Goal: Task Accomplishment & Management: Manage account settings

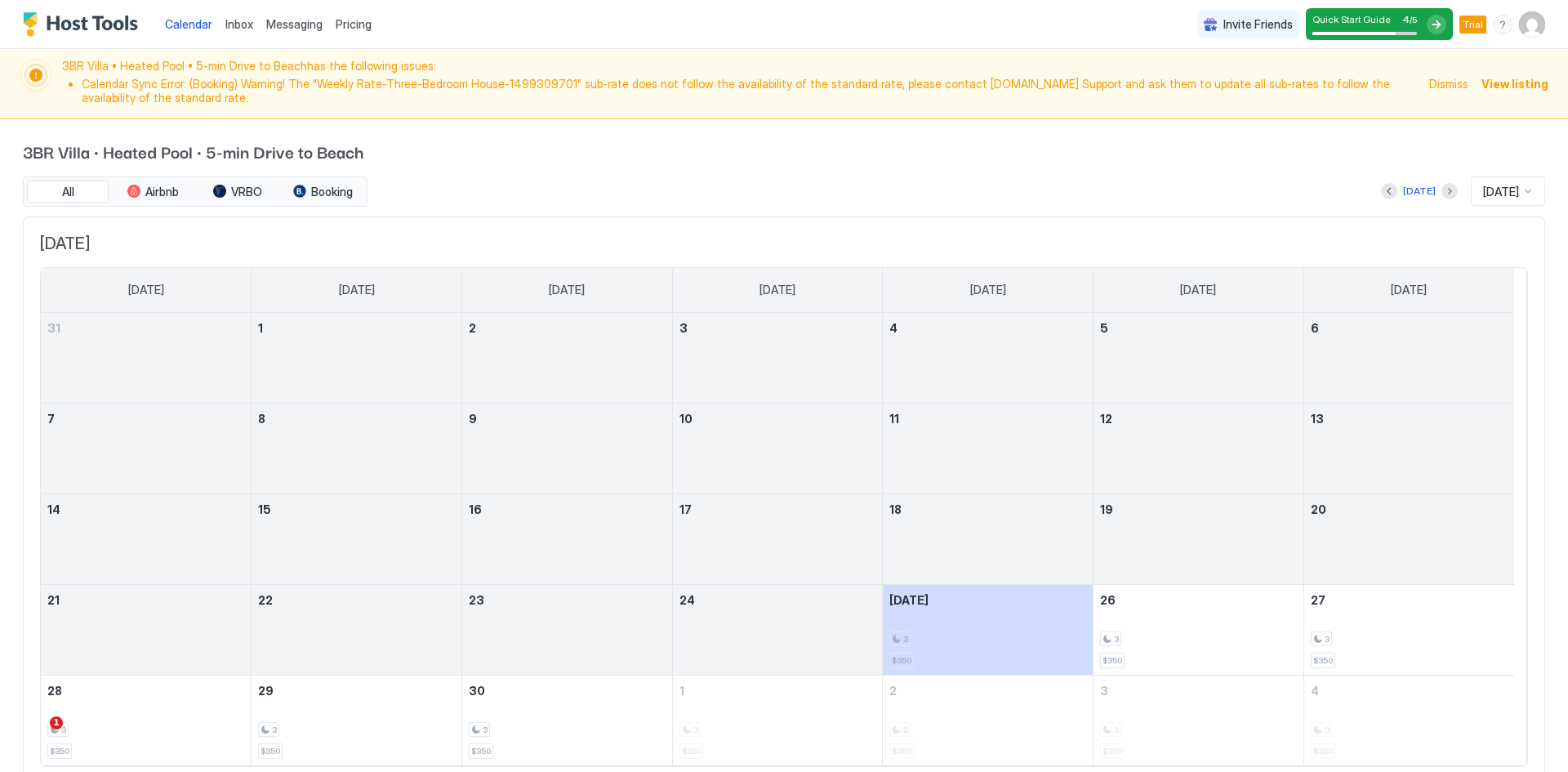
click at [1432, 85] on span "Dismiss" at bounding box center [1449, 83] width 39 height 17
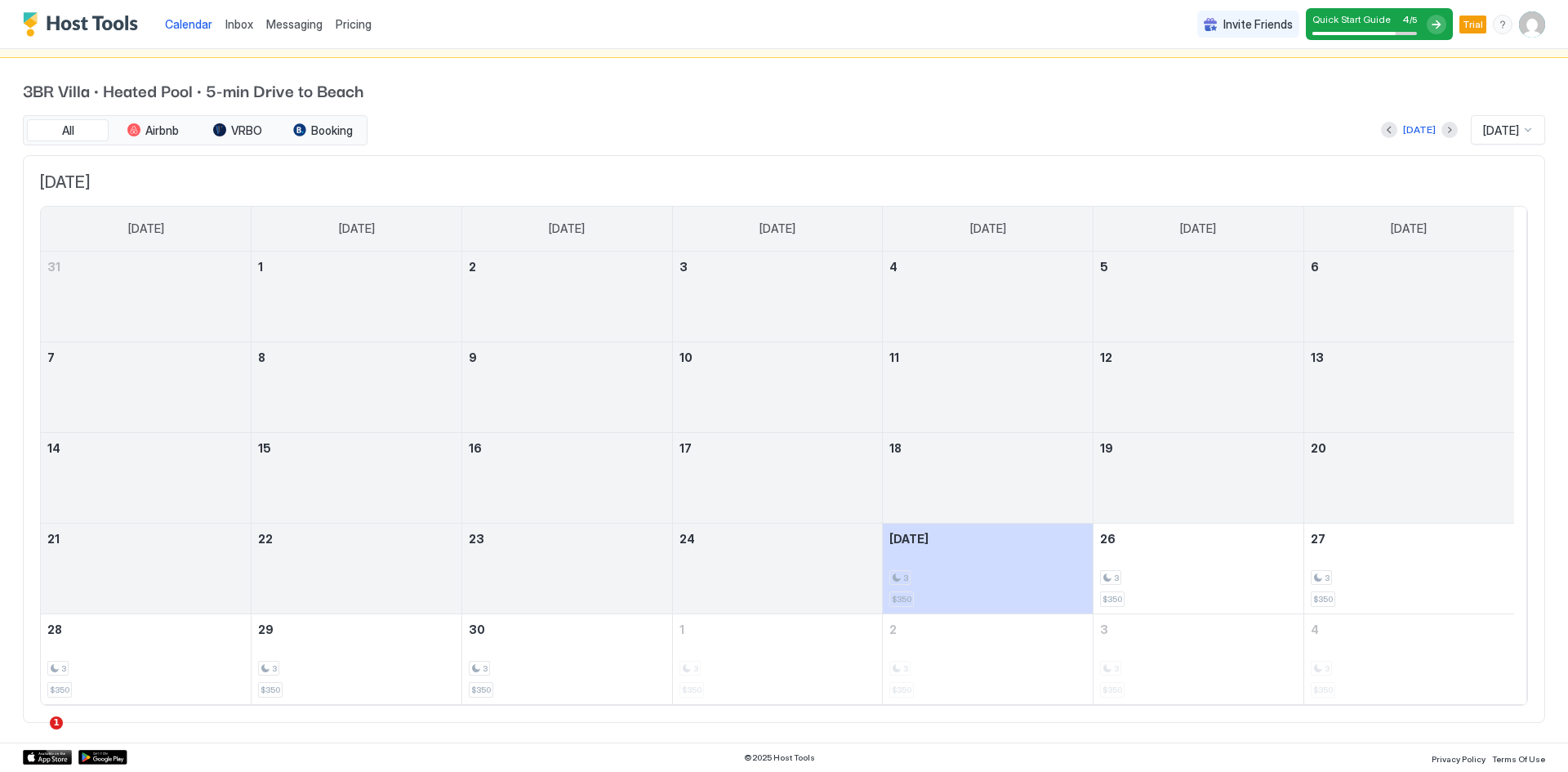
click at [241, 29] on span "Inbox" at bounding box center [239, 24] width 28 height 14
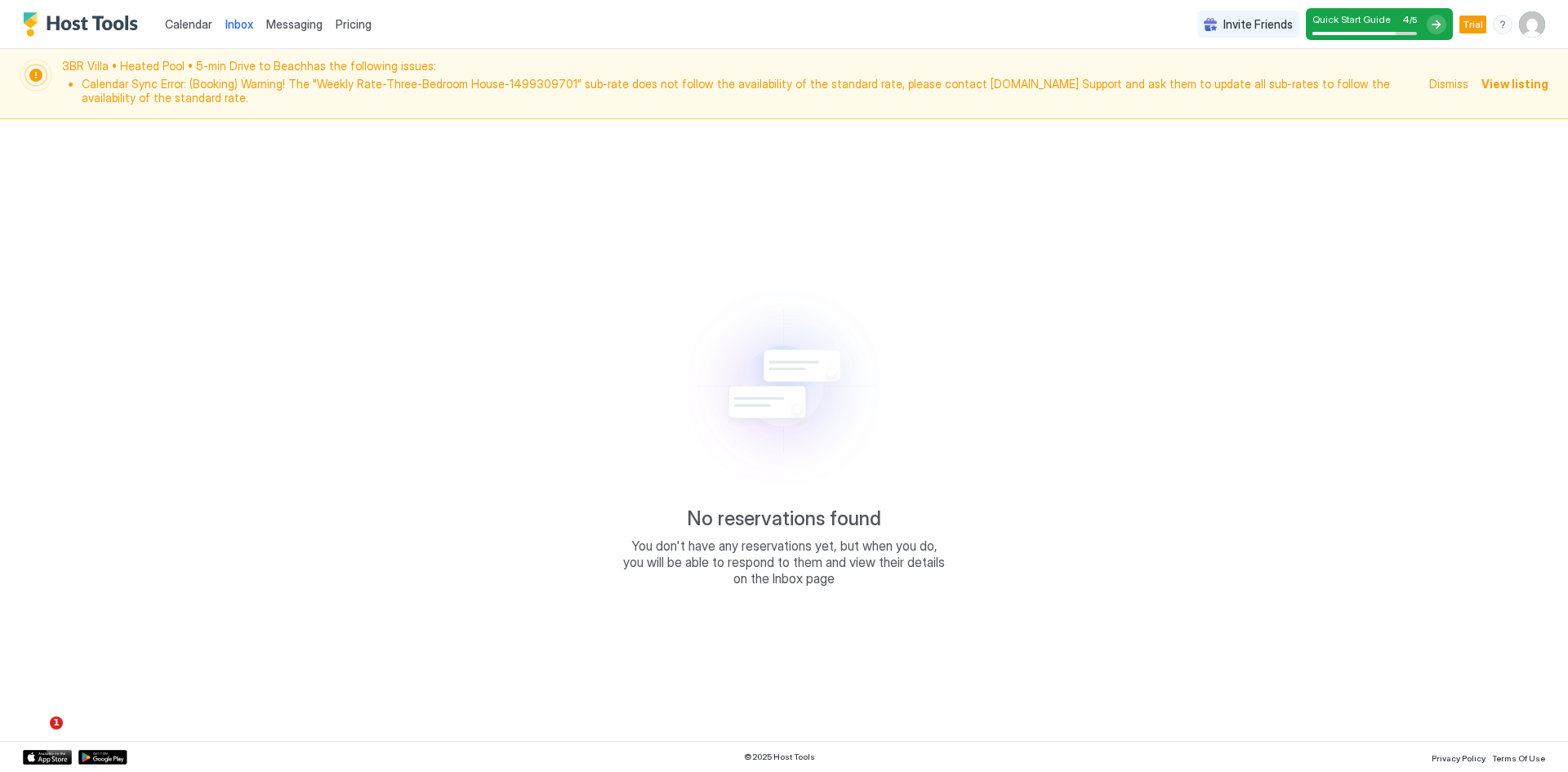
click at [1451, 83] on span "Dismiss" at bounding box center [1449, 83] width 39 height 17
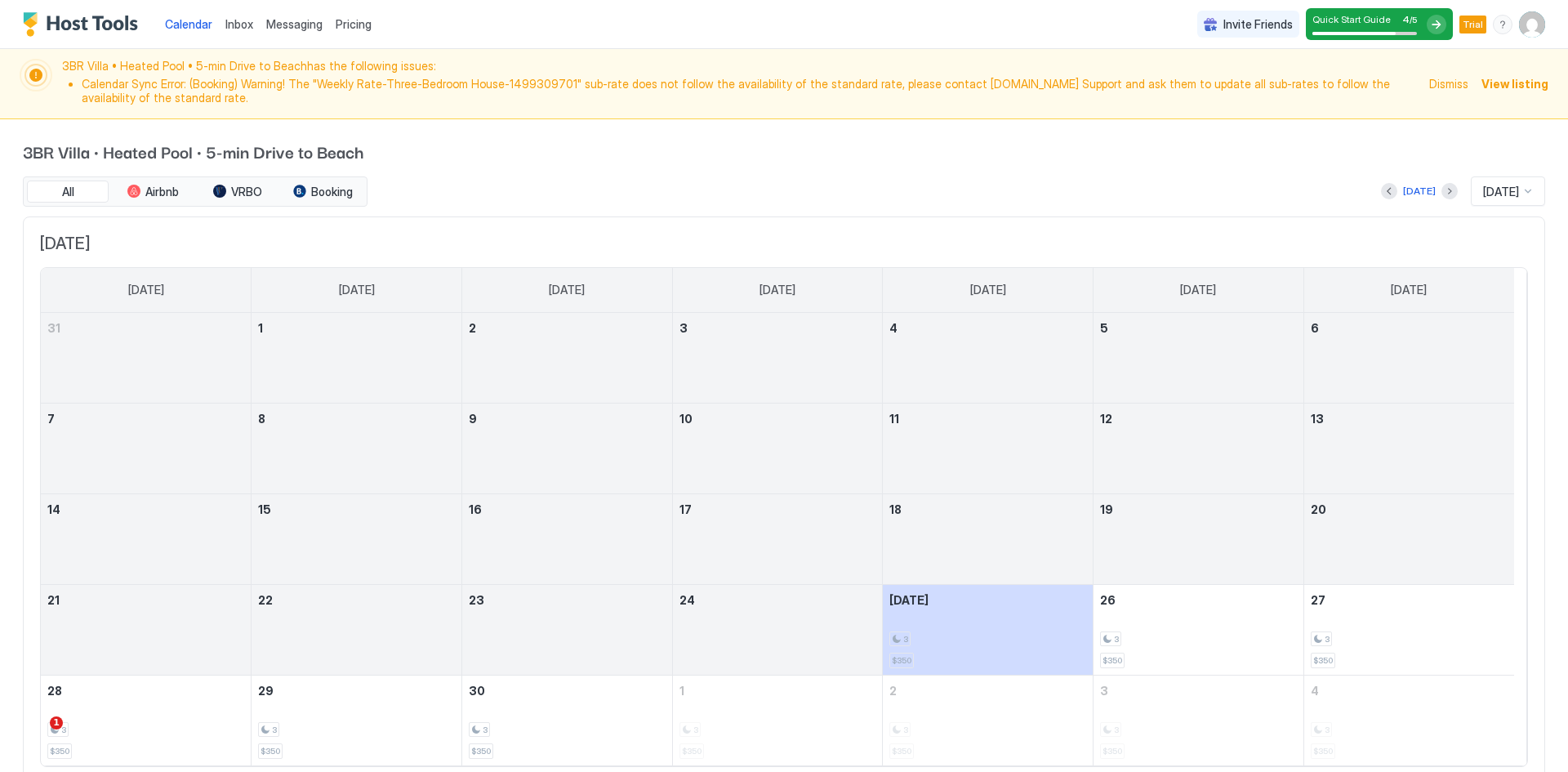
click at [1499, 79] on span "View listing" at bounding box center [1514, 83] width 67 height 17
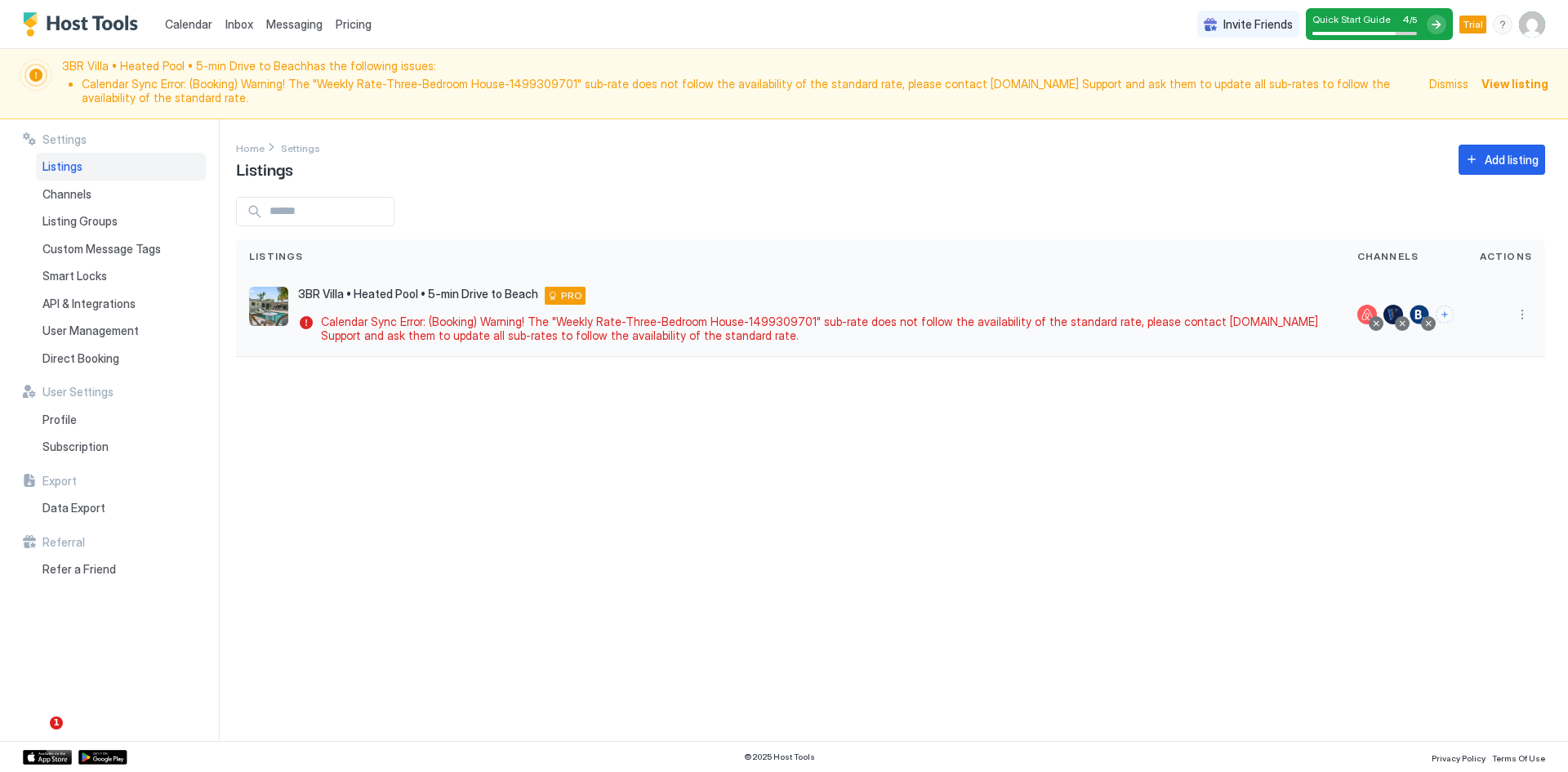
click at [1363, 308] on div at bounding box center [1367, 314] width 20 height 20
click at [1374, 324] on div at bounding box center [1376, 324] width 8 height 9
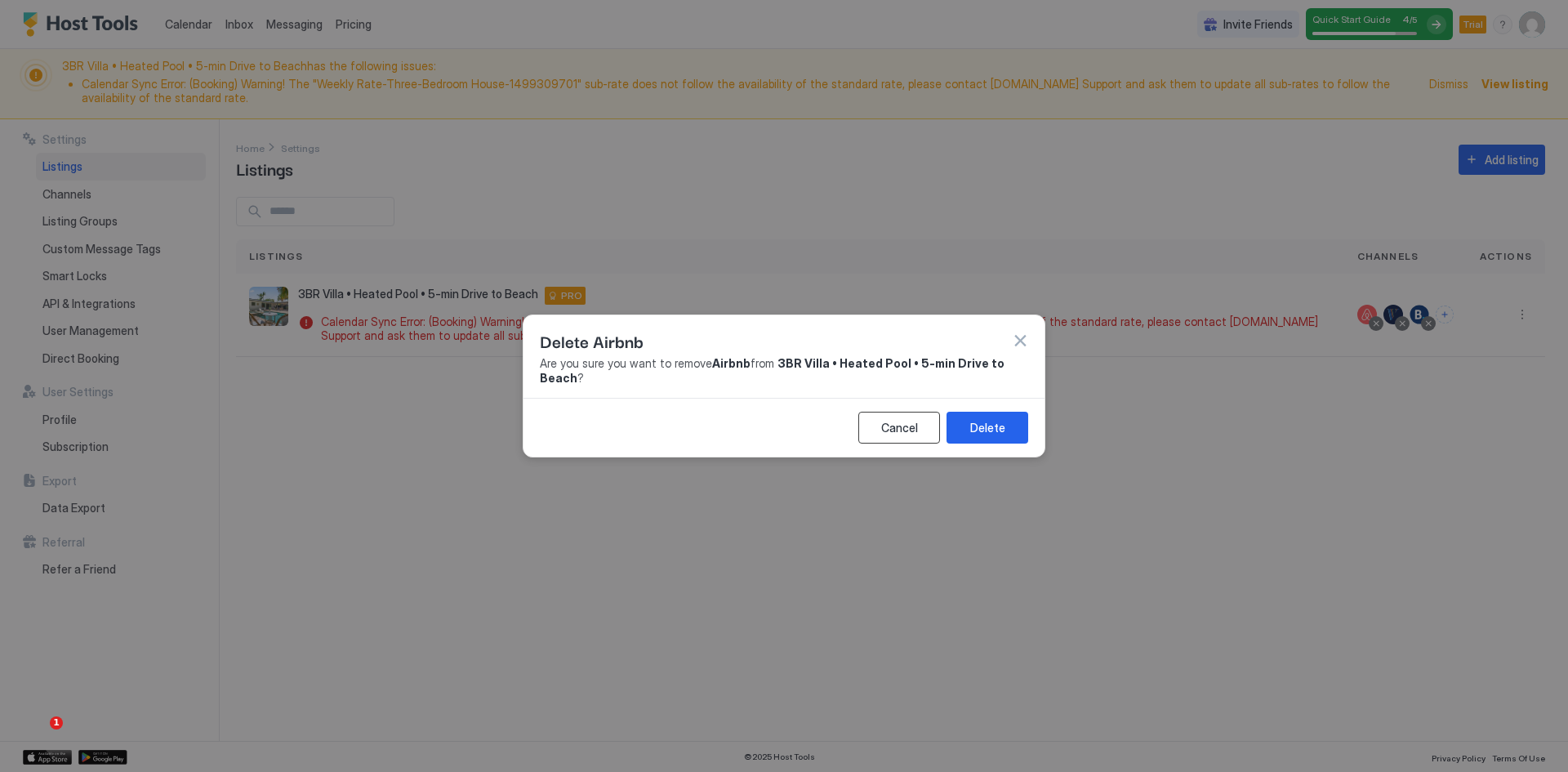
click at [909, 425] on div "Cancel" at bounding box center [899, 428] width 37 height 17
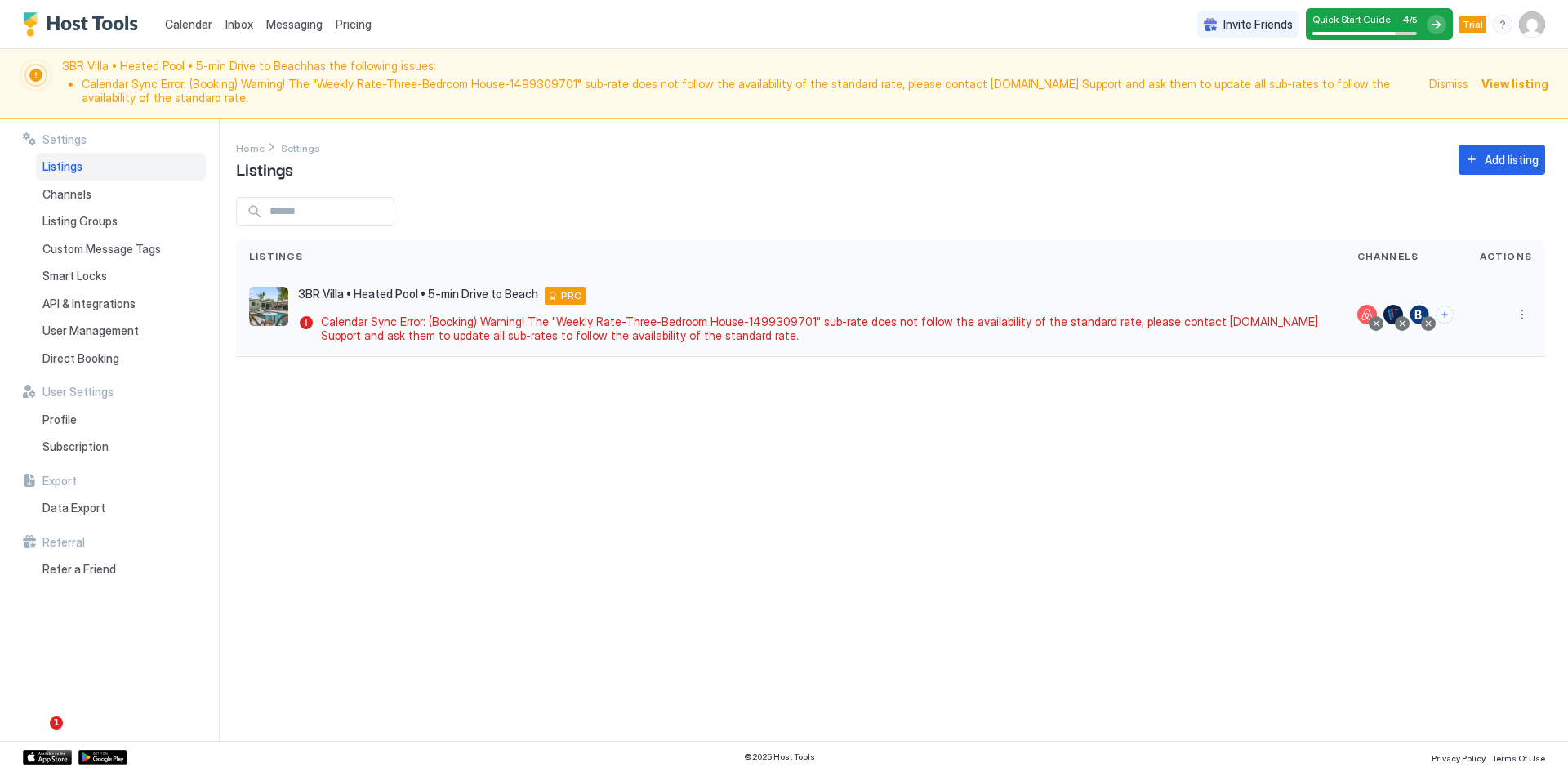
click at [264, 303] on img "listing image" at bounding box center [269, 306] width 39 height 39
click at [1527, 316] on button "More options" at bounding box center [1522, 314] width 20 height 20
click at [1489, 447] on span "Airbnb Settings" at bounding box center [1484, 442] width 73 height 12
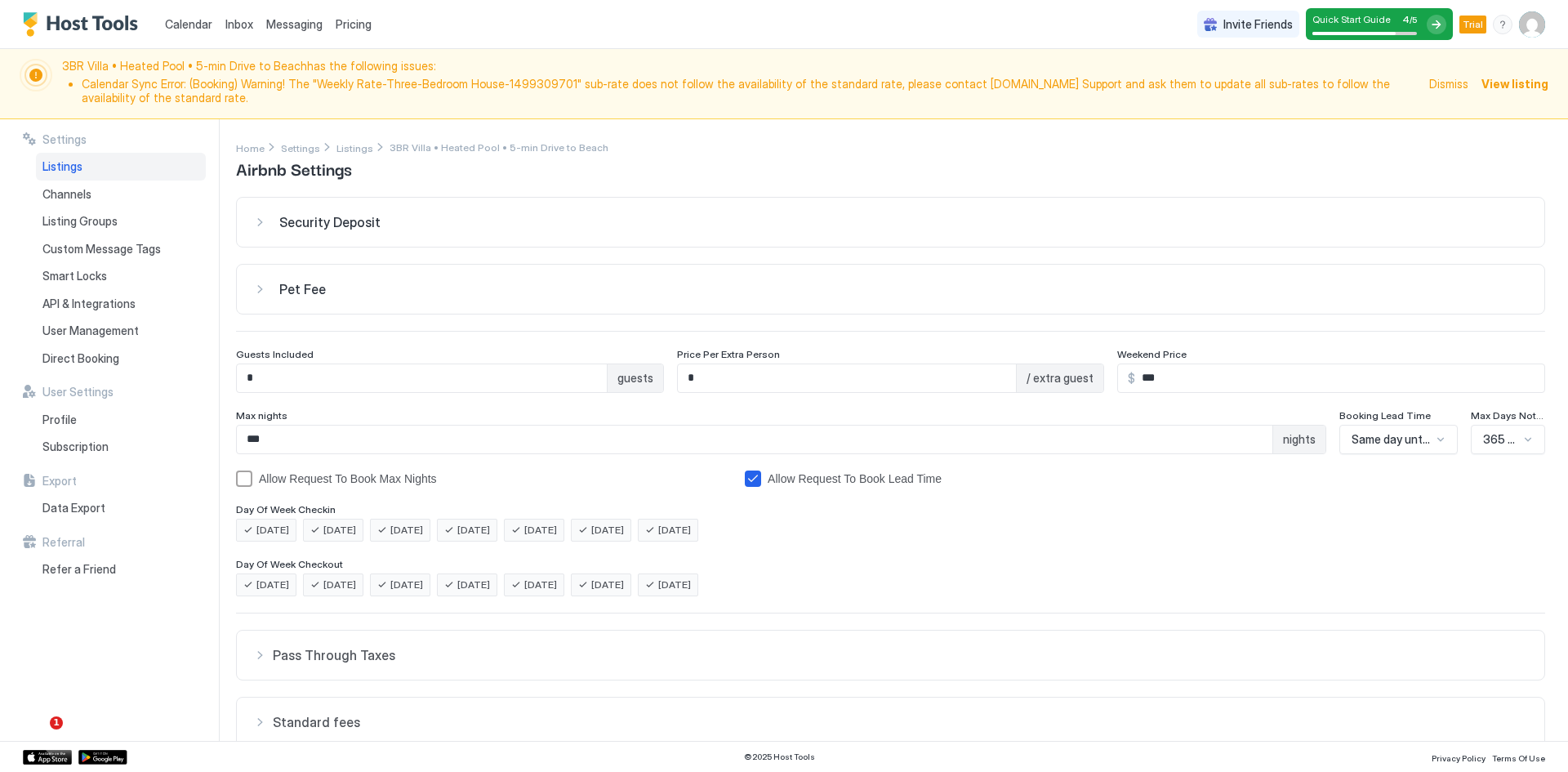
click at [259, 229] on div "Security Deposit" at bounding box center [891, 222] width 1275 height 16
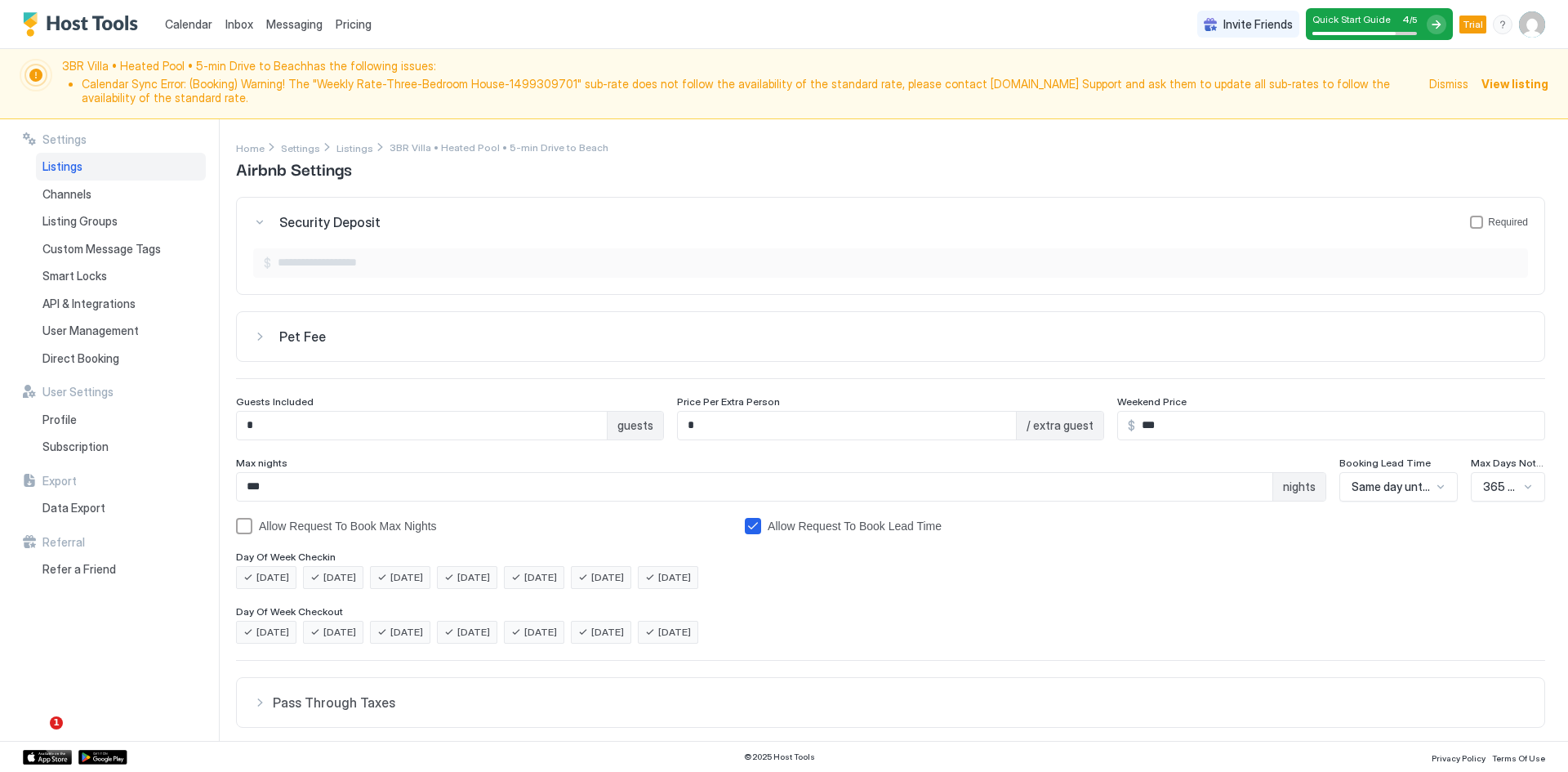
click at [261, 225] on div "Security Deposit Required" at bounding box center [891, 222] width 1275 height 16
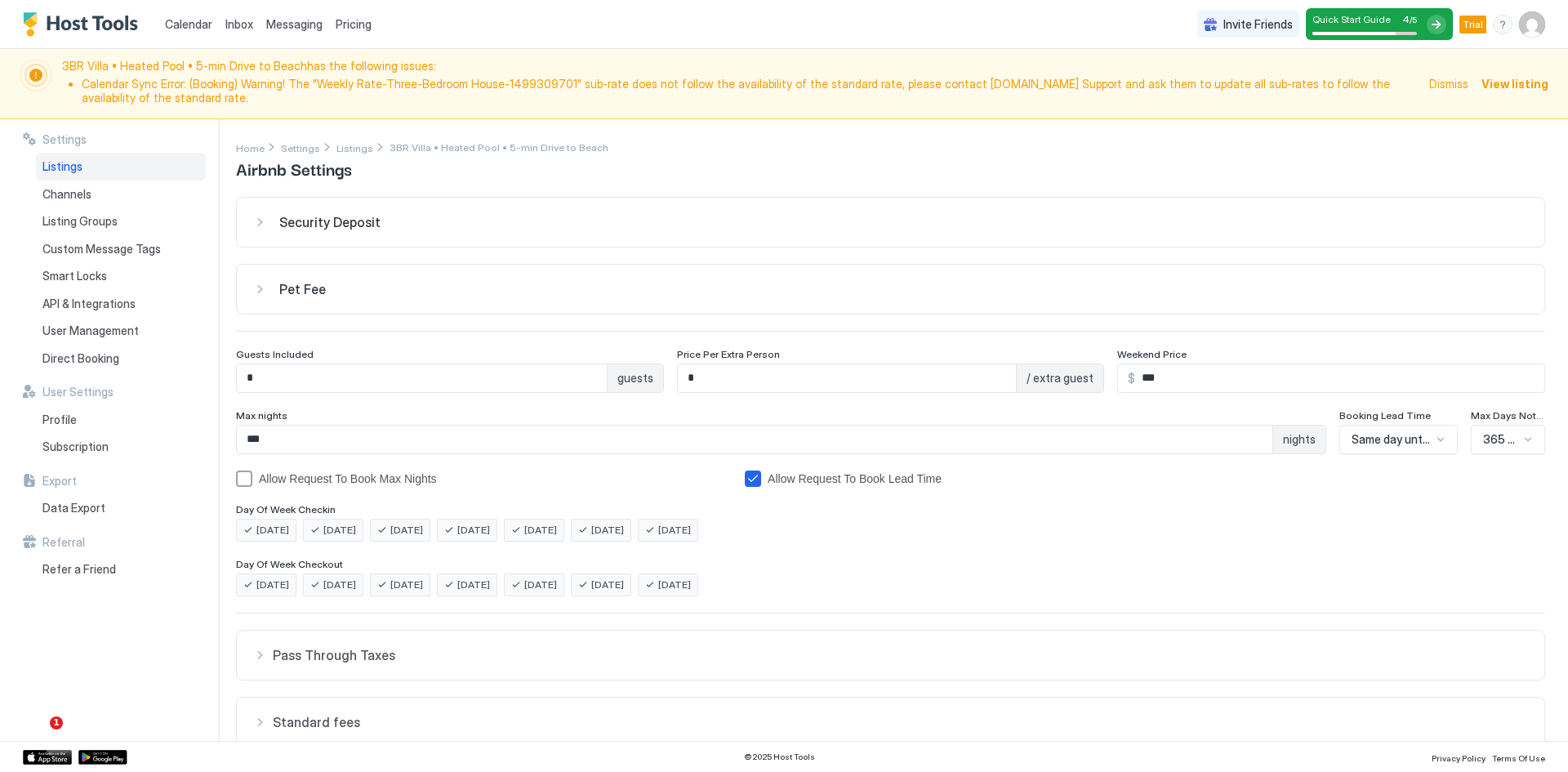
click at [252, 290] on button "Pet Fee" at bounding box center [891, 289] width 1307 height 49
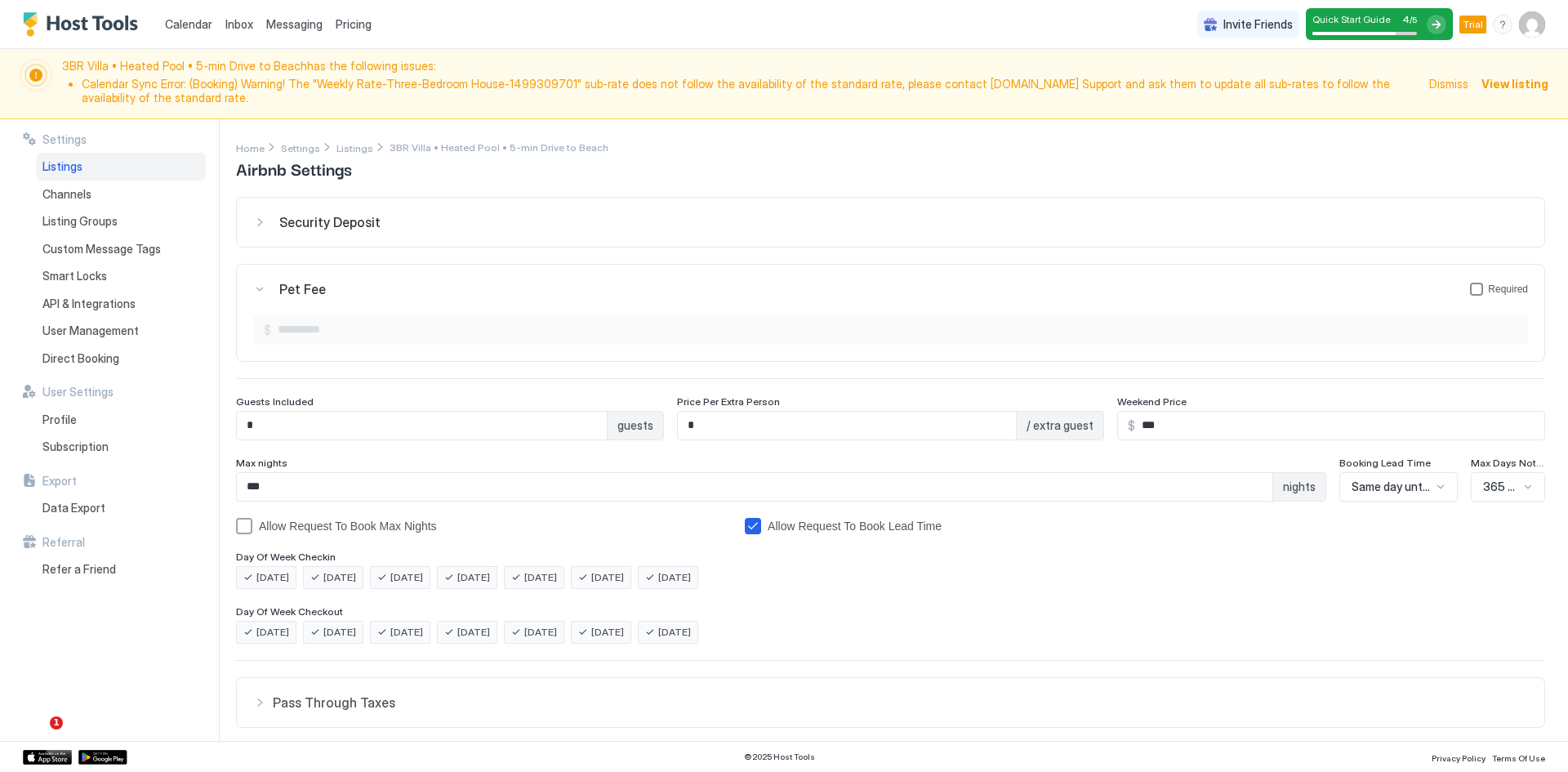
click at [1470, 290] on div "petFeeForm" at bounding box center [1476, 288] width 13 height 13
click at [470, 324] on input "Input Field" at bounding box center [899, 330] width 1256 height 28
type input "***"
click at [434, 366] on div "Security Deposit $ Pet Fee Required $ *** Guests Included * guests Price Per Ex…" at bounding box center [891, 588] width 1309 height 781
click at [1470, 294] on div "petFeeForm" at bounding box center [1476, 288] width 13 height 13
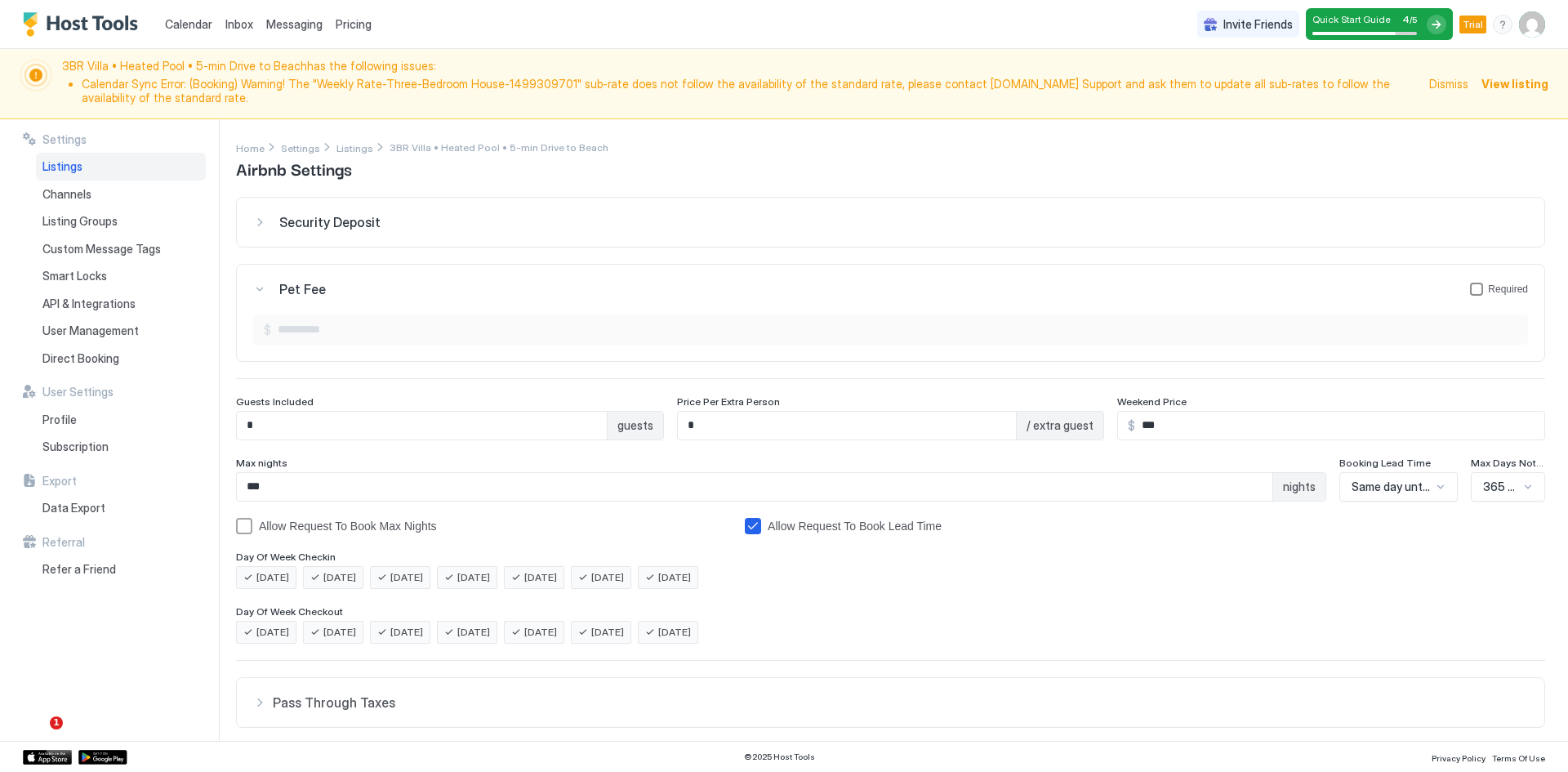
click at [1470, 287] on div "petFeeForm" at bounding box center [1476, 288] width 13 height 13
click at [325, 338] on input "Input Field" at bounding box center [899, 330] width 1256 height 28
type input "***"
click at [376, 426] on input "*" at bounding box center [422, 425] width 370 height 28
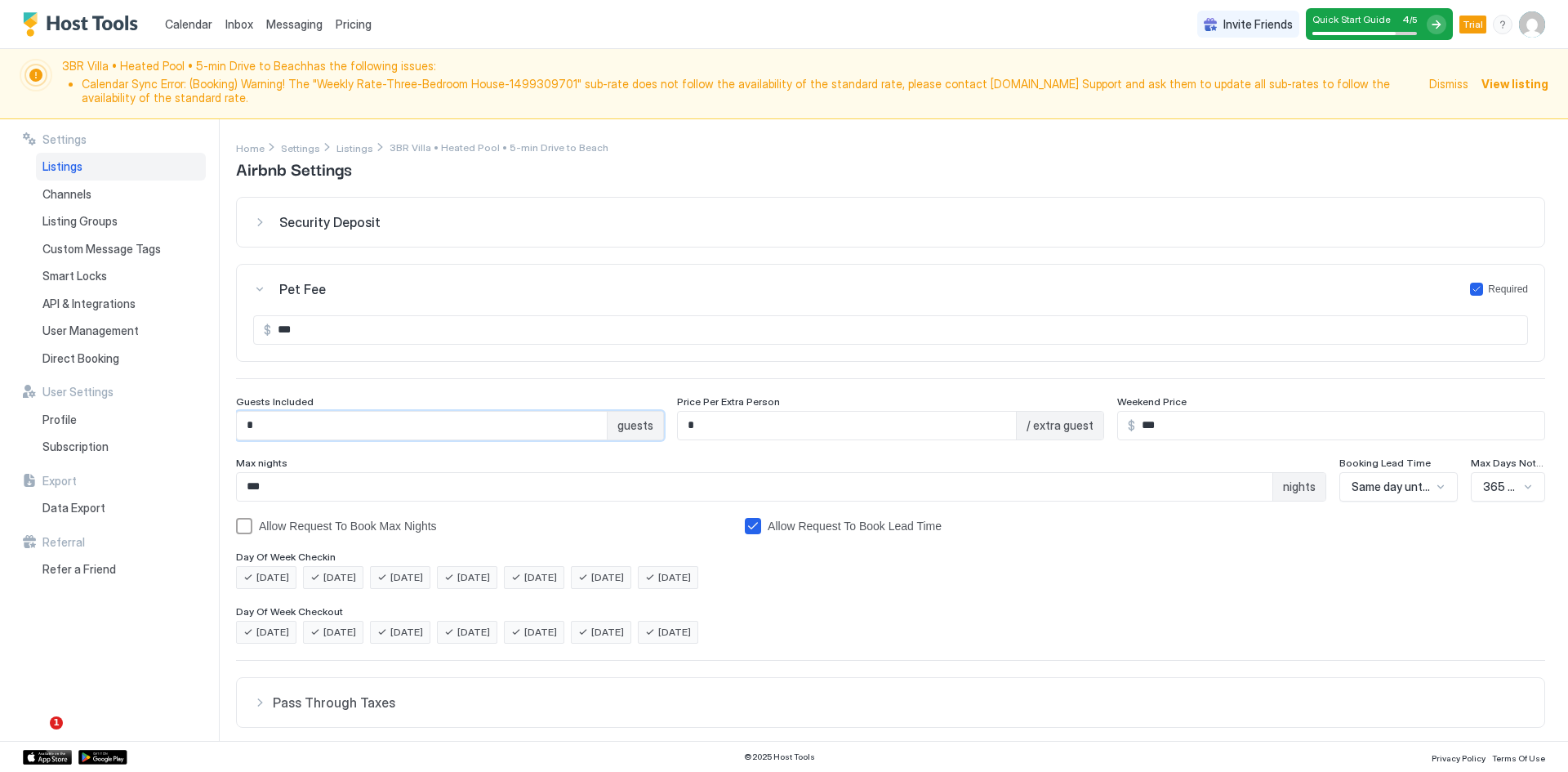
type input "*"
click at [465, 394] on div "Security Deposit $ Pet Fee Required $ *** Guests Included * guests Price Per Ex…" at bounding box center [891, 588] width 1309 height 781
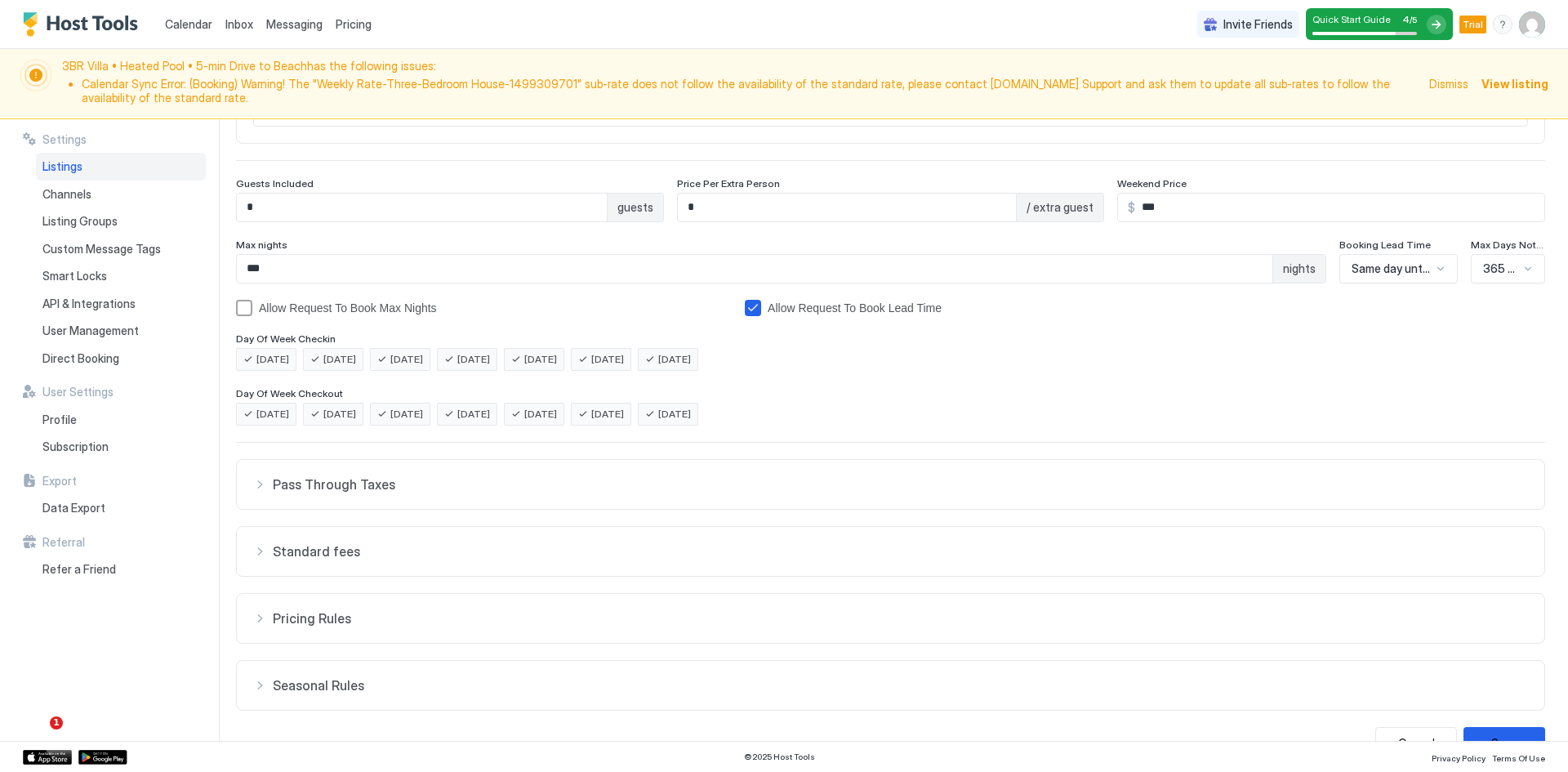
click at [928, 30] on div "Calendar Inbox Messaging Pricing Invite Friends Quick Start Guide 4 / 5 Trial EM" at bounding box center [784, 25] width 1568 height 49
click at [337, 359] on span "Tuesday" at bounding box center [340, 359] width 32 height 14
click at [409, 357] on span "Wednesday" at bounding box center [406, 359] width 32 height 14
click at [618, 364] on div "Saturday" at bounding box center [601, 359] width 60 height 23
click at [699, 366] on div "Sunday" at bounding box center [667, 359] width 60 height 23
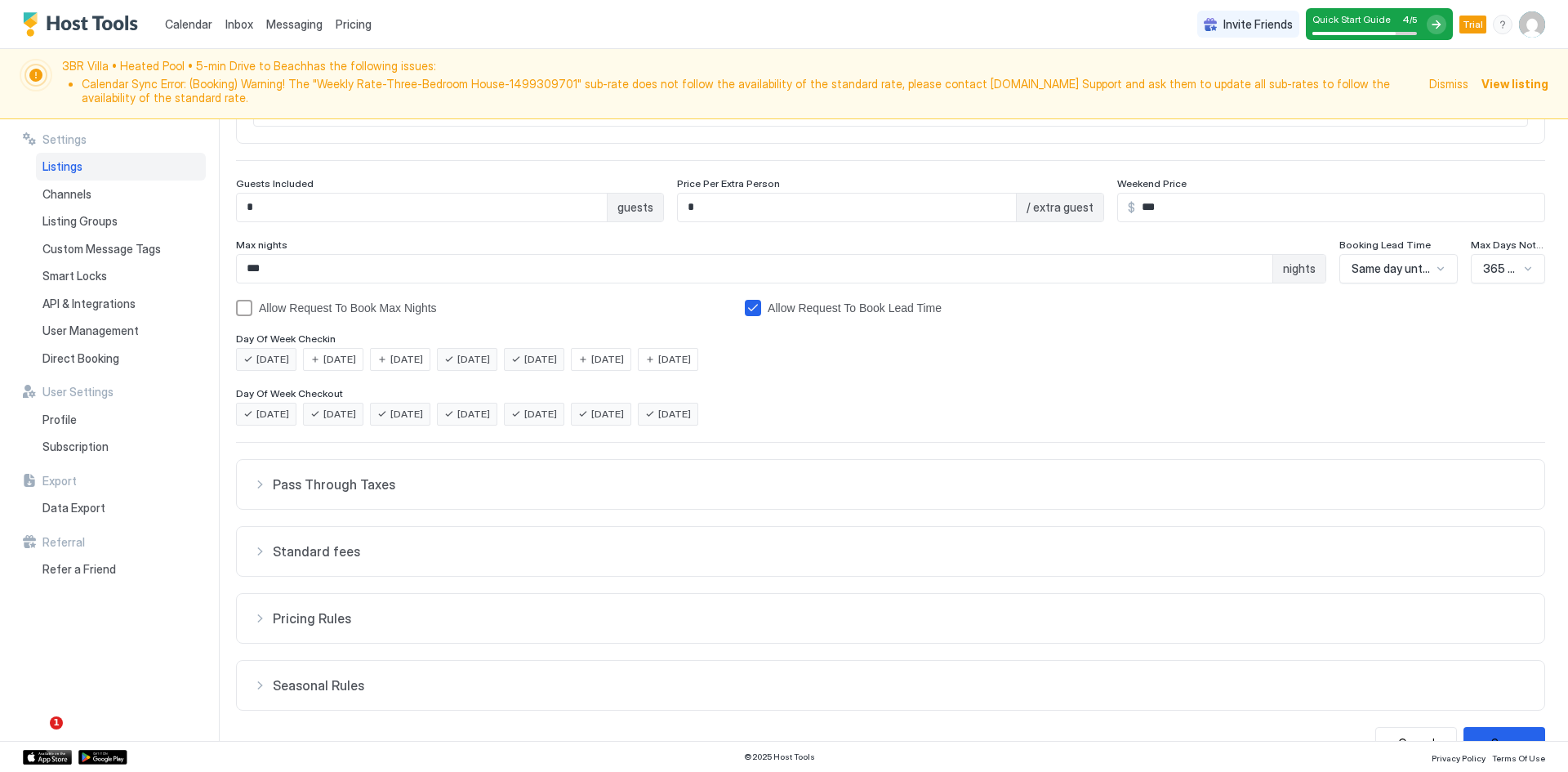
click at [423, 416] on span "Wednesday" at bounding box center [406, 414] width 32 height 14
drag, startPoint x: 562, startPoint y: 415, endPoint x: 633, endPoint y: 415, distance: 71.0
click at [557, 415] on span "Friday" at bounding box center [541, 414] width 32 height 14
drag, startPoint x: 635, startPoint y: 415, endPoint x: 681, endPoint y: 415, distance: 46.0
click at [624, 415] on span "Saturday" at bounding box center [608, 414] width 32 height 14
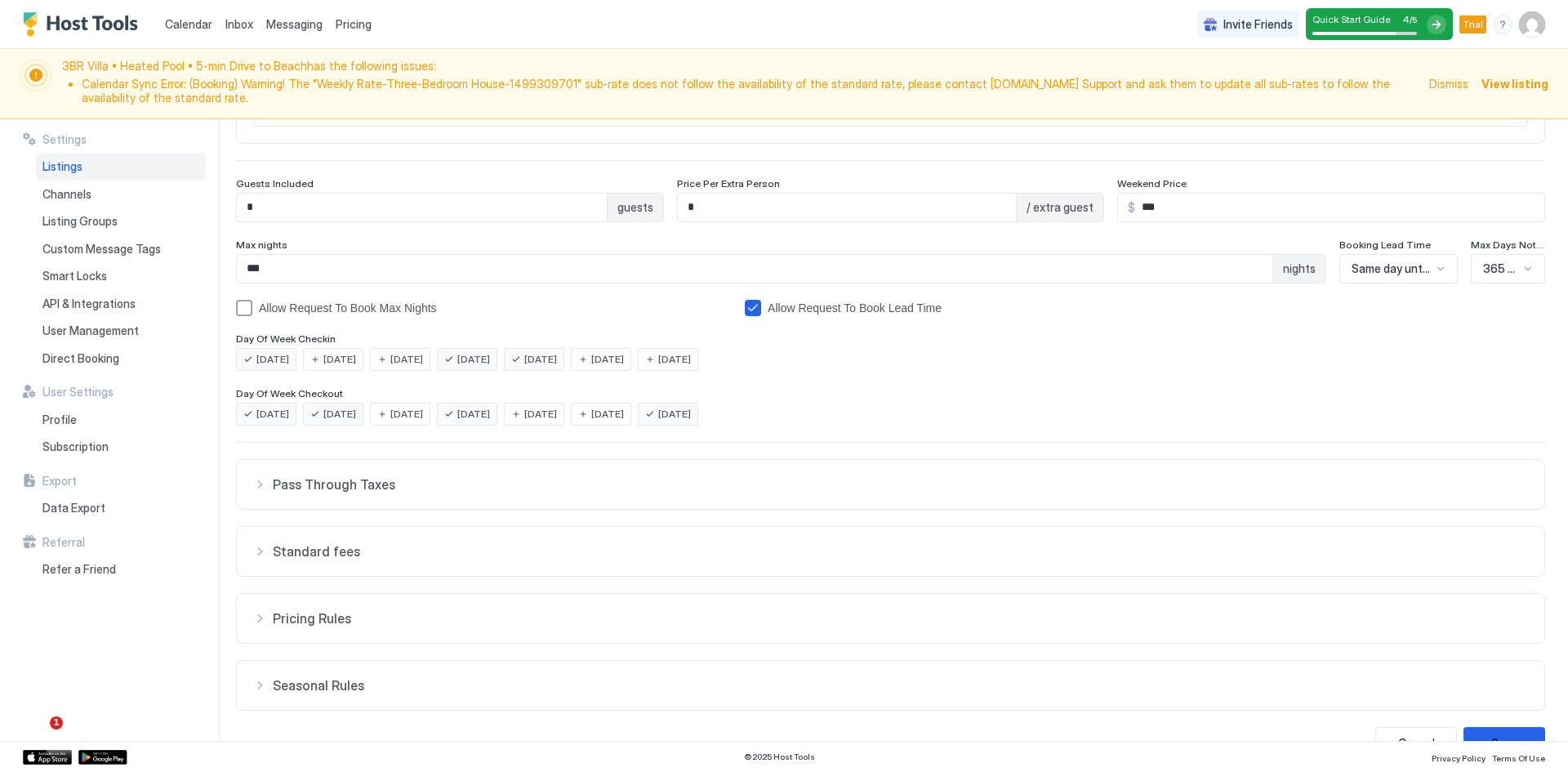
click at [687, 415] on div "Sunday" at bounding box center [667, 414] width 60 height 23
click at [257, 487] on div "Pass Through Taxes" at bounding box center [891, 484] width 1275 height 16
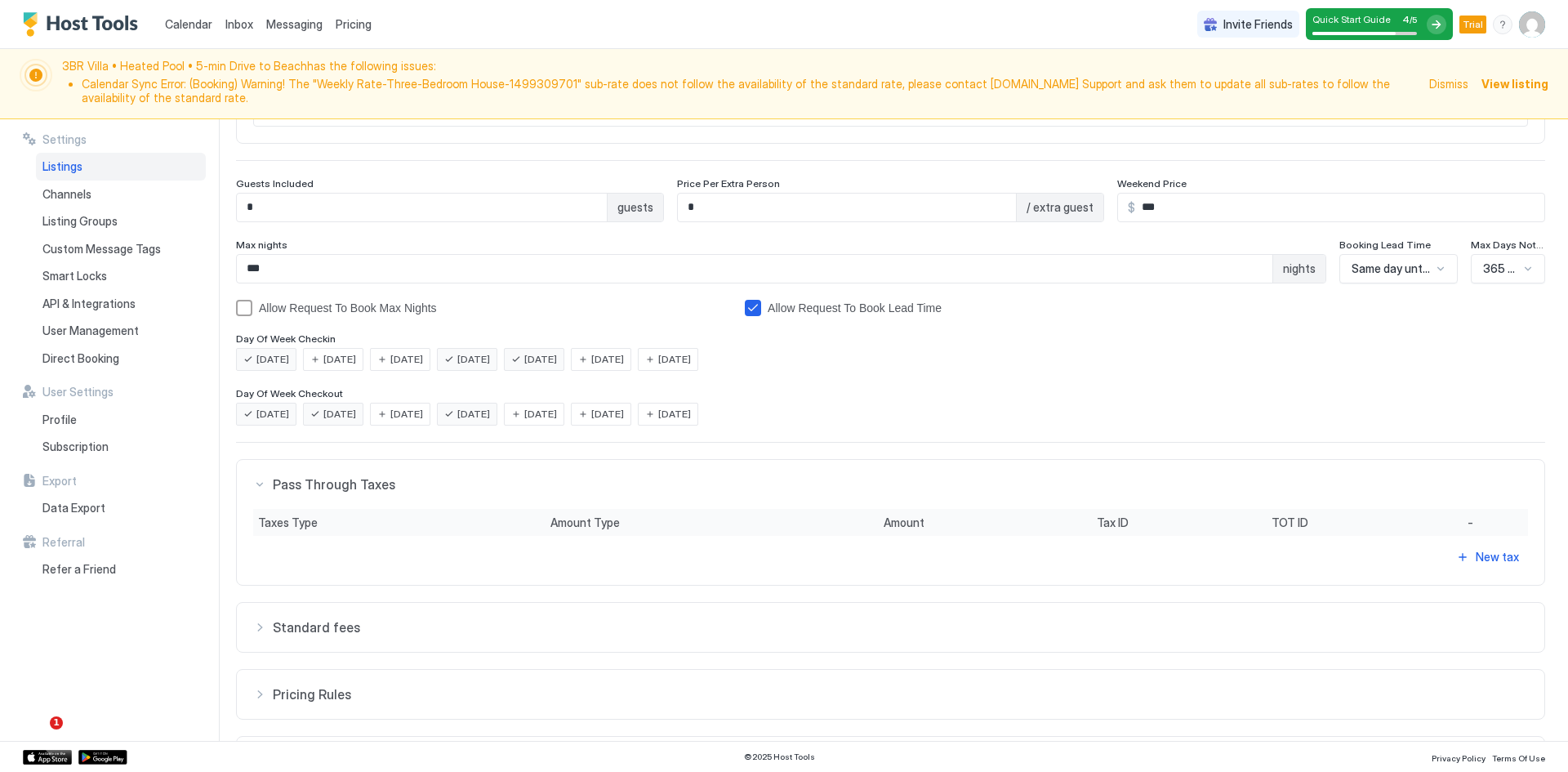
click at [257, 487] on div "Pass Through Taxes" at bounding box center [891, 484] width 1275 height 16
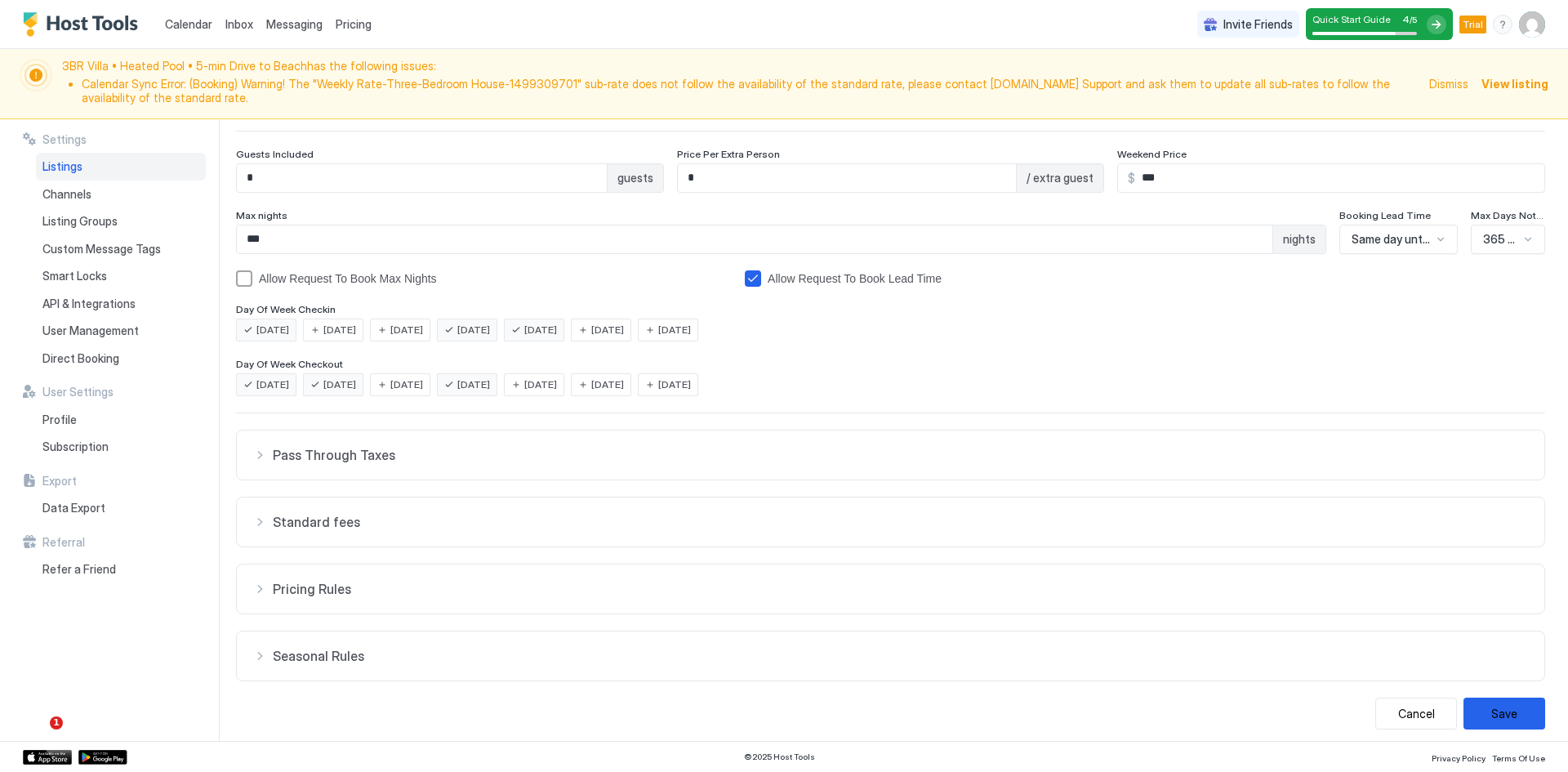
scroll to position [255, 0]
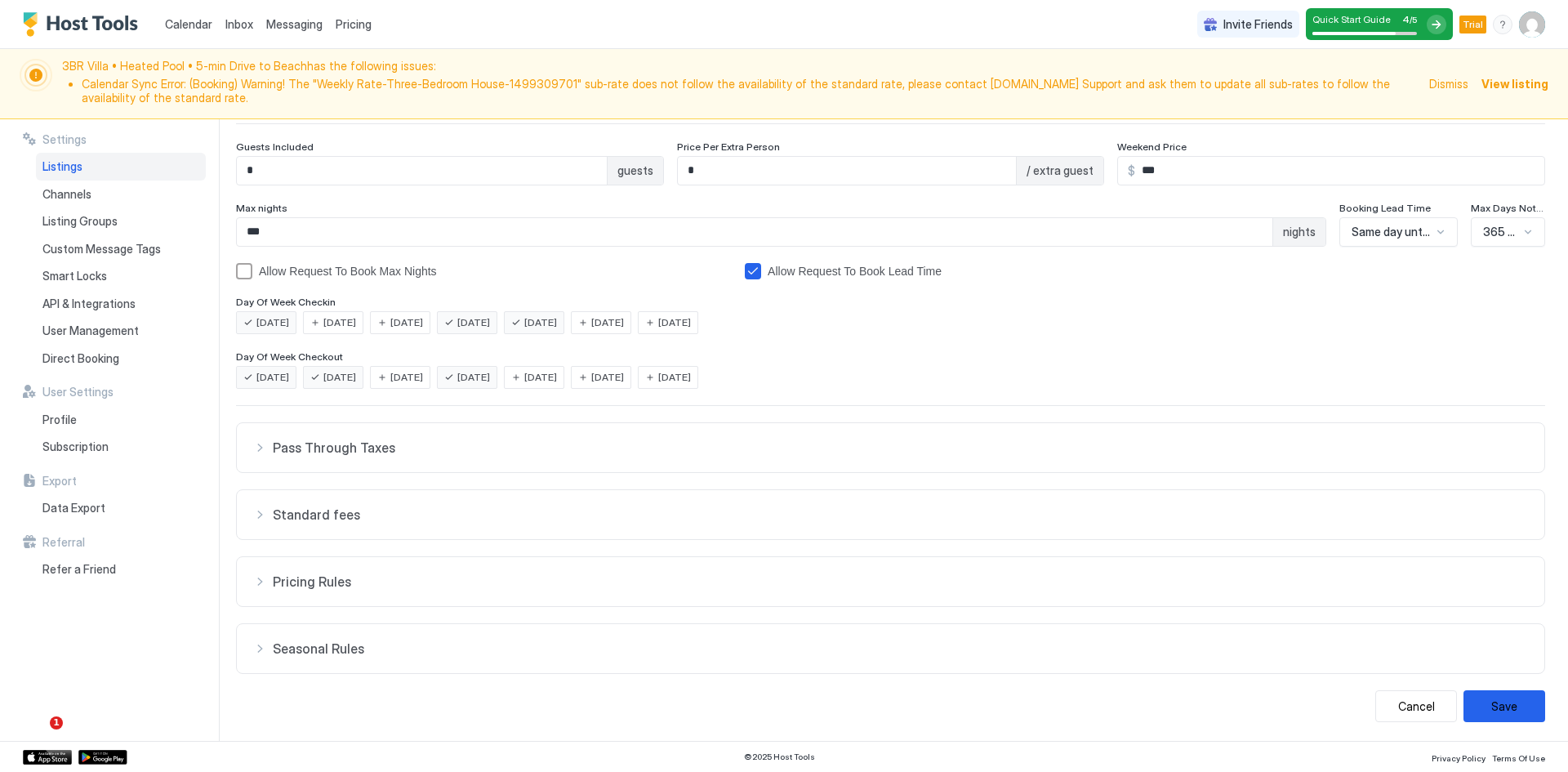
click at [258, 510] on div "Standard fees" at bounding box center [891, 514] width 1275 height 16
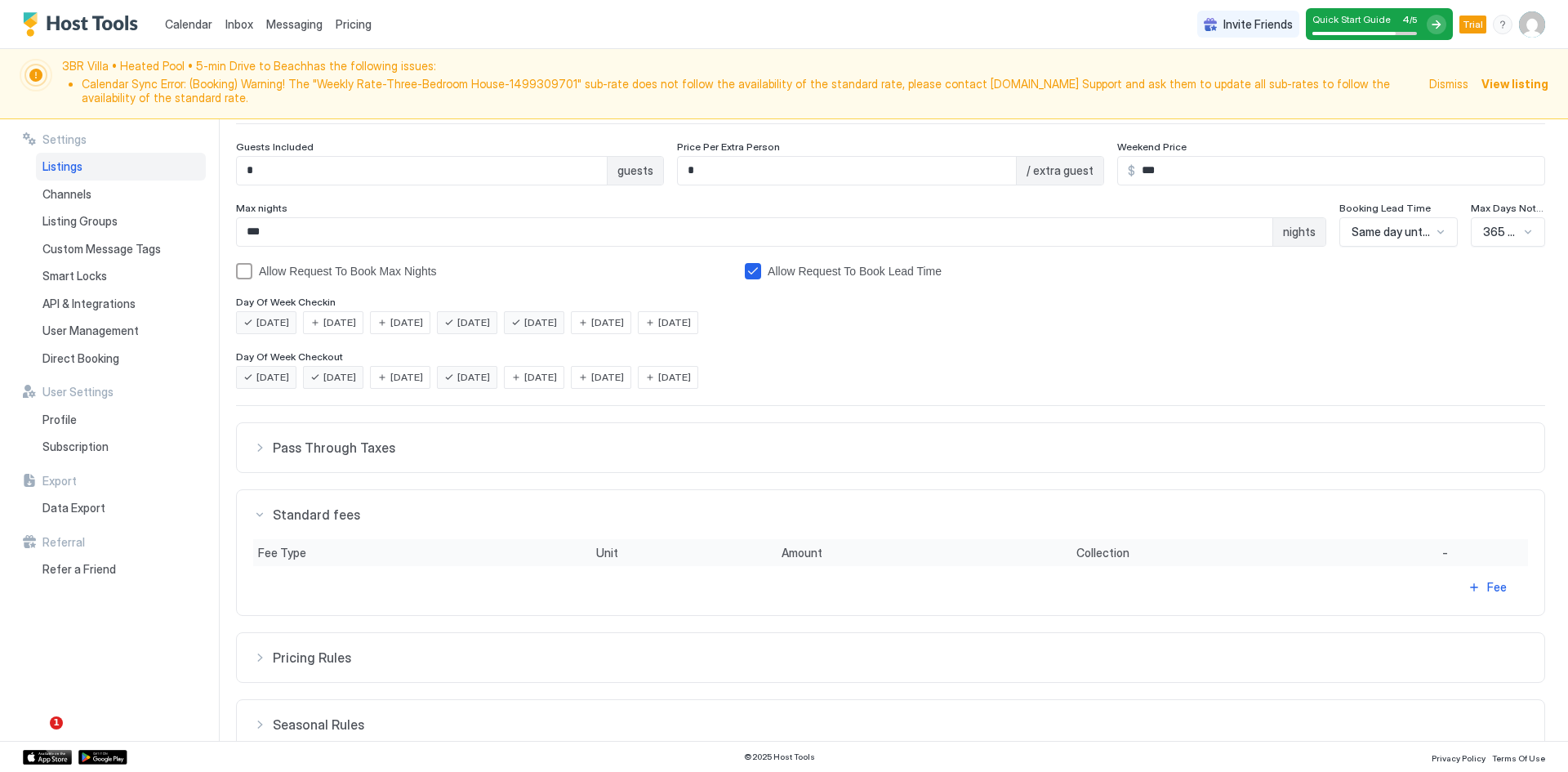
click at [258, 510] on div "Standard fees" at bounding box center [891, 514] width 1275 height 16
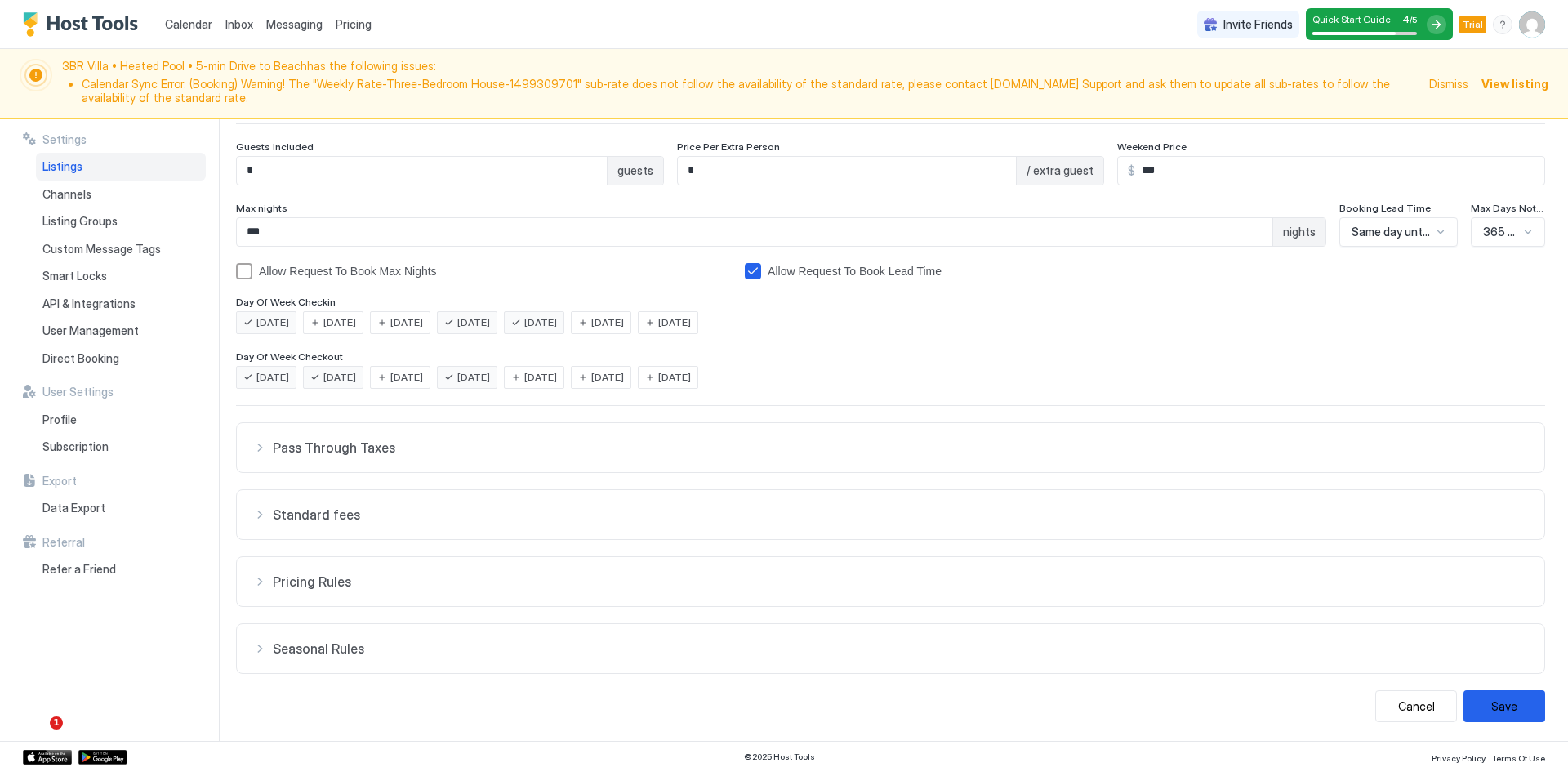
click at [264, 582] on div "Pricing Rules" at bounding box center [891, 582] width 1275 height 16
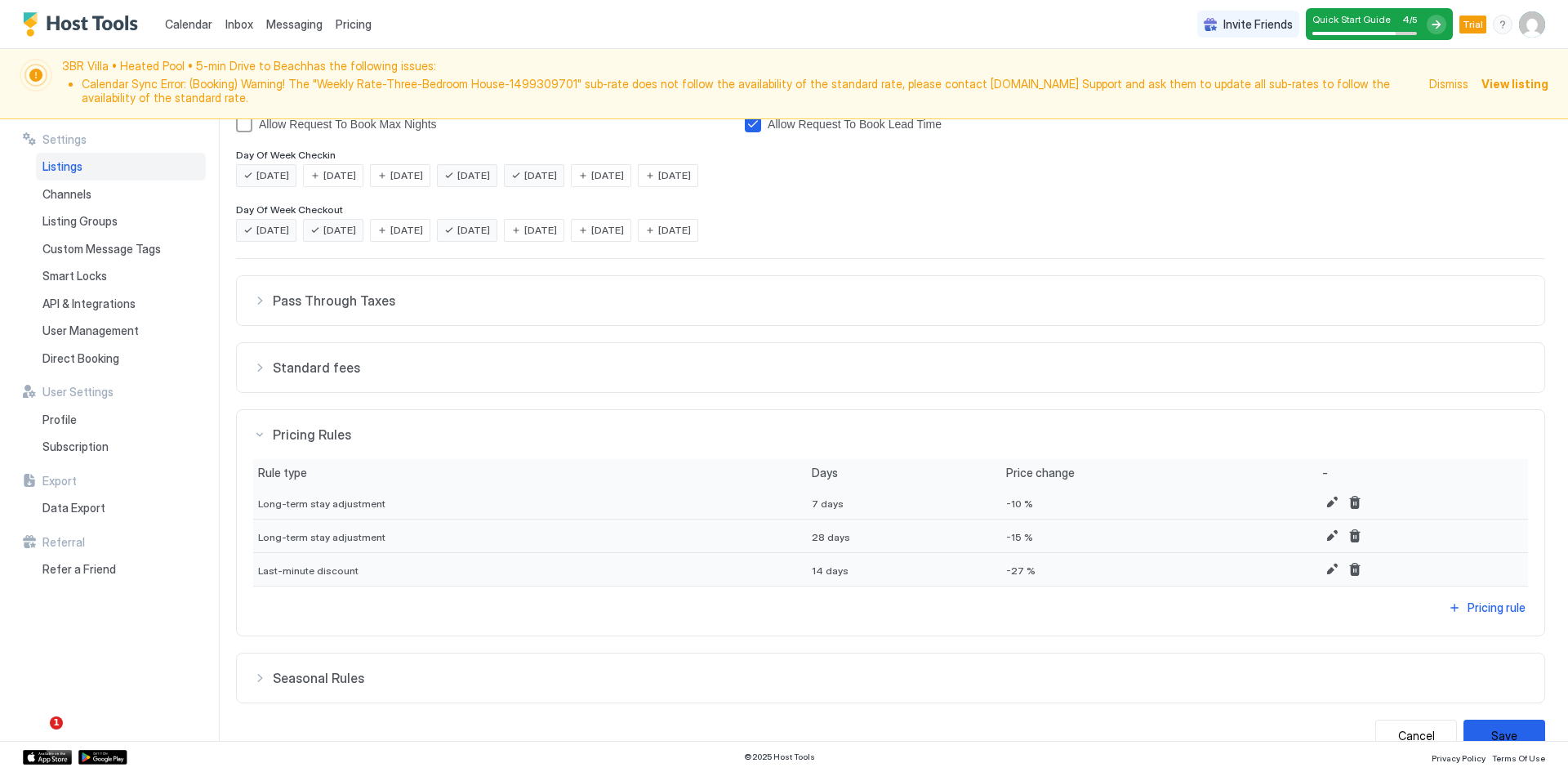
scroll to position [431, 0]
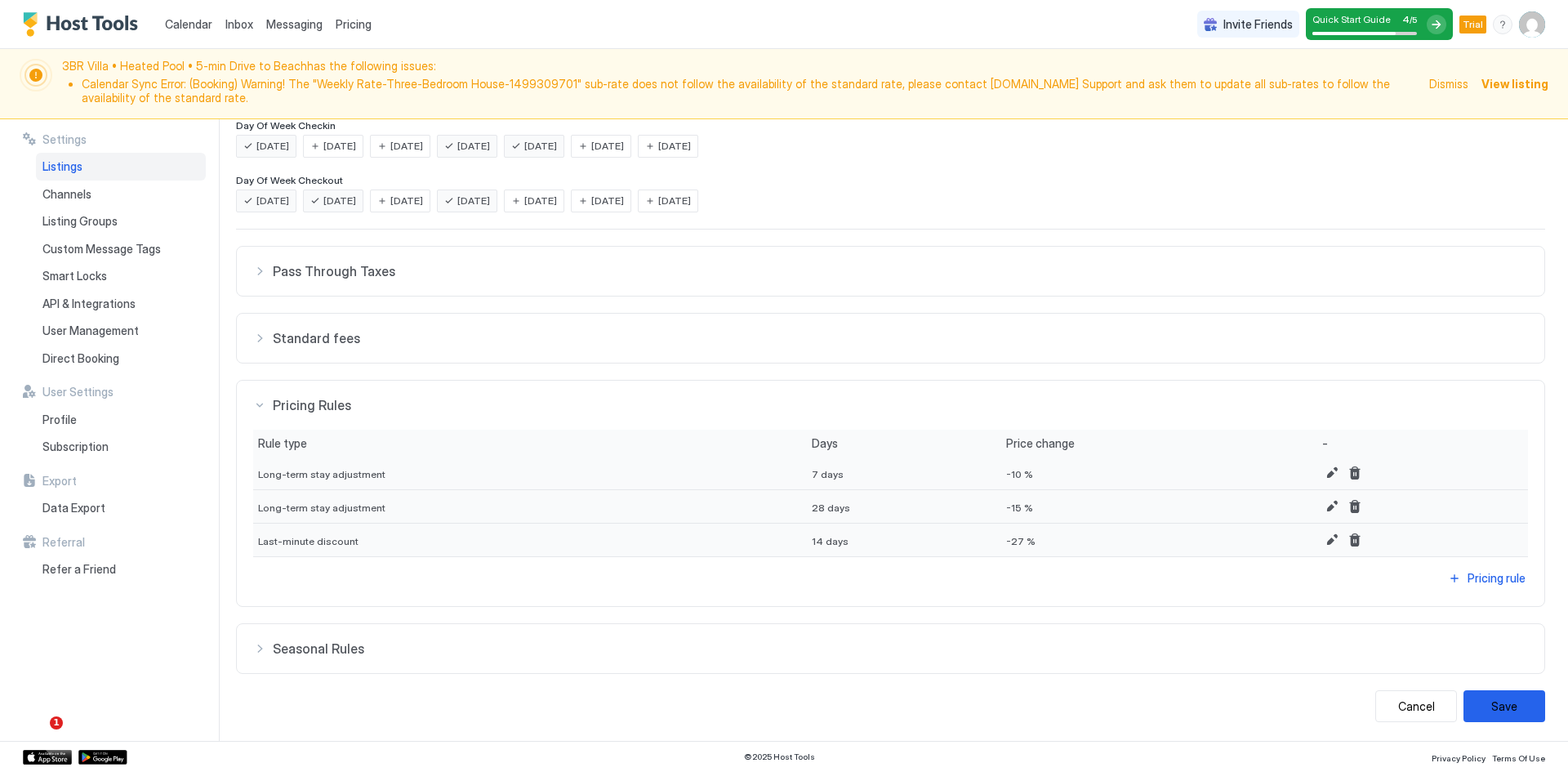
click at [262, 407] on div "Pricing Rules" at bounding box center [891, 405] width 1275 height 16
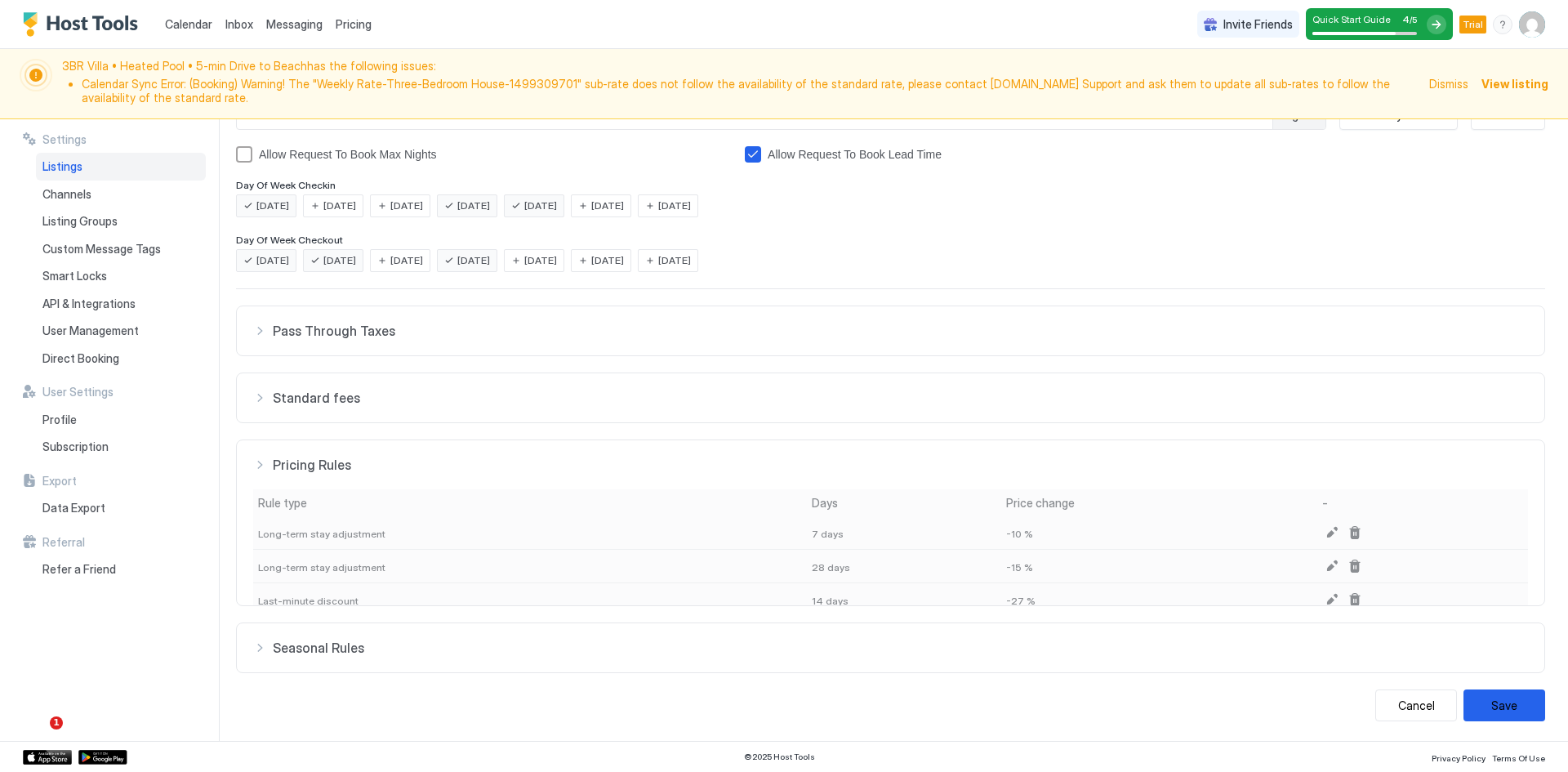
scroll to position [255, 0]
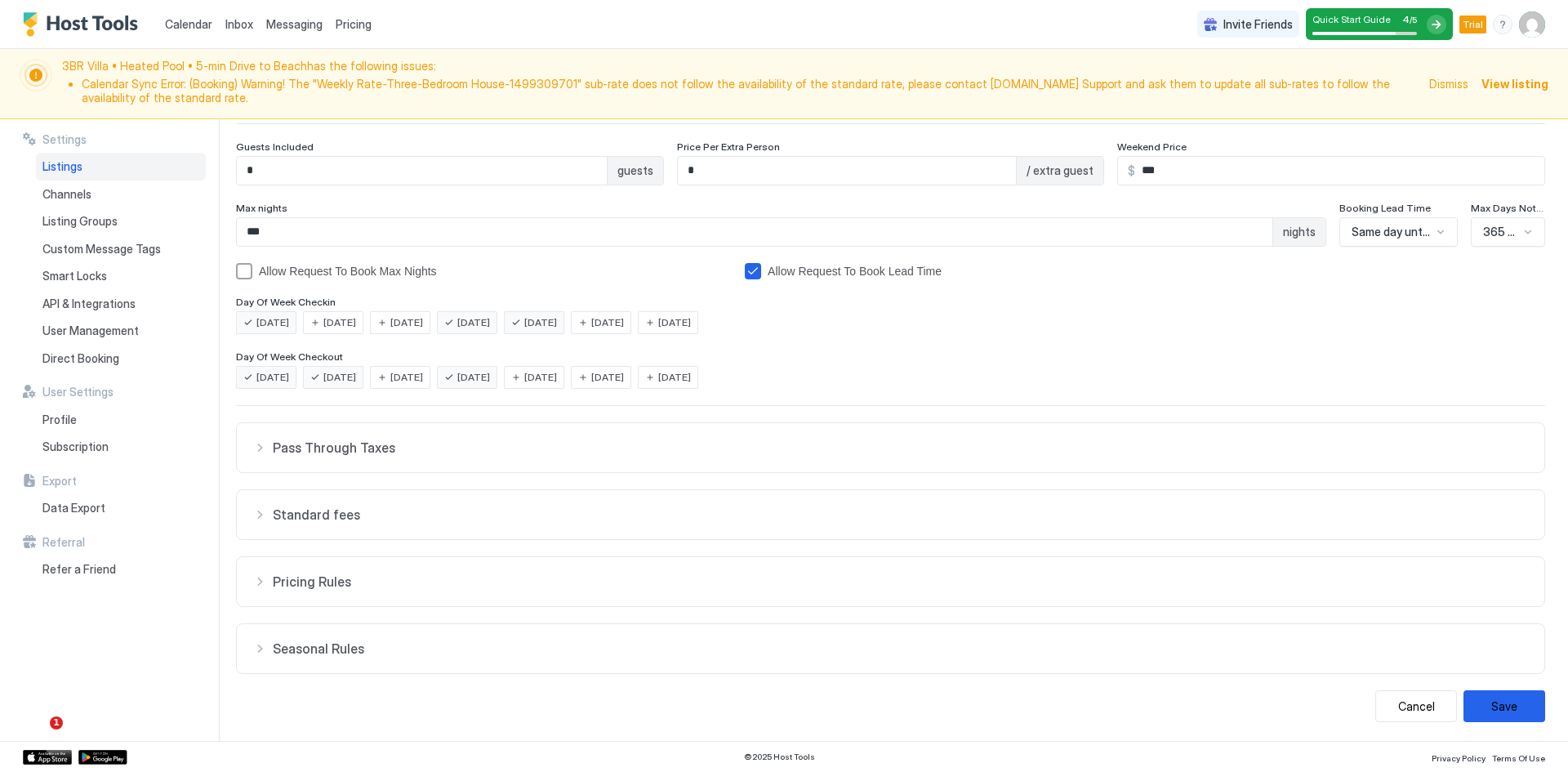
click at [263, 652] on div "Seasonal Rules" at bounding box center [891, 648] width 1275 height 16
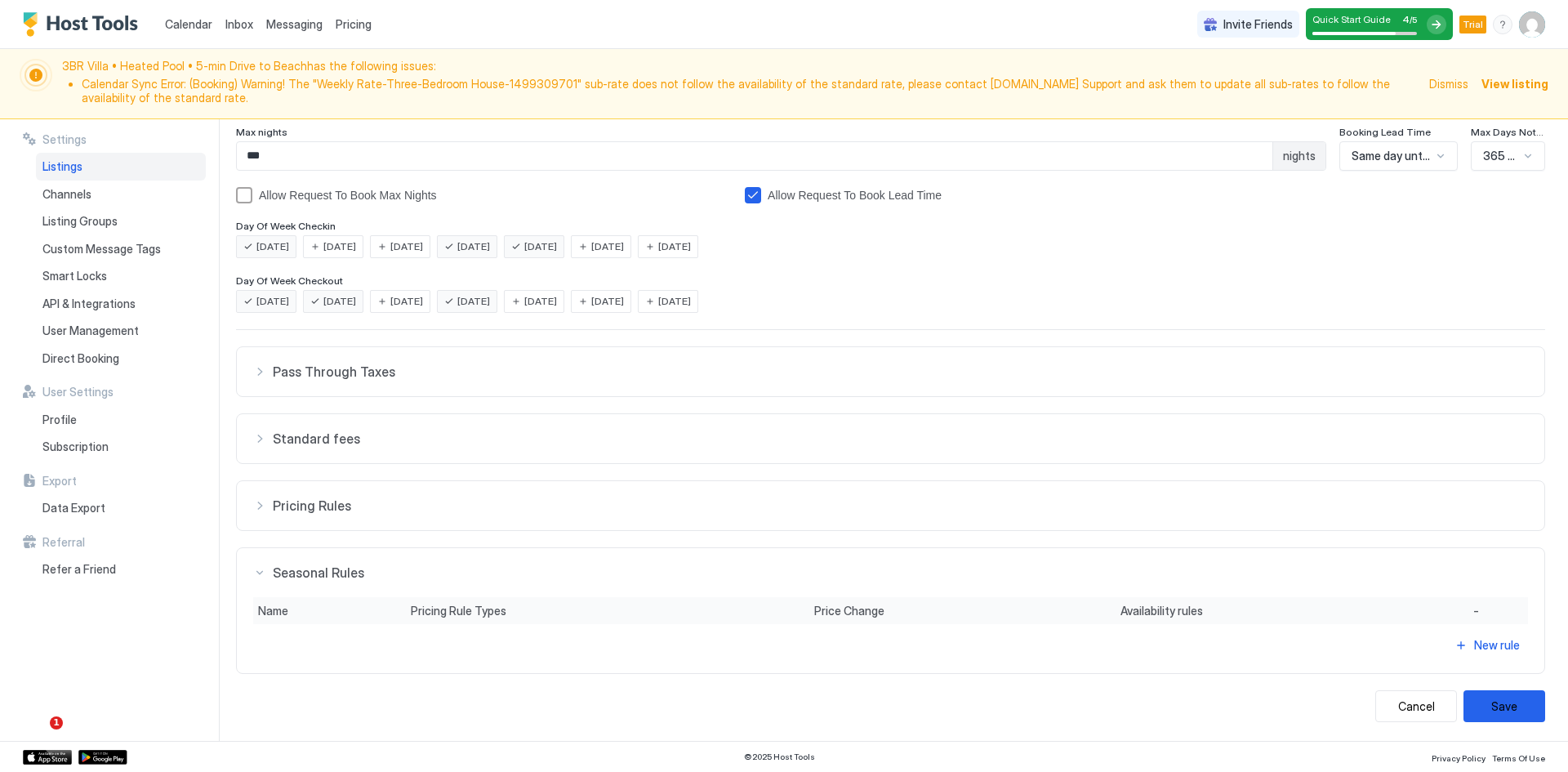
click at [259, 570] on div "Seasonal Rules" at bounding box center [891, 572] width 1275 height 16
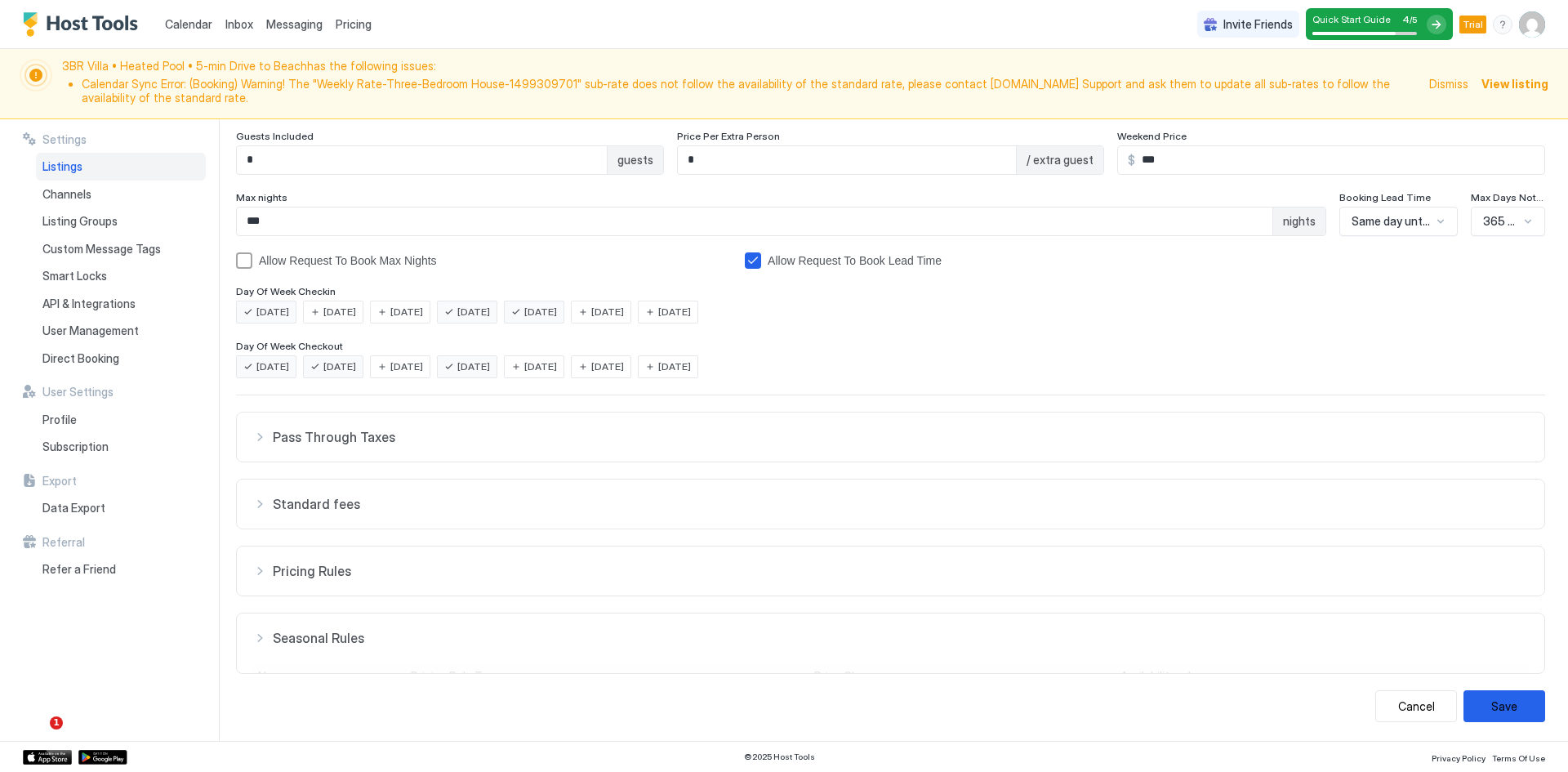
scroll to position [255, 0]
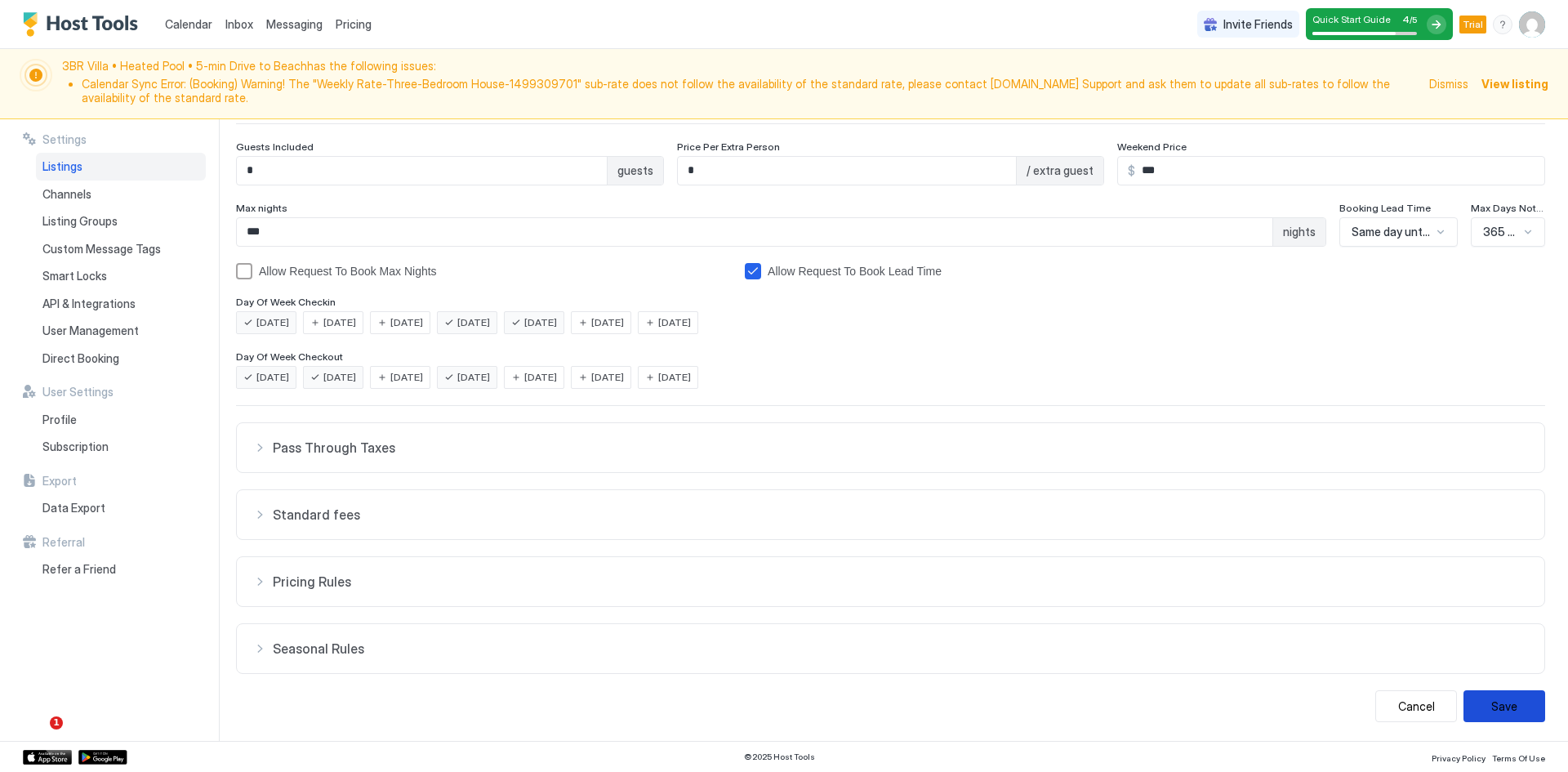
click at [1509, 712] on button "Save" at bounding box center [1504, 706] width 82 height 31
click at [578, 451] on span "Pass Through Taxes" at bounding box center [900, 447] width 1255 height 16
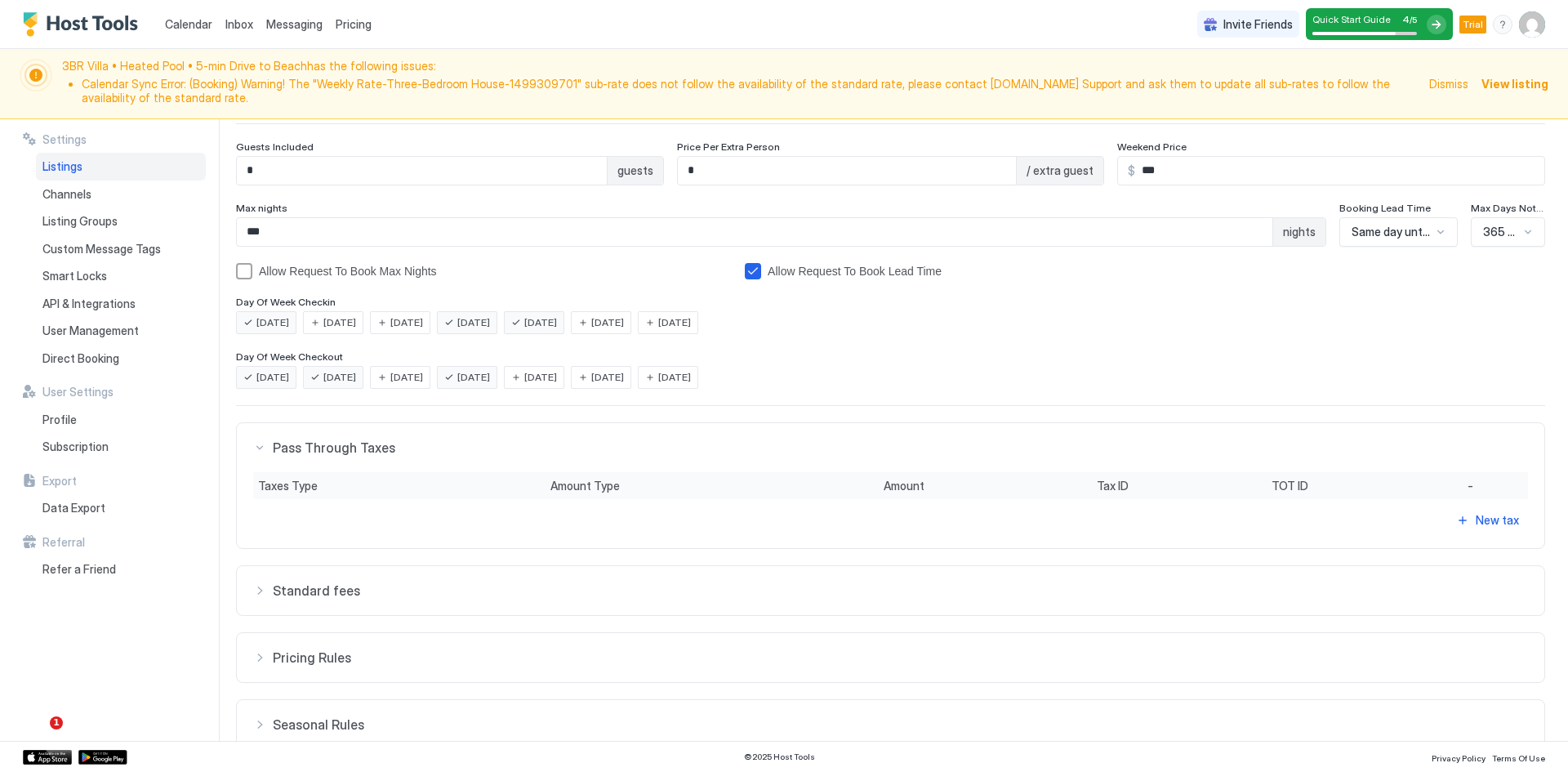
click at [578, 440] on span "Pass Through Taxes" at bounding box center [900, 447] width 1255 height 16
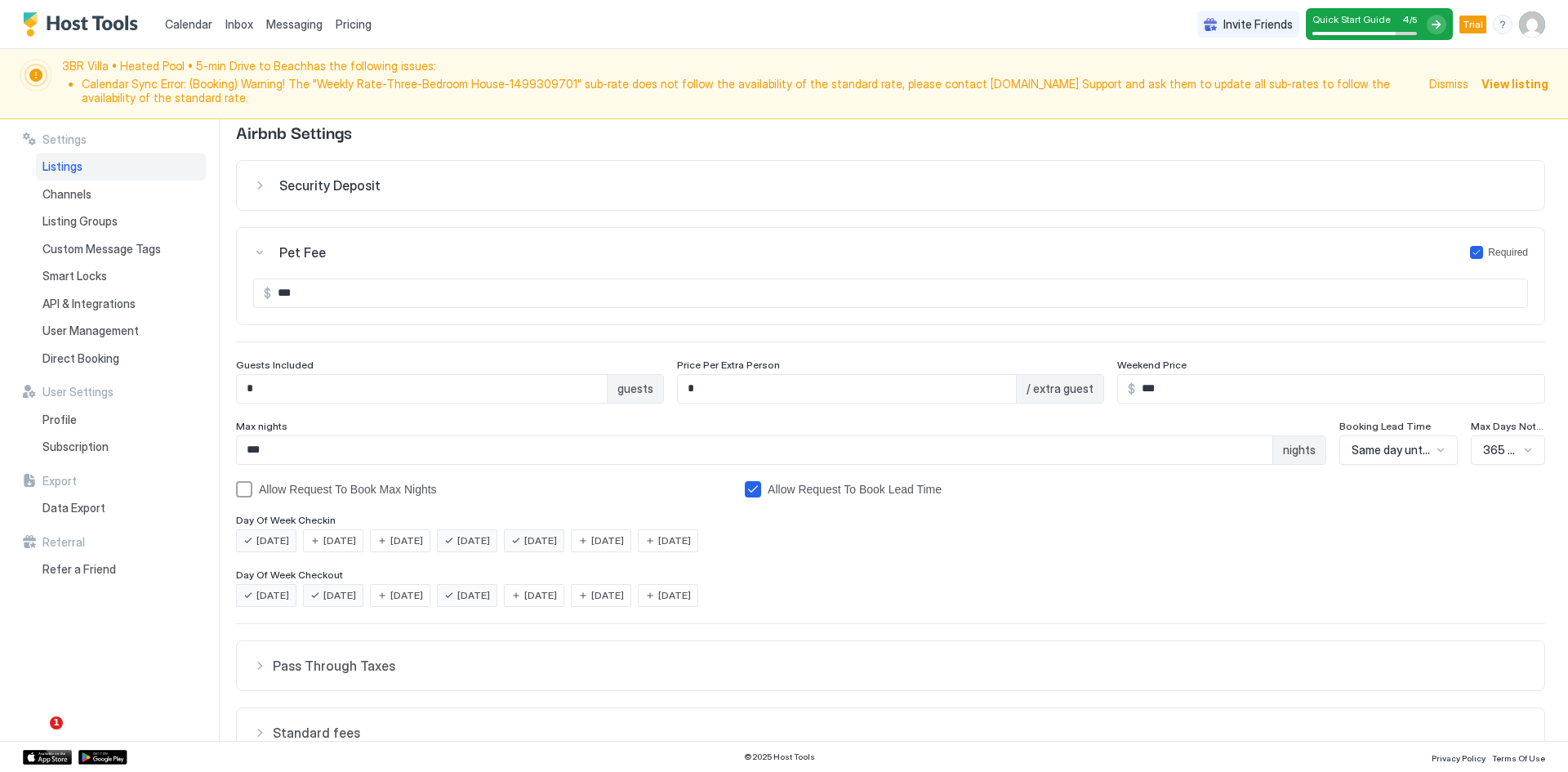
scroll to position [0, 0]
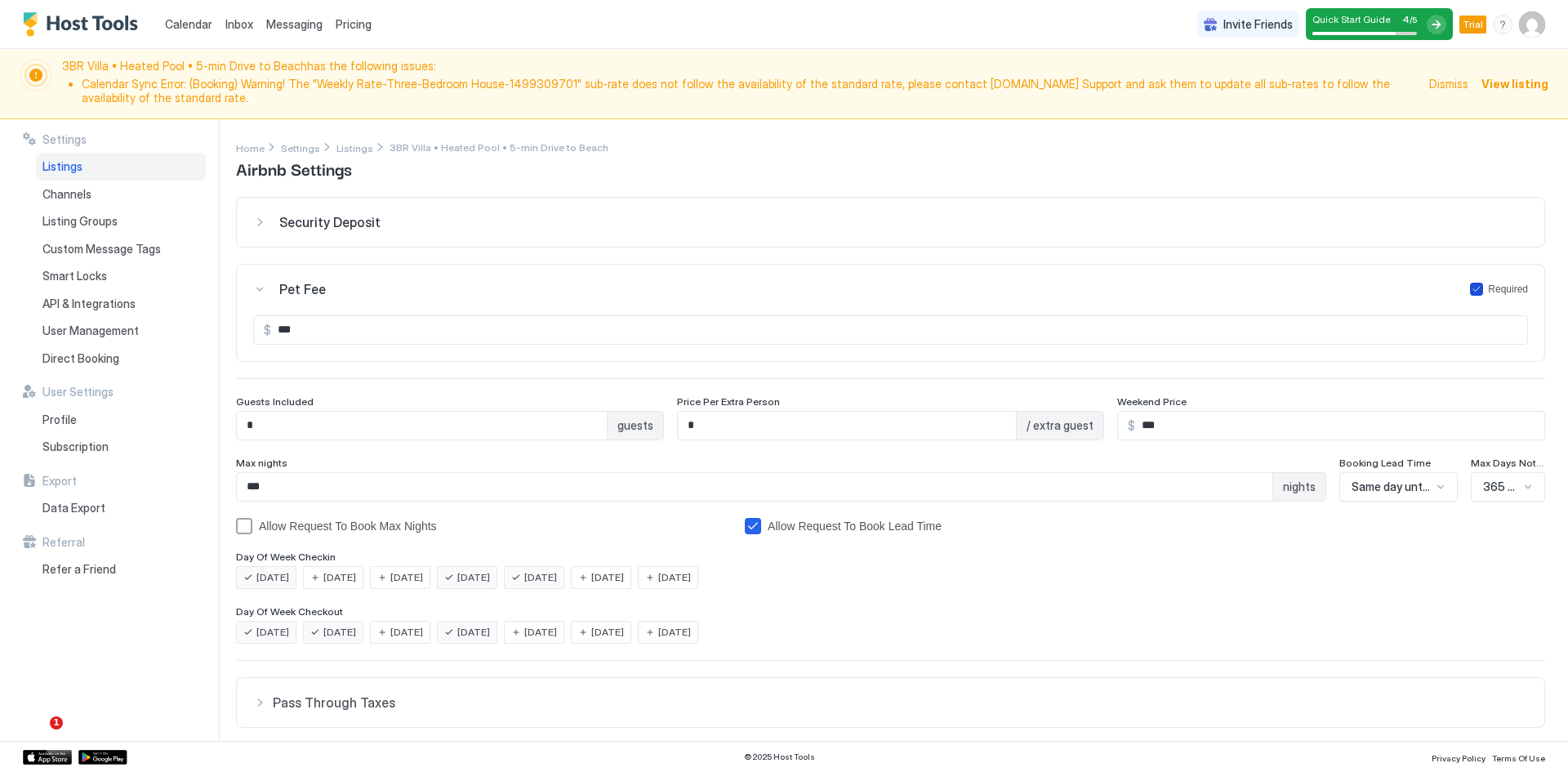
click at [1472, 287] on icon "petFeeForm" at bounding box center [1477, 289] width 10 height 10
click at [276, 290] on div "Pet Fee Required" at bounding box center [900, 289] width 1255 height 16
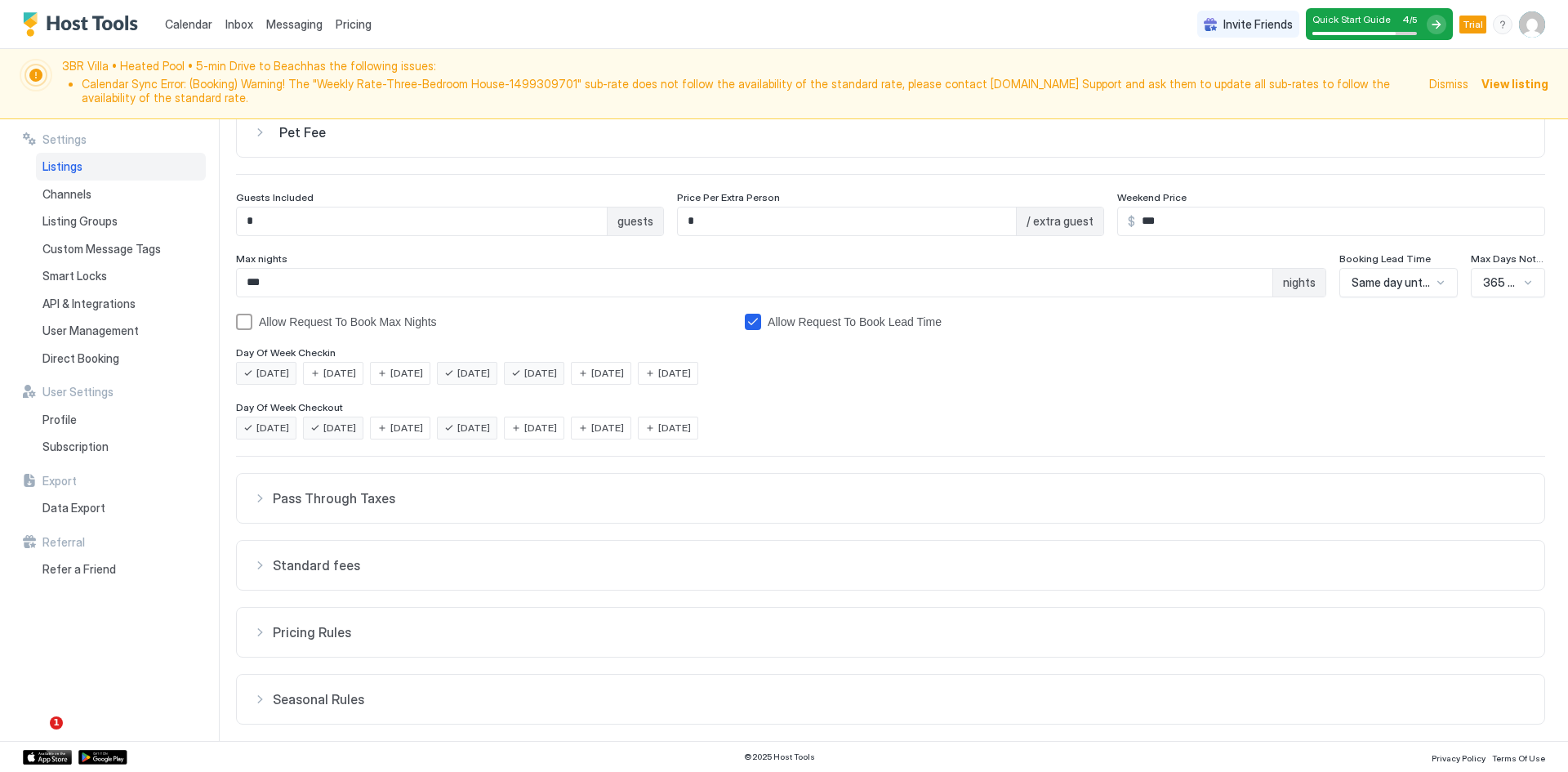
scroll to position [207, 0]
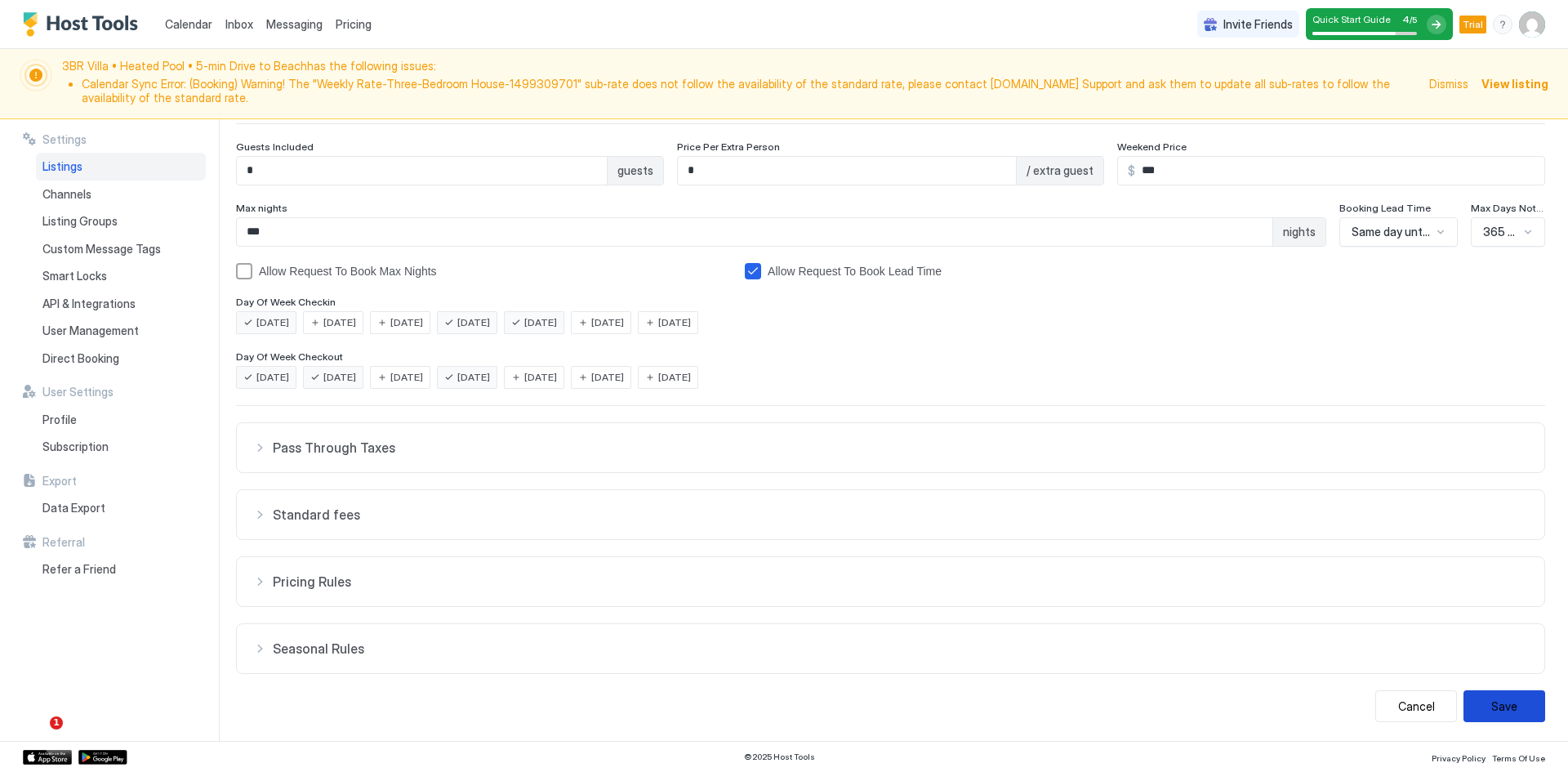
click at [1499, 701] on button "Save" at bounding box center [1504, 706] width 82 height 31
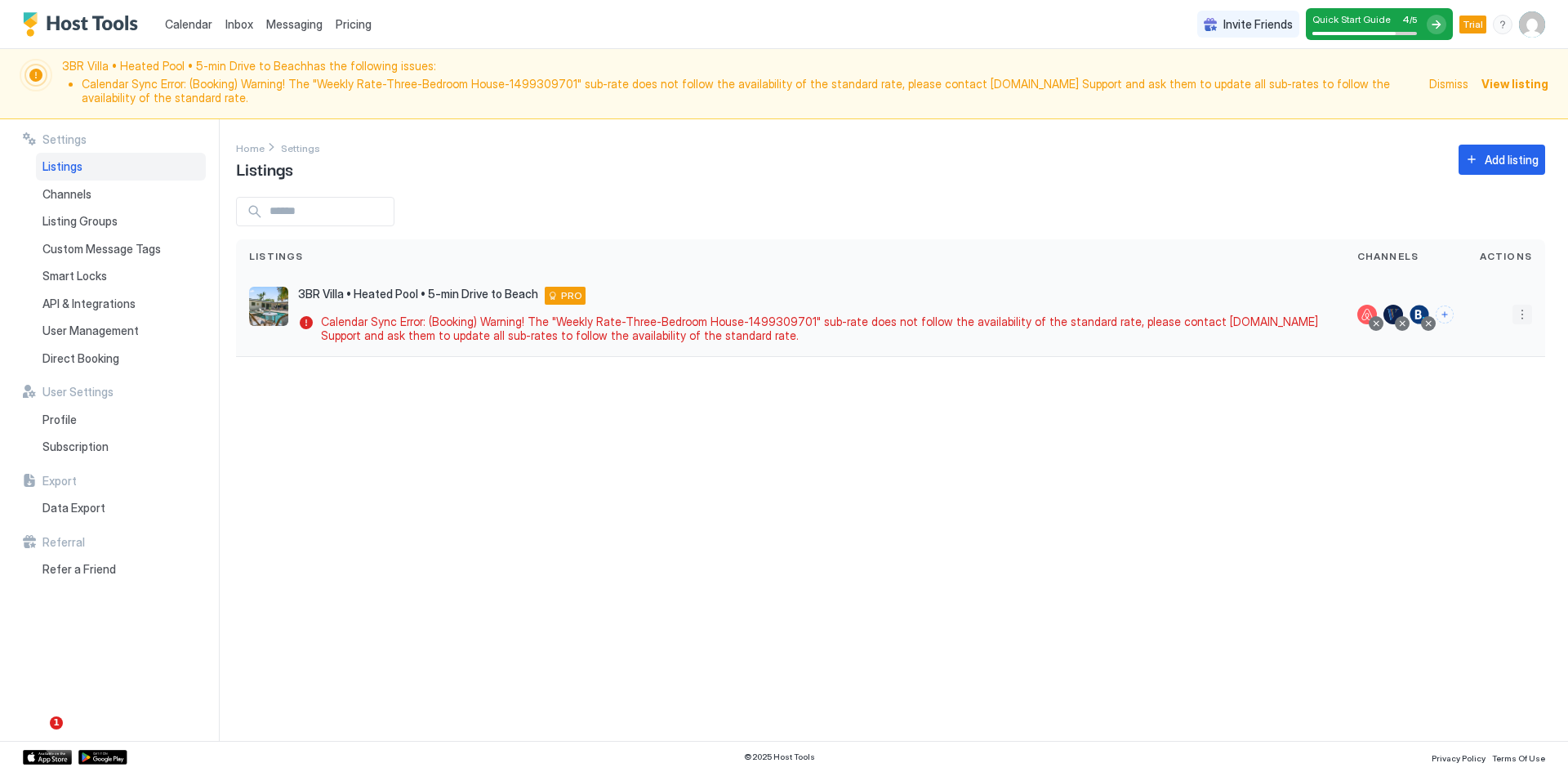
click at [1523, 316] on button "More options" at bounding box center [1522, 314] width 20 height 20
click at [1486, 394] on span "Listing Settings" at bounding box center [1486, 390] width 73 height 12
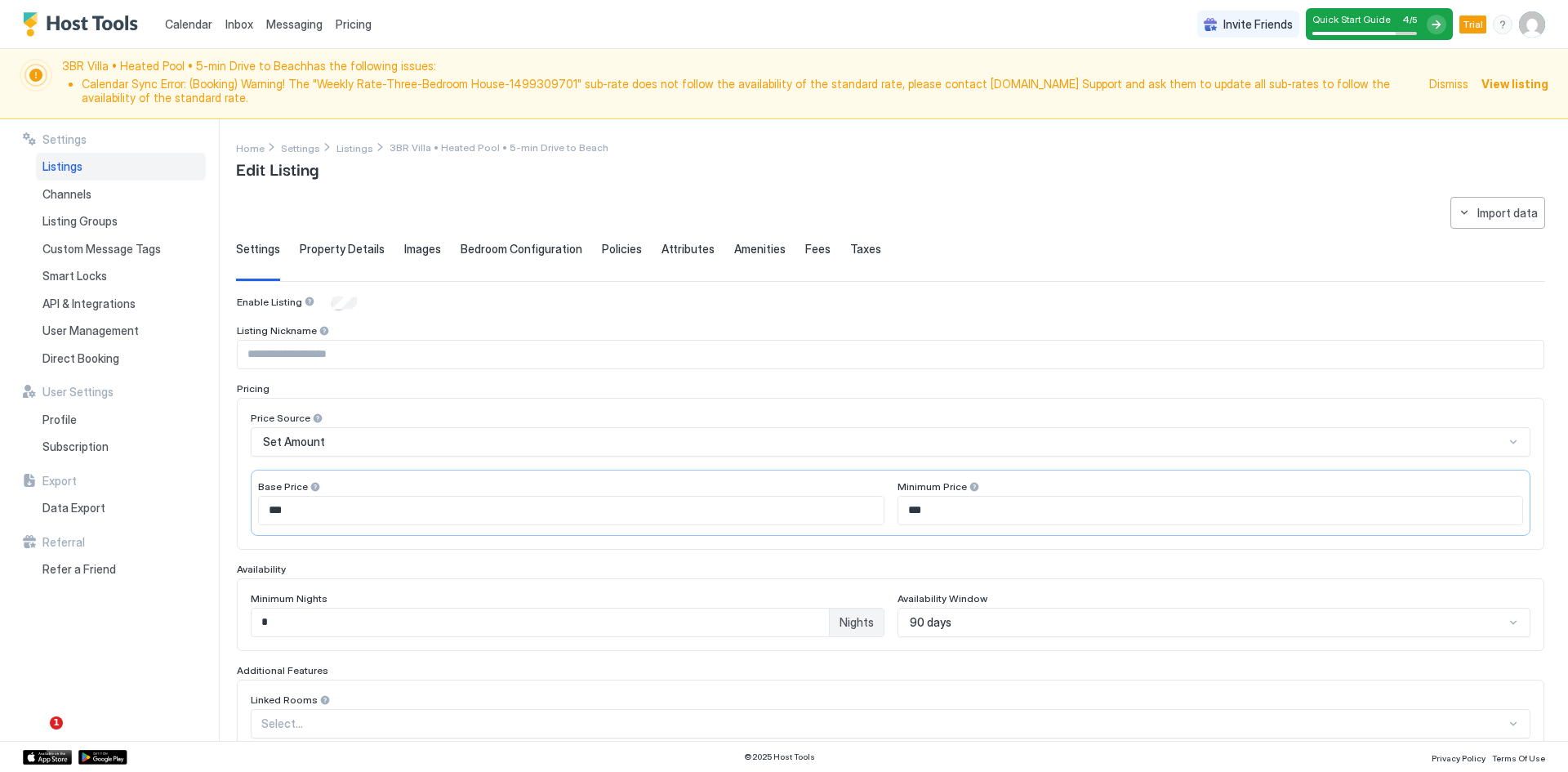
scroll to position [370, 0]
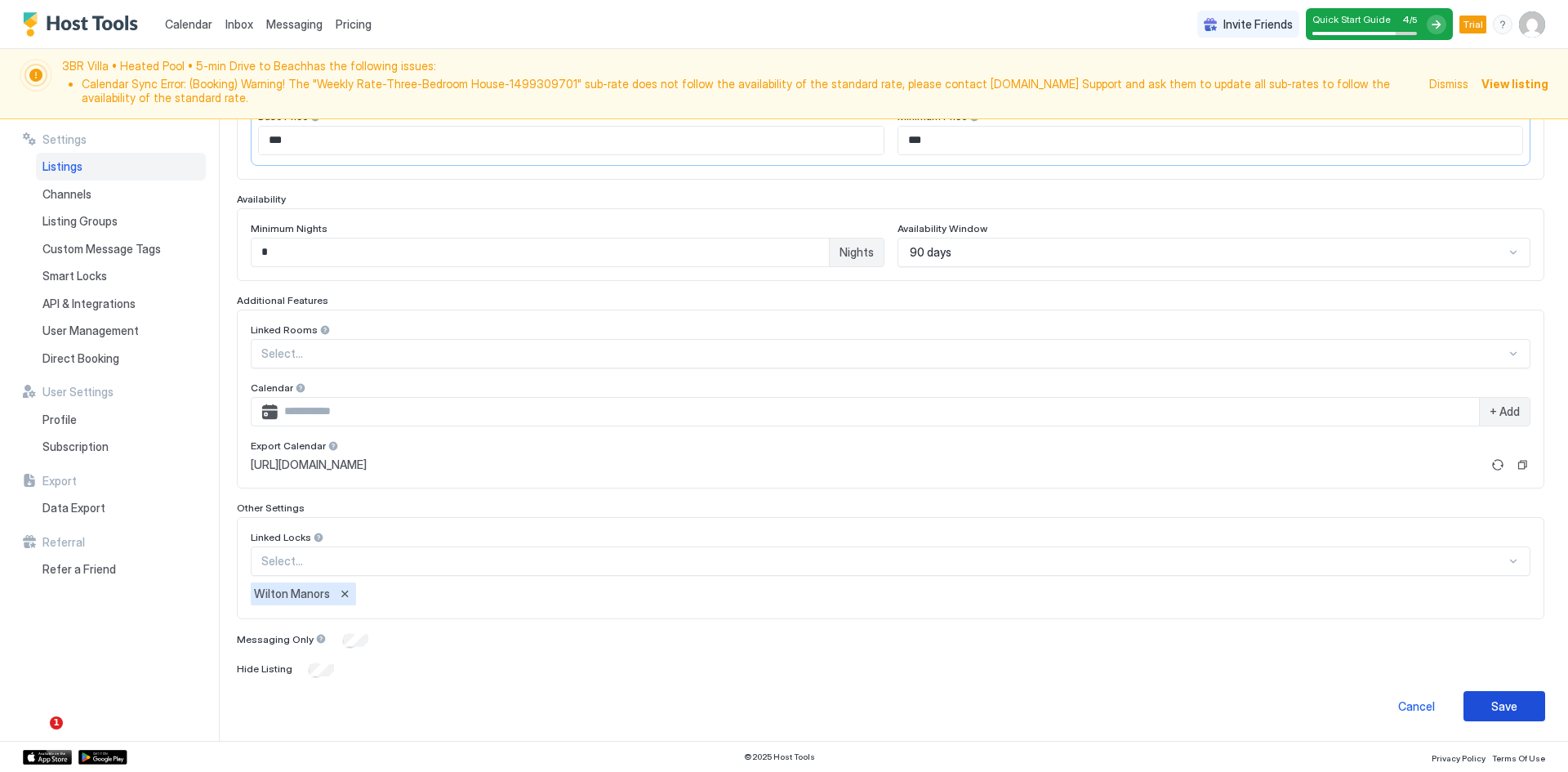
click at [1494, 706] on div "Save" at bounding box center [1504, 707] width 26 height 17
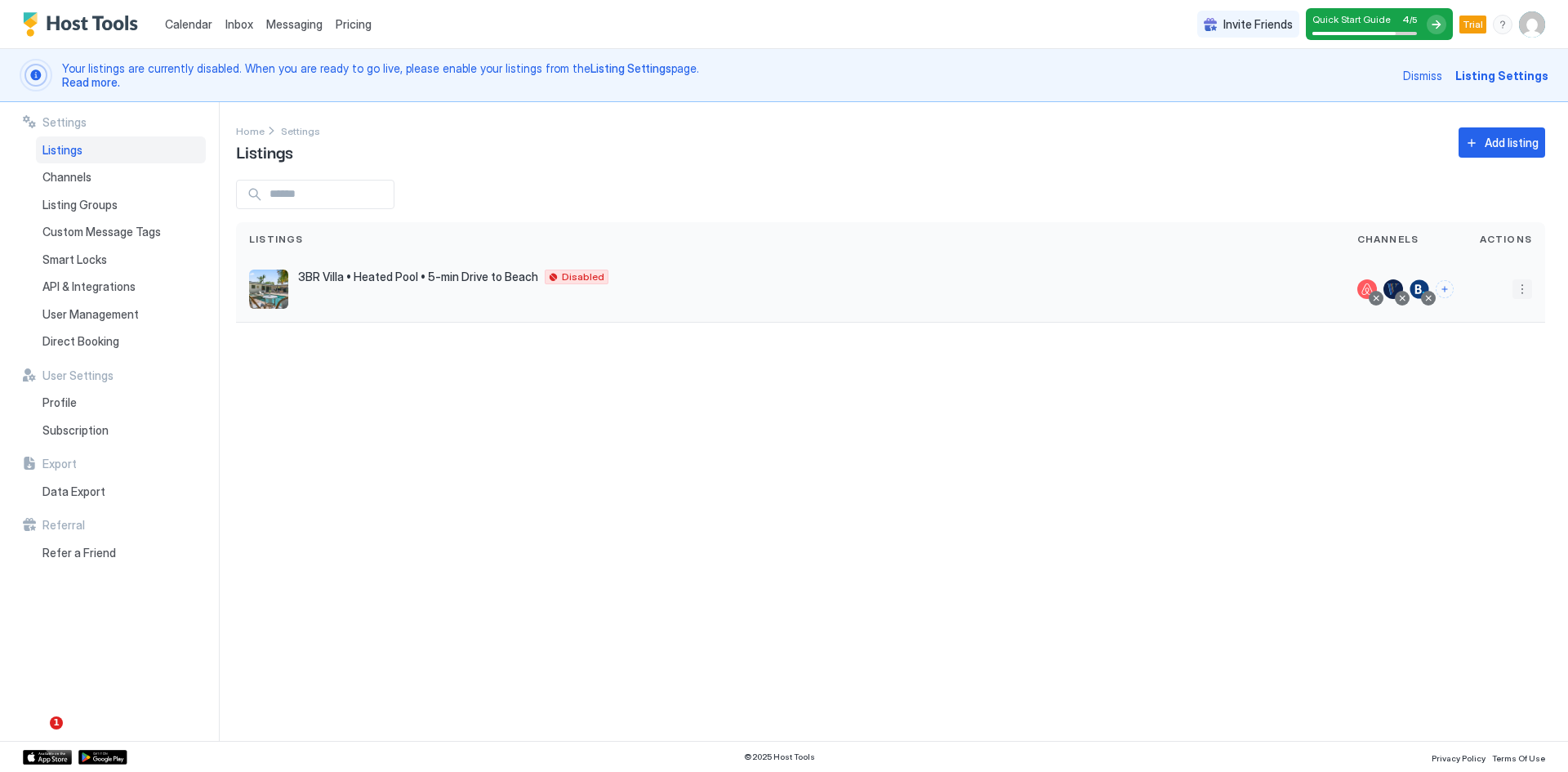
click at [1521, 292] on button "More options" at bounding box center [1522, 289] width 20 height 20
click at [1477, 358] on div "Listing Settings" at bounding box center [1480, 365] width 112 height 26
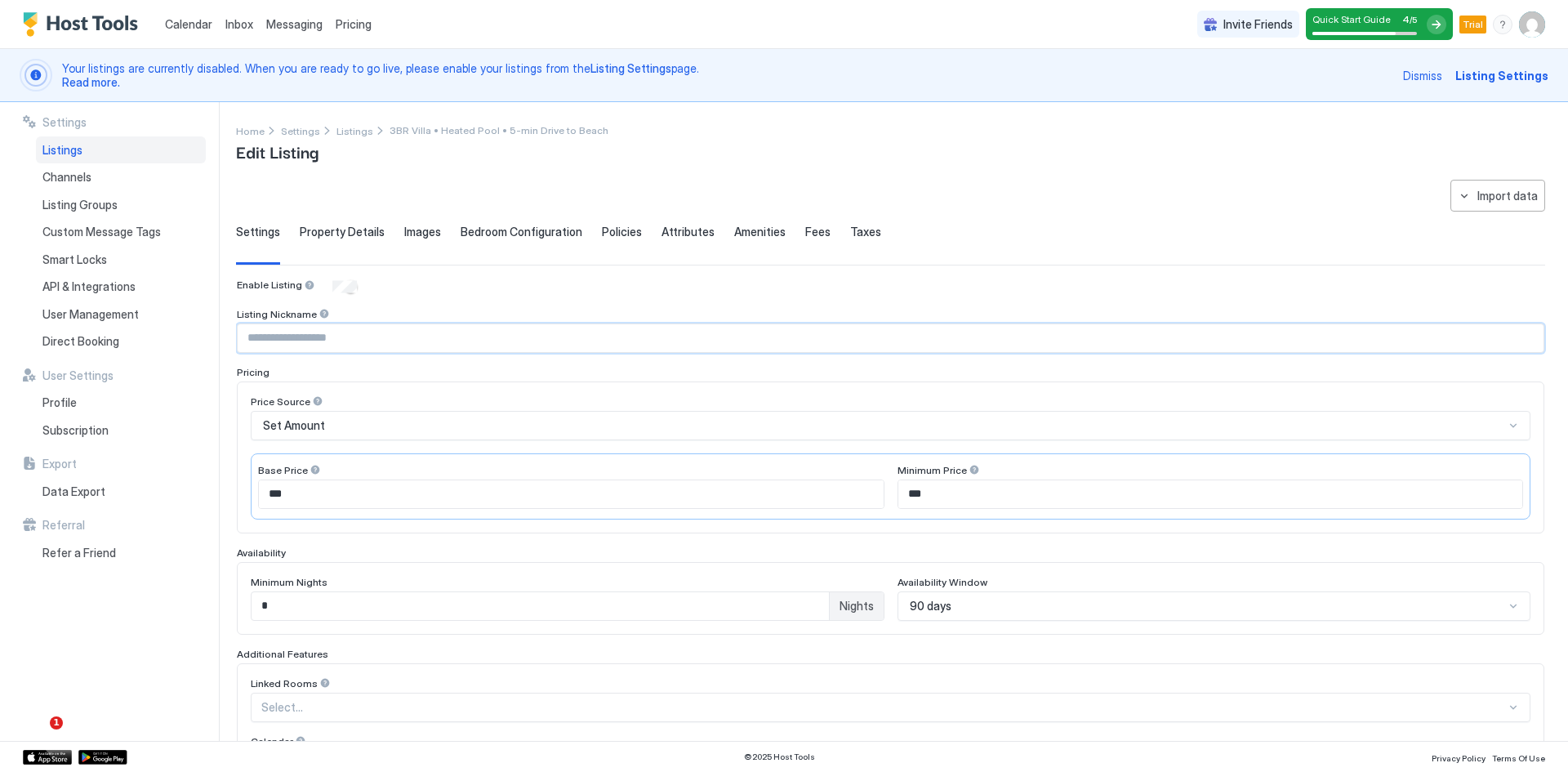
click at [380, 343] on input "Input Field" at bounding box center [891, 338] width 1306 height 28
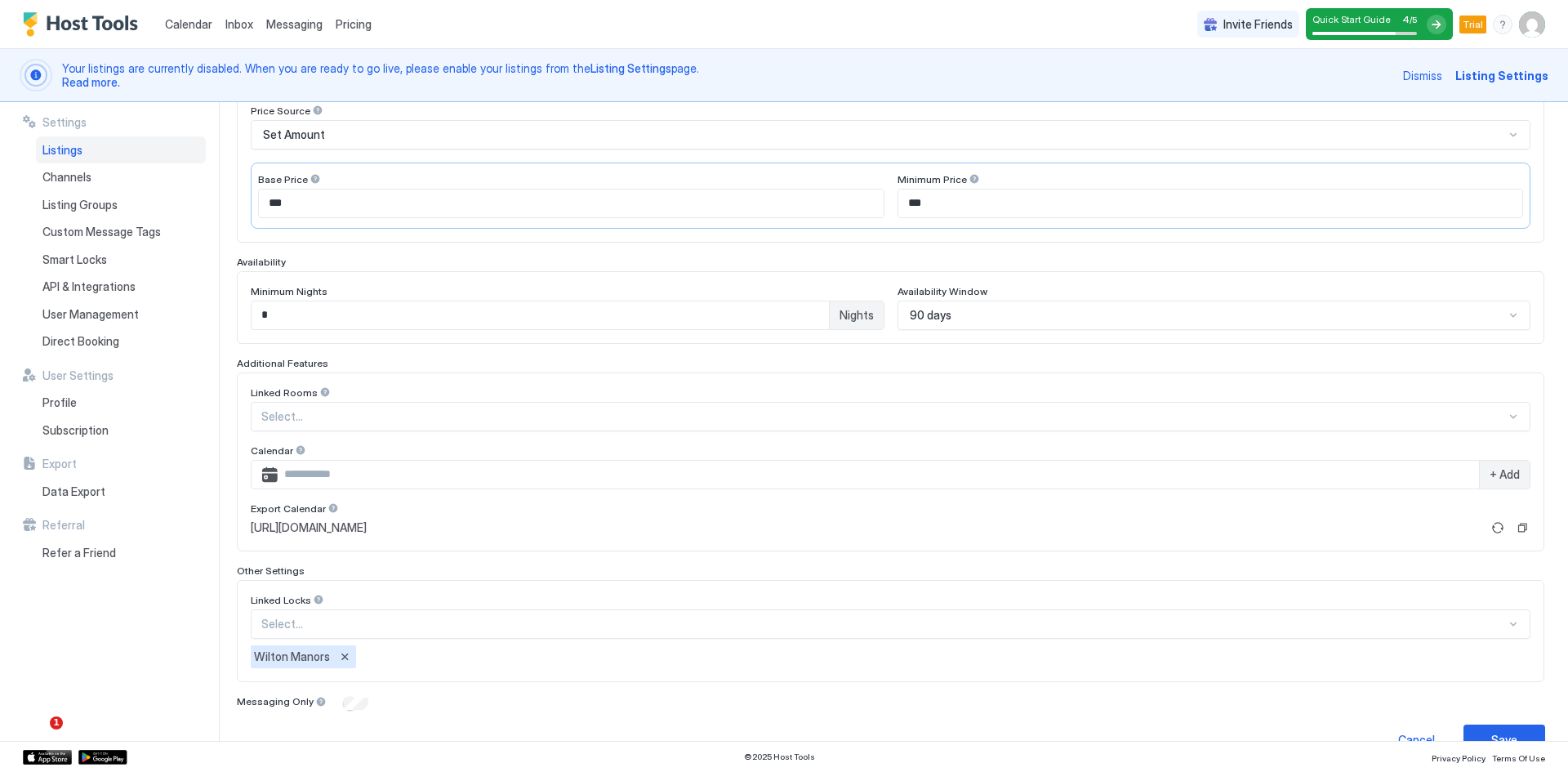
scroll to position [324, 0]
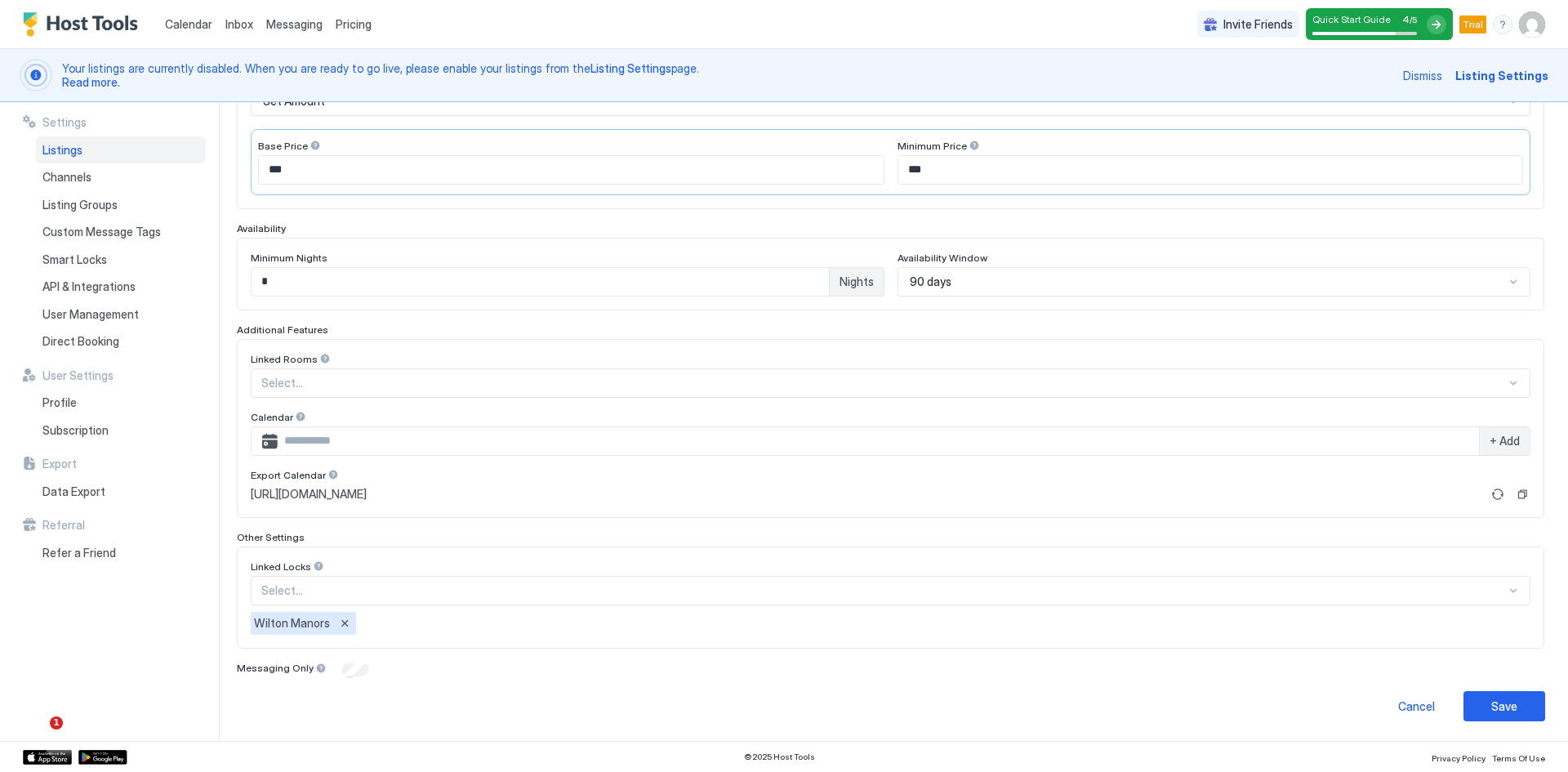
type input "**********"
click at [288, 378] on div at bounding box center [883, 383] width 1244 height 14
click at [293, 378] on div at bounding box center [883, 383] width 1244 height 14
click at [1513, 710] on button "Save" at bounding box center [1504, 707] width 82 height 31
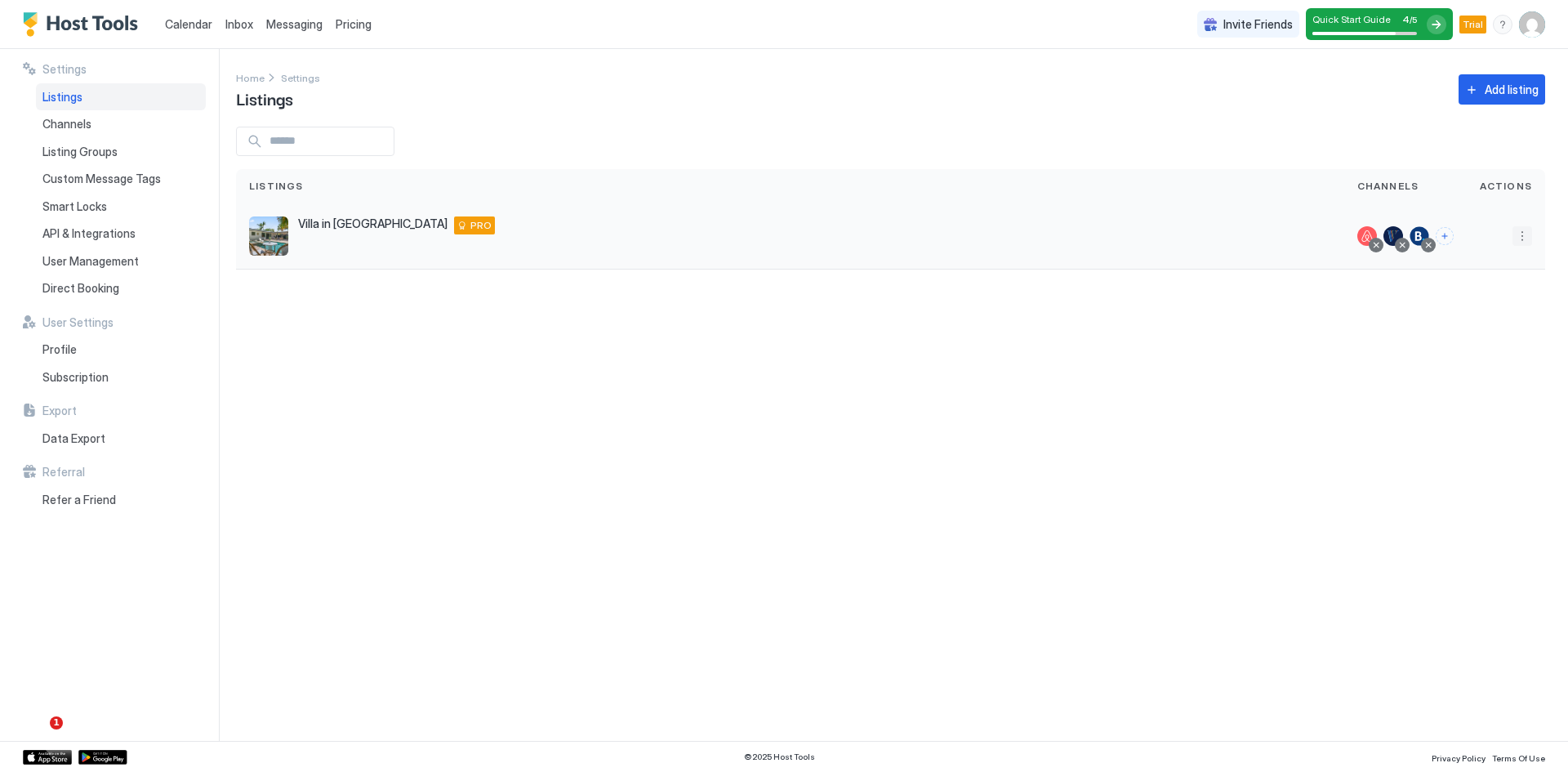
click at [1528, 241] on button "More options" at bounding box center [1522, 236] width 20 height 20
click at [1486, 366] on span "Airbnb Settings" at bounding box center [1484, 364] width 73 height 12
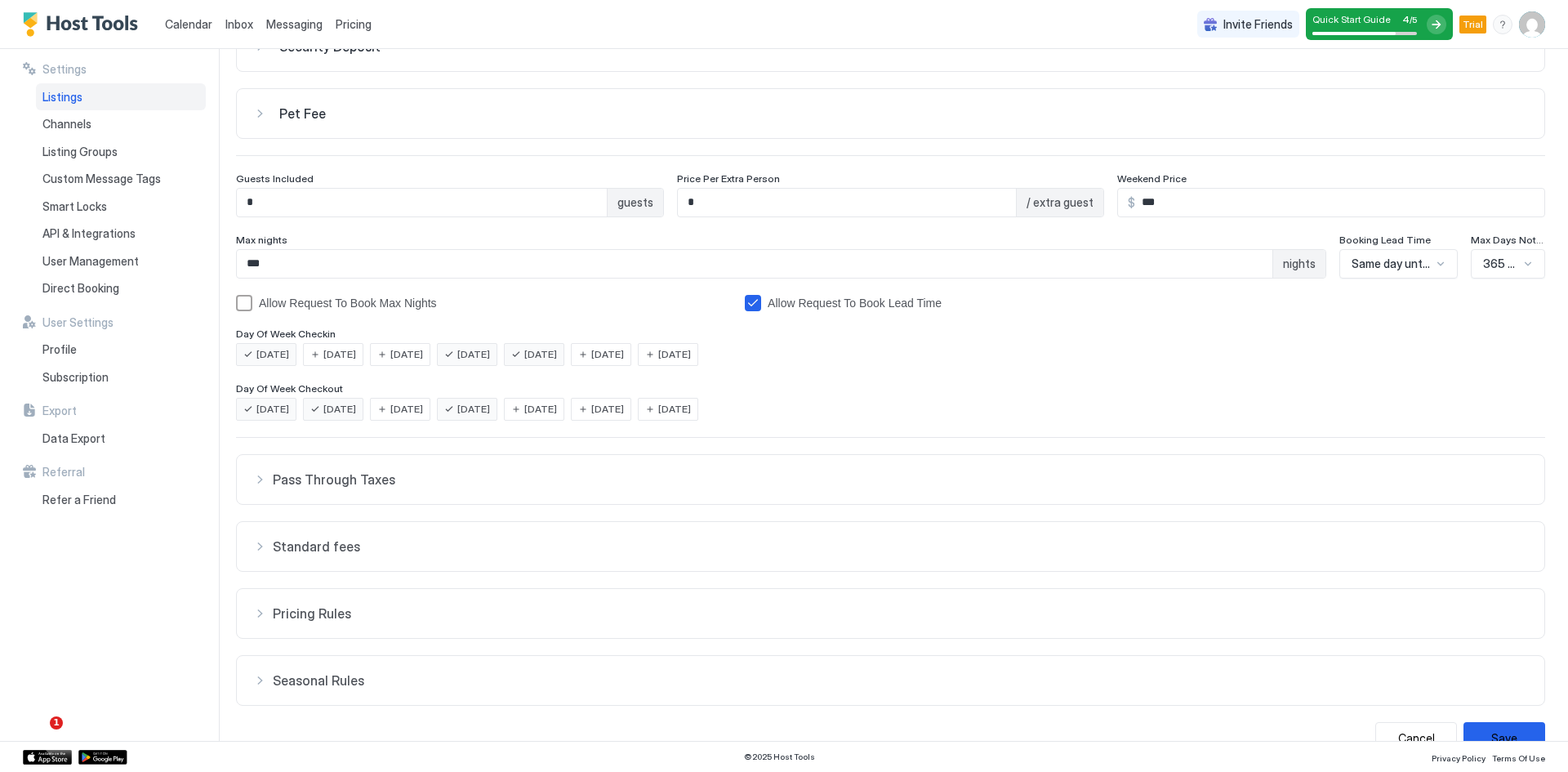
scroll to position [138, 0]
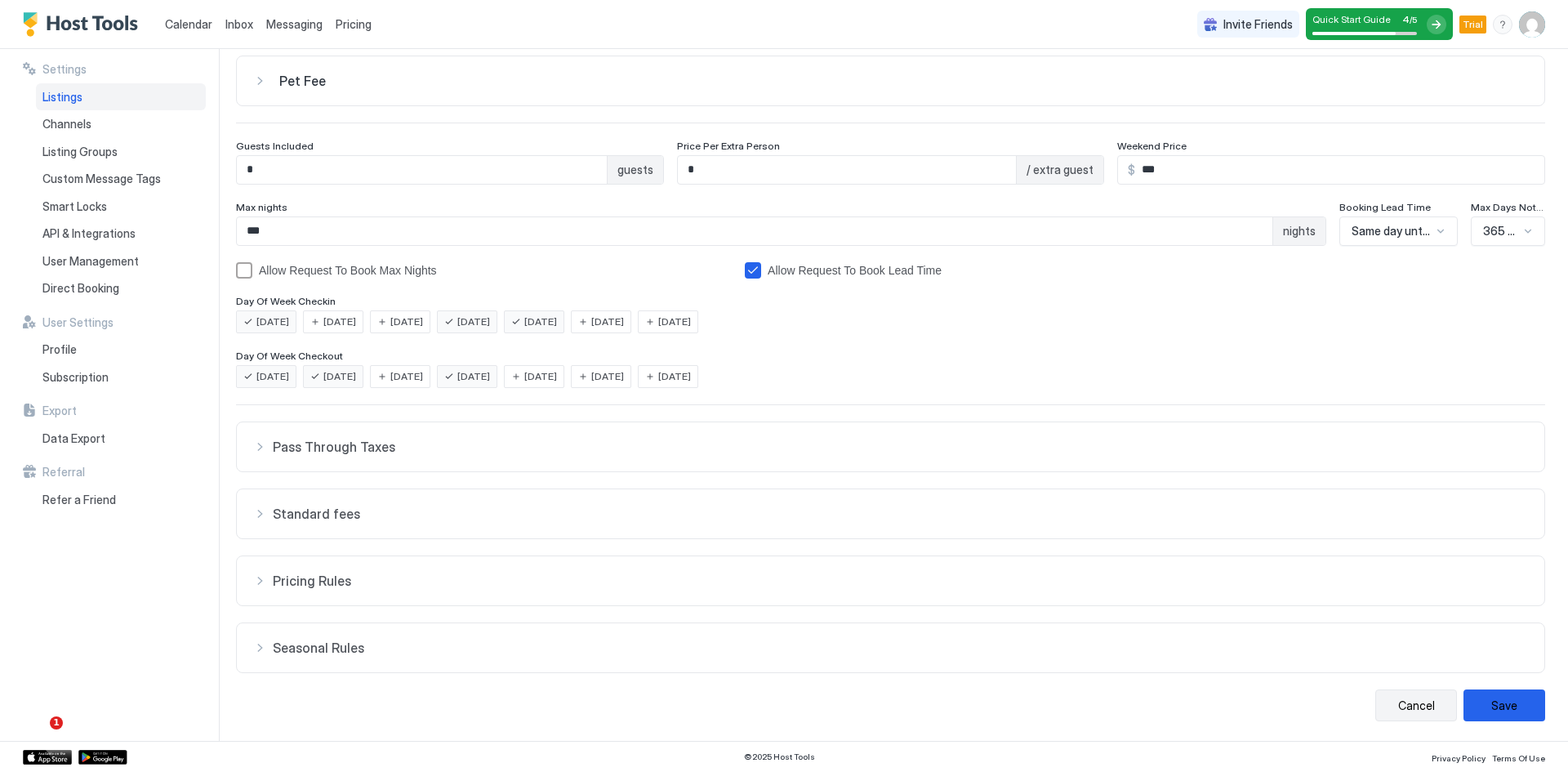
click at [1411, 710] on button "Cancel" at bounding box center [1416, 705] width 82 height 31
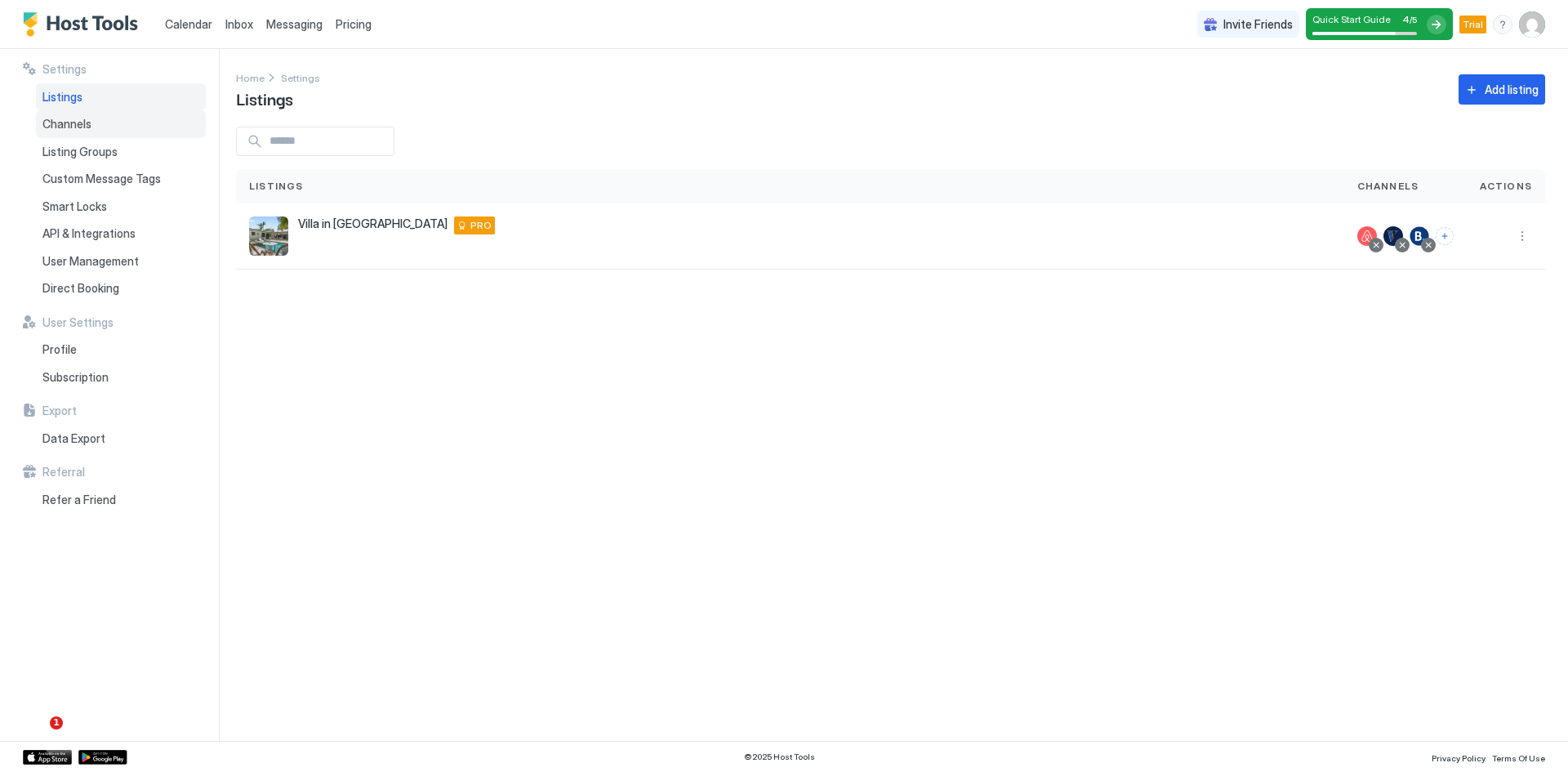
click at [98, 129] on div "Channels" at bounding box center [121, 124] width 170 height 28
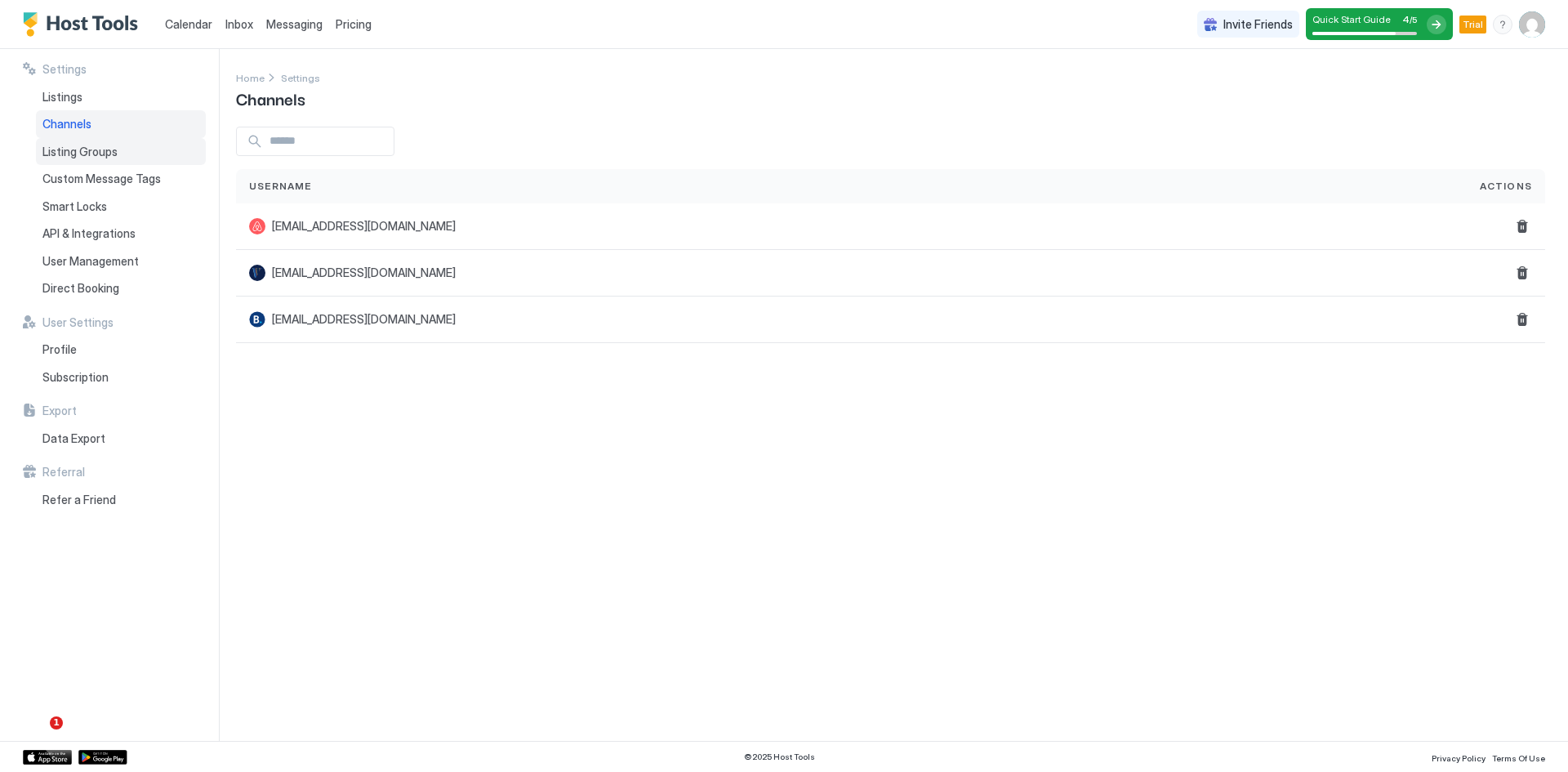
click at [97, 155] on span "Listing Groups" at bounding box center [80, 151] width 75 height 14
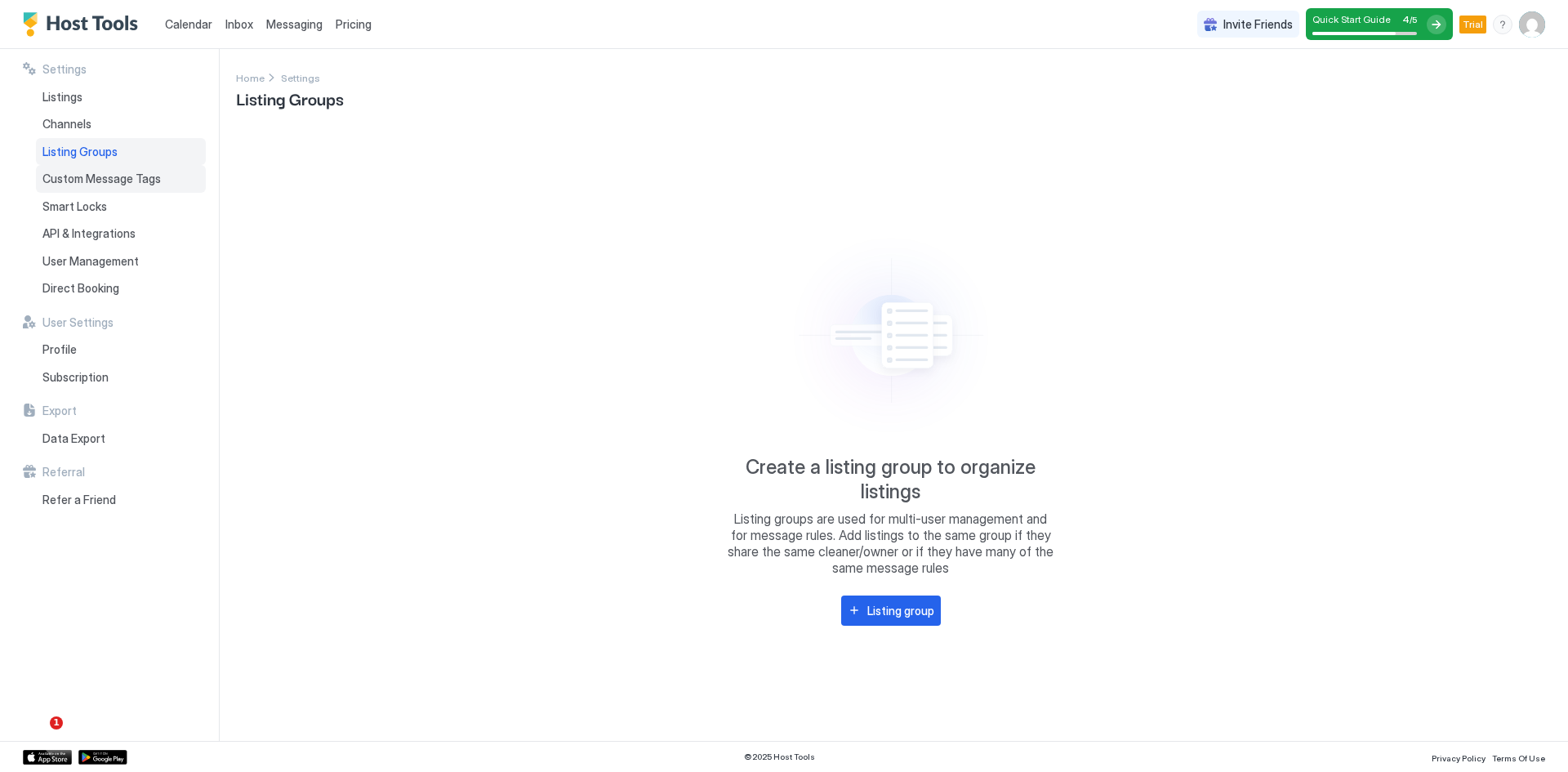
click at [105, 179] on span "Custom Message Tags" at bounding box center [101, 179] width 118 height 14
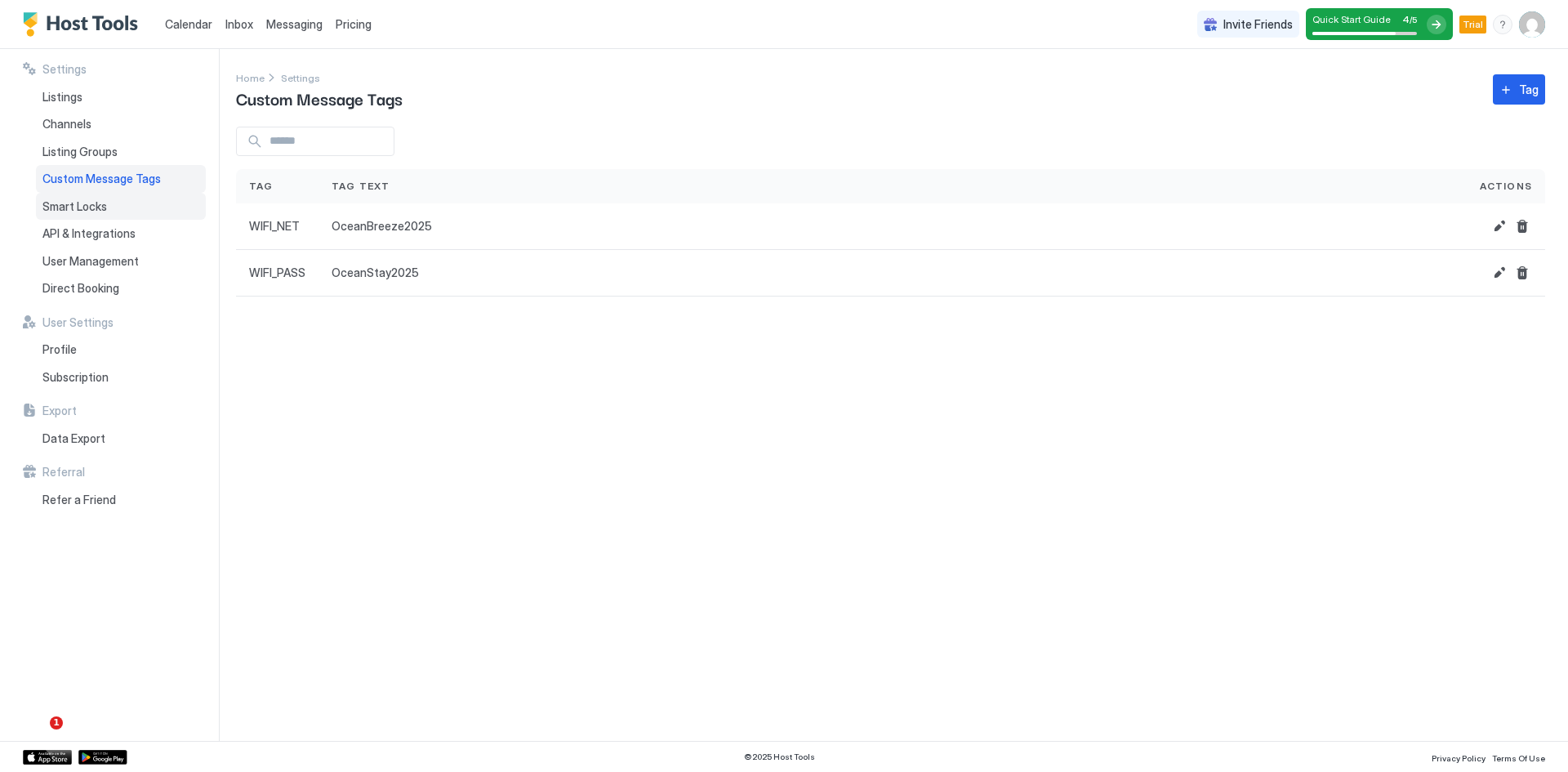
click at [108, 206] on div "Smart Locks" at bounding box center [121, 207] width 170 height 28
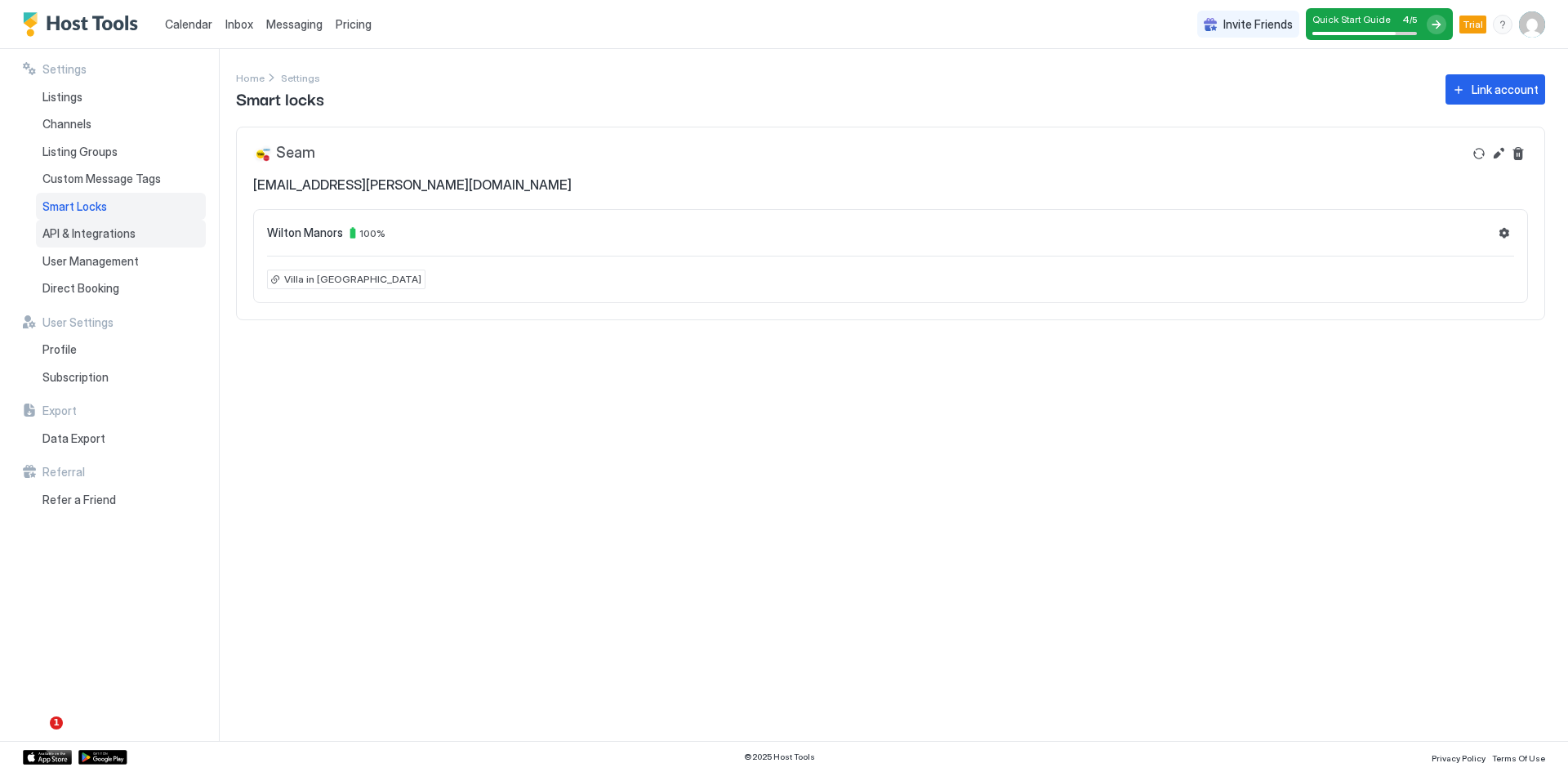
click at [141, 237] on div "API & Integrations" at bounding box center [121, 233] width 170 height 28
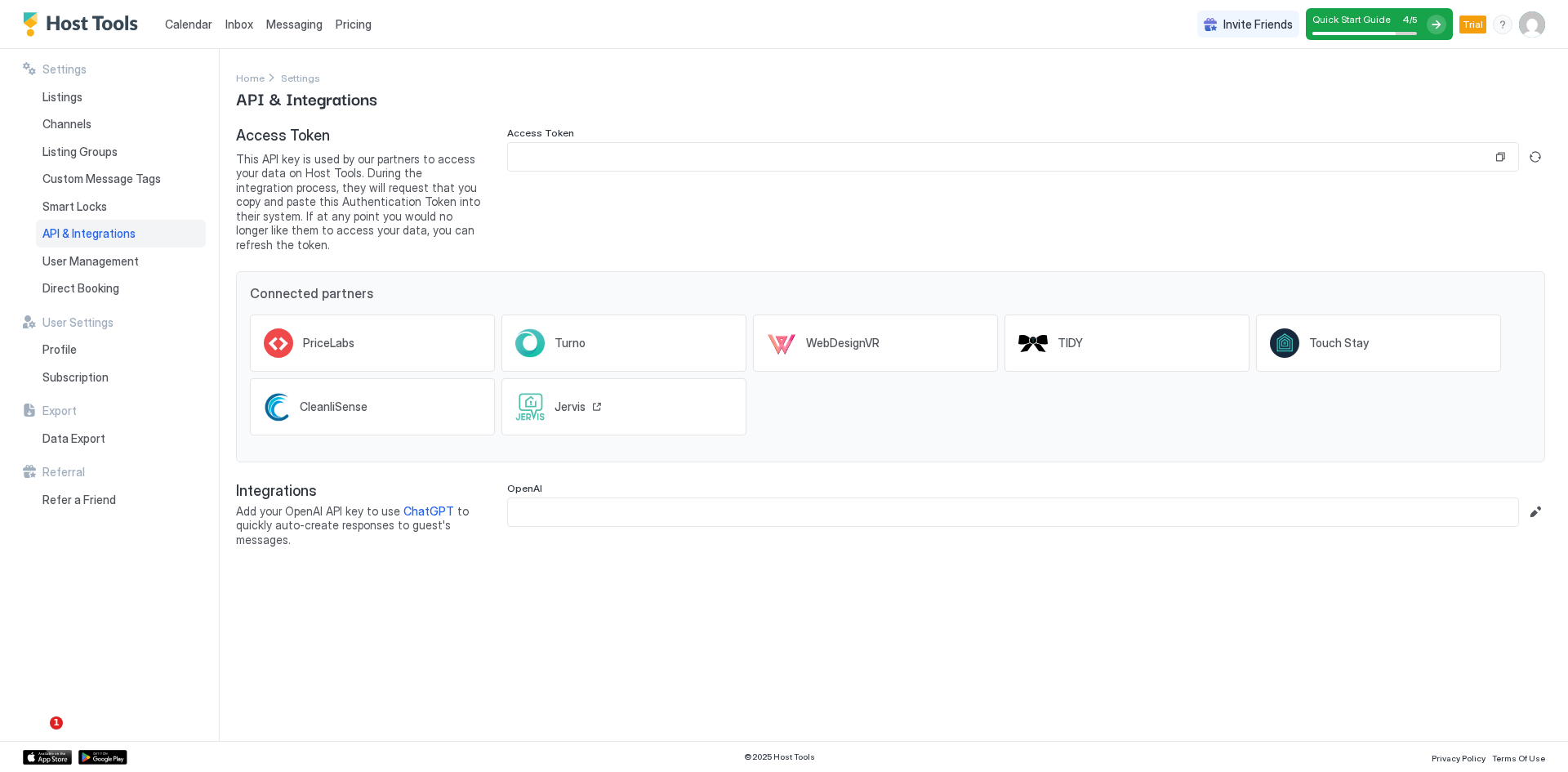
click at [637, 394] on div "Jervis" at bounding box center [624, 406] width 245 height 57
click at [566, 501] on input "Input Field" at bounding box center [1013, 512] width 1010 height 28
click at [558, 576] on div "Settings Home Settings API & Integrations Access Token This API key is used by …" at bounding box center [902, 395] width 1332 height 692
click at [551, 498] on input "Input Field" at bounding box center [1013, 512] width 1010 height 28
click at [575, 501] on input "Input Field" at bounding box center [1013, 512] width 1010 height 28
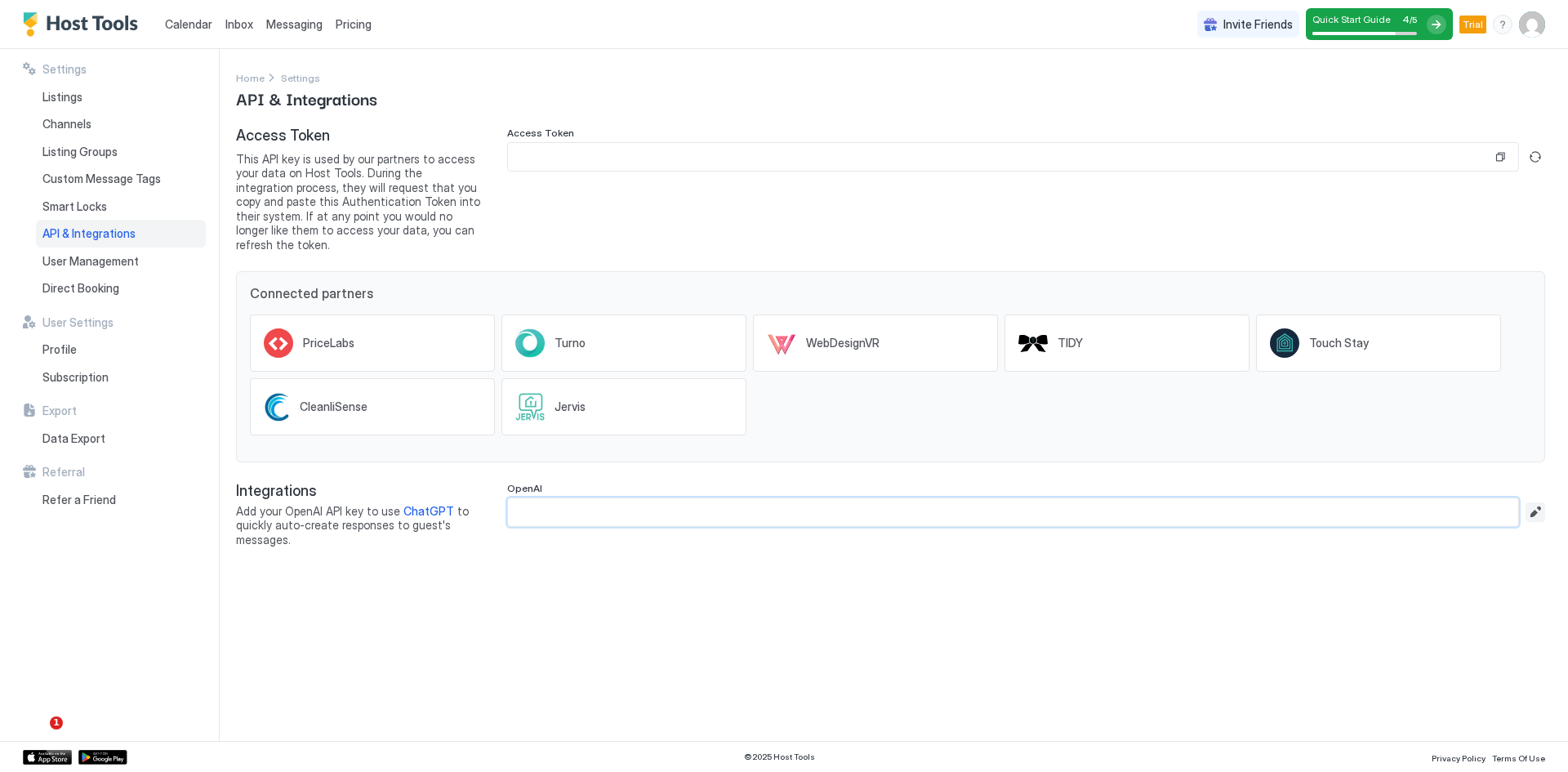
click at [1536, 502] on button "Edit" at bounding box center [1535, 512] width 20 height 20
paste input "**********"
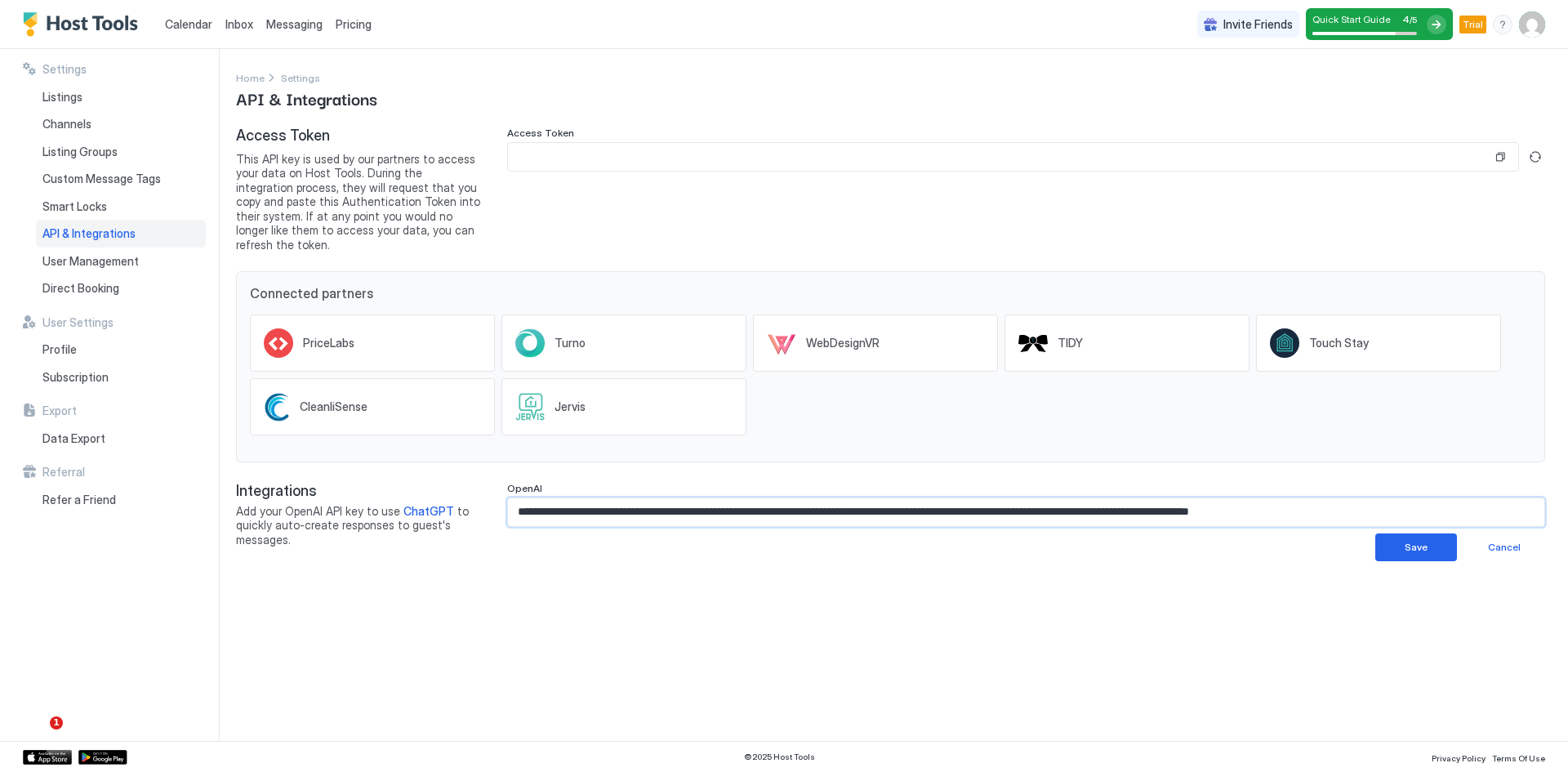
scroll to position [0, 9]
type input "**********"
click at [1427, 540] on div "Save" at bounding box center [1416, 547] width 23 height 14
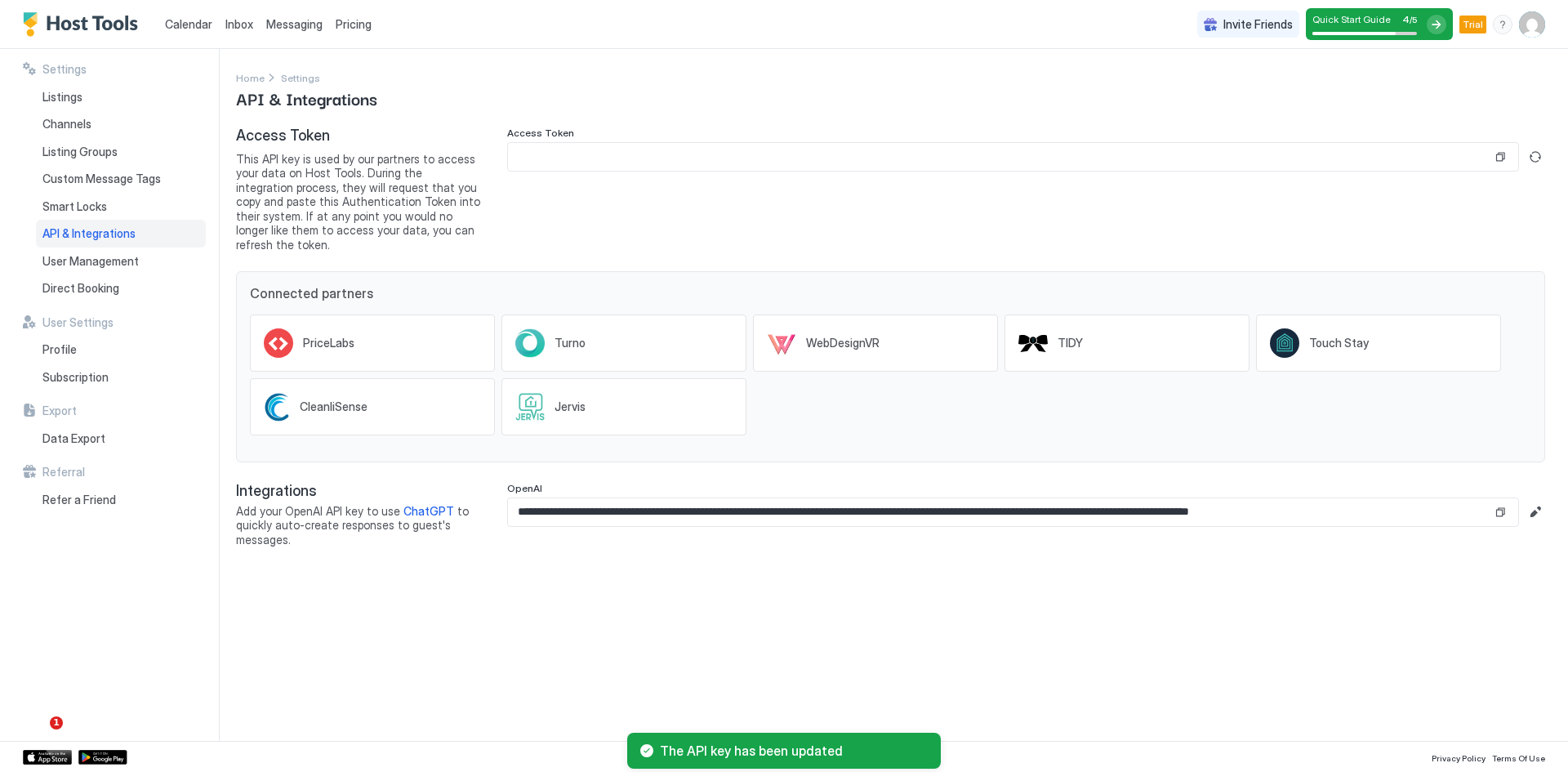
click at [423, 504] on span "ChatGPT" at bounding box center [429, 511] width 51 height 14
click at [524, 576] on div "**********" at bounding box center [902, 395] width 1332 height 692
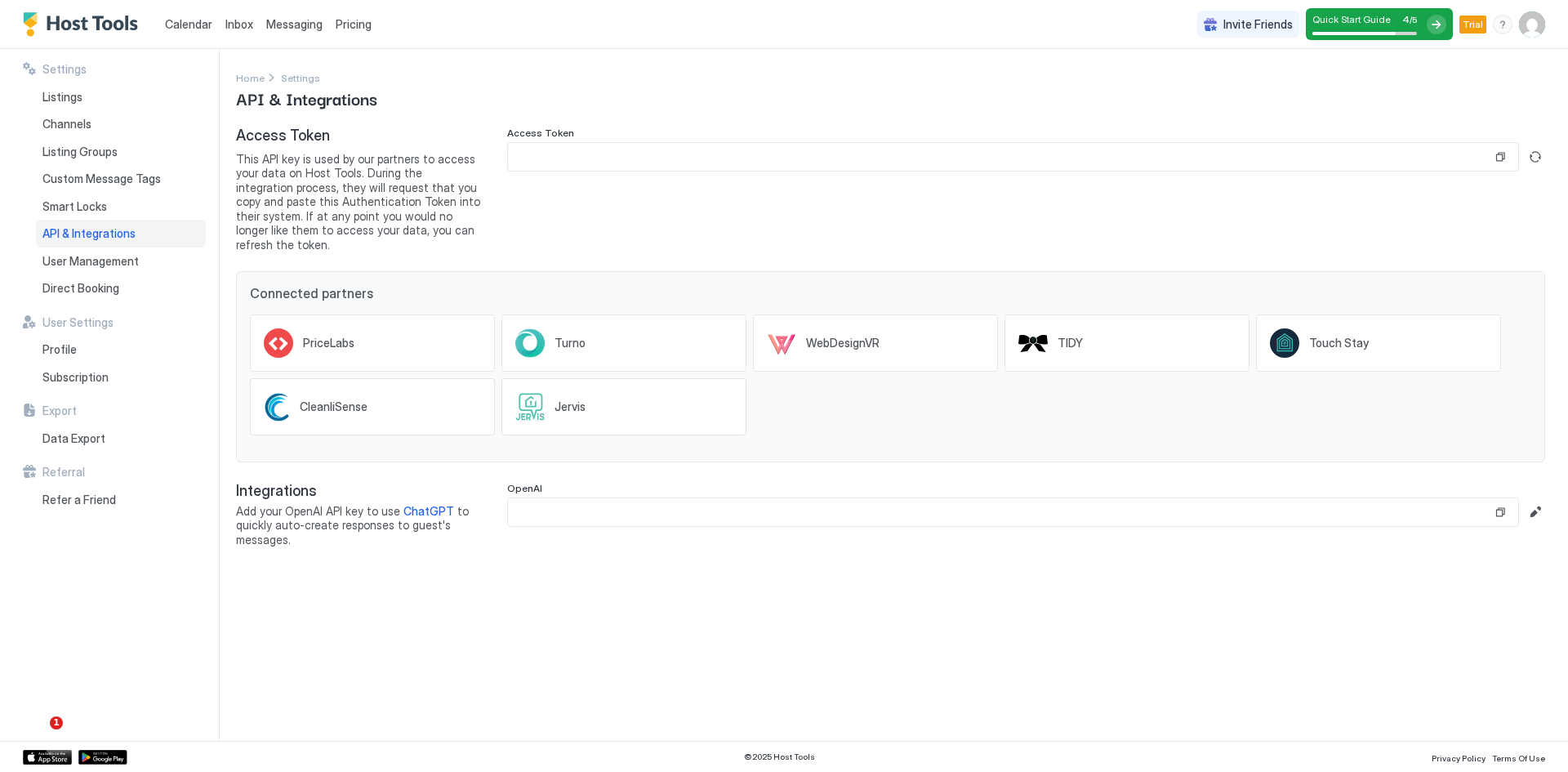
click at [422, 504] on span "ChatGPT" at bounding box center [429, 511] width 51 height 14
click at [1537, 502] on button "Edit" at bounding box center [1535, 512] width 20 height 20
click at [988, 504] on input "Input Field" at bounding box center [1026, 512] width 1036 height 28
click at [72, 98] on span "Listings" at bounding box center [62, 97] width 40 height 14
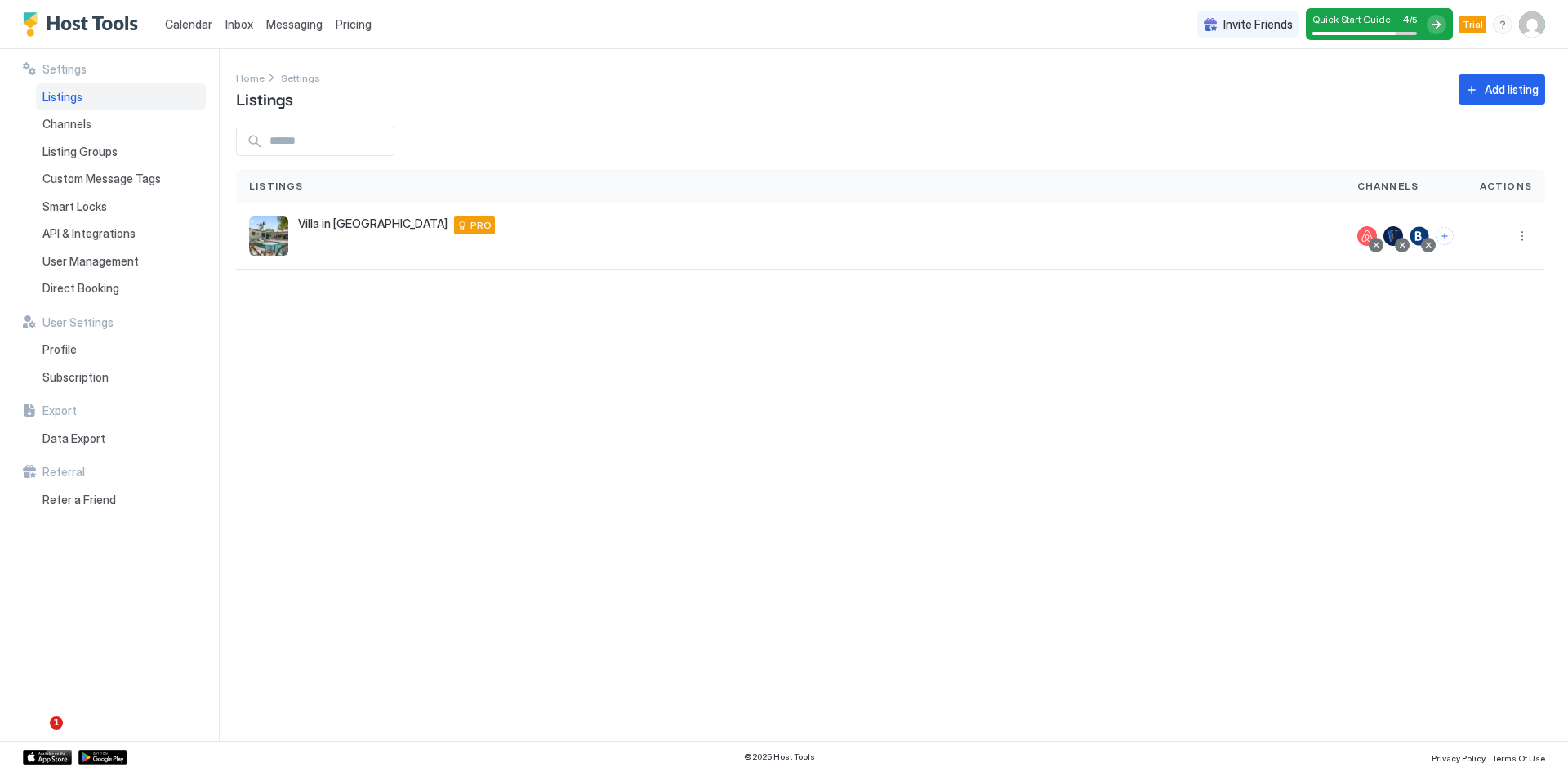
click at [72, 98] on span "Listings" at bounding box center [62, 97] width 40 height 14
click at [72, 119] on span "Channels" at bounding box center [67, 123] width 49 height 14
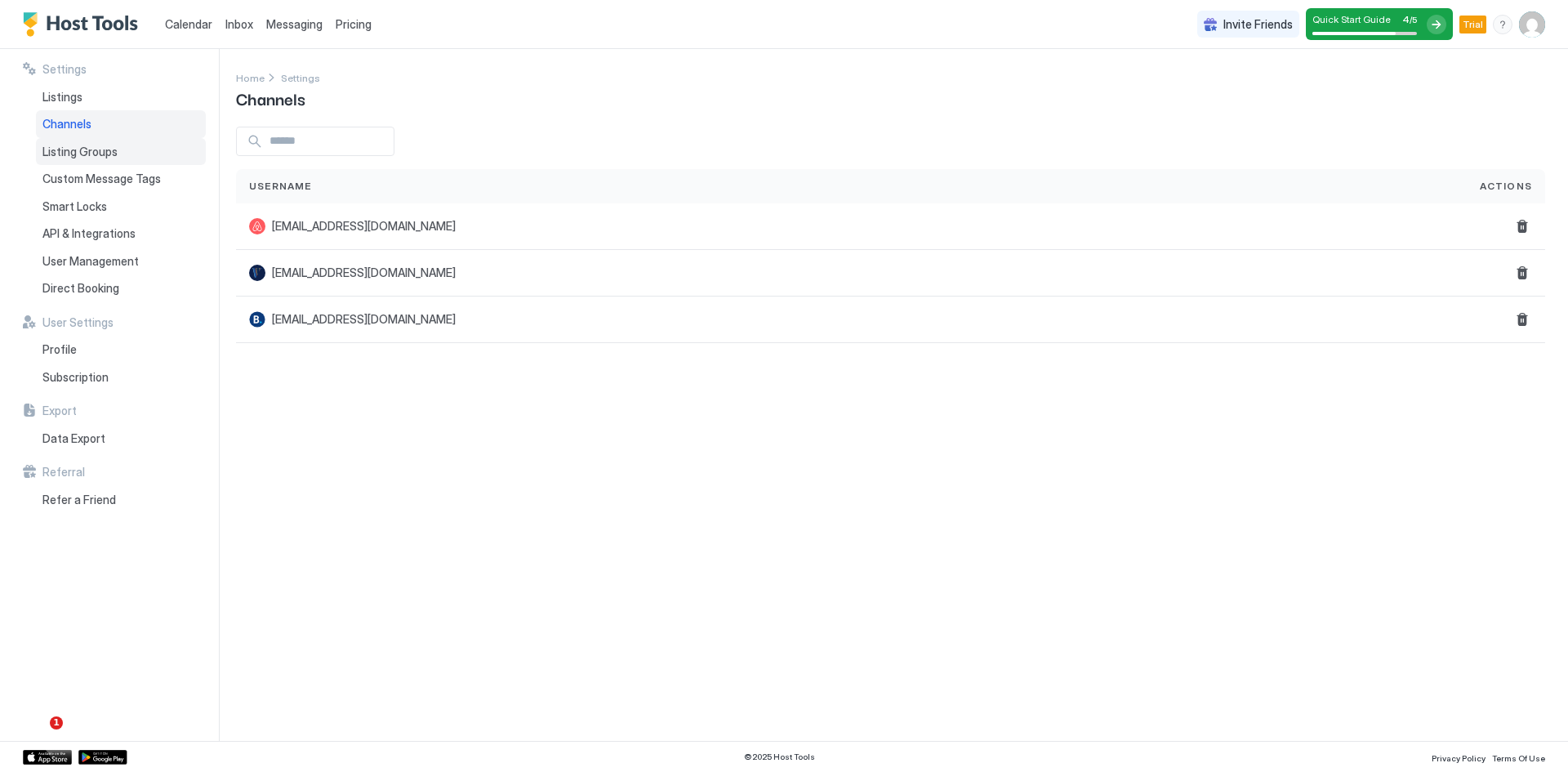
click at [73, 154] on span "Listing Groups" at bounding box center [80, 151] width 75 height 14
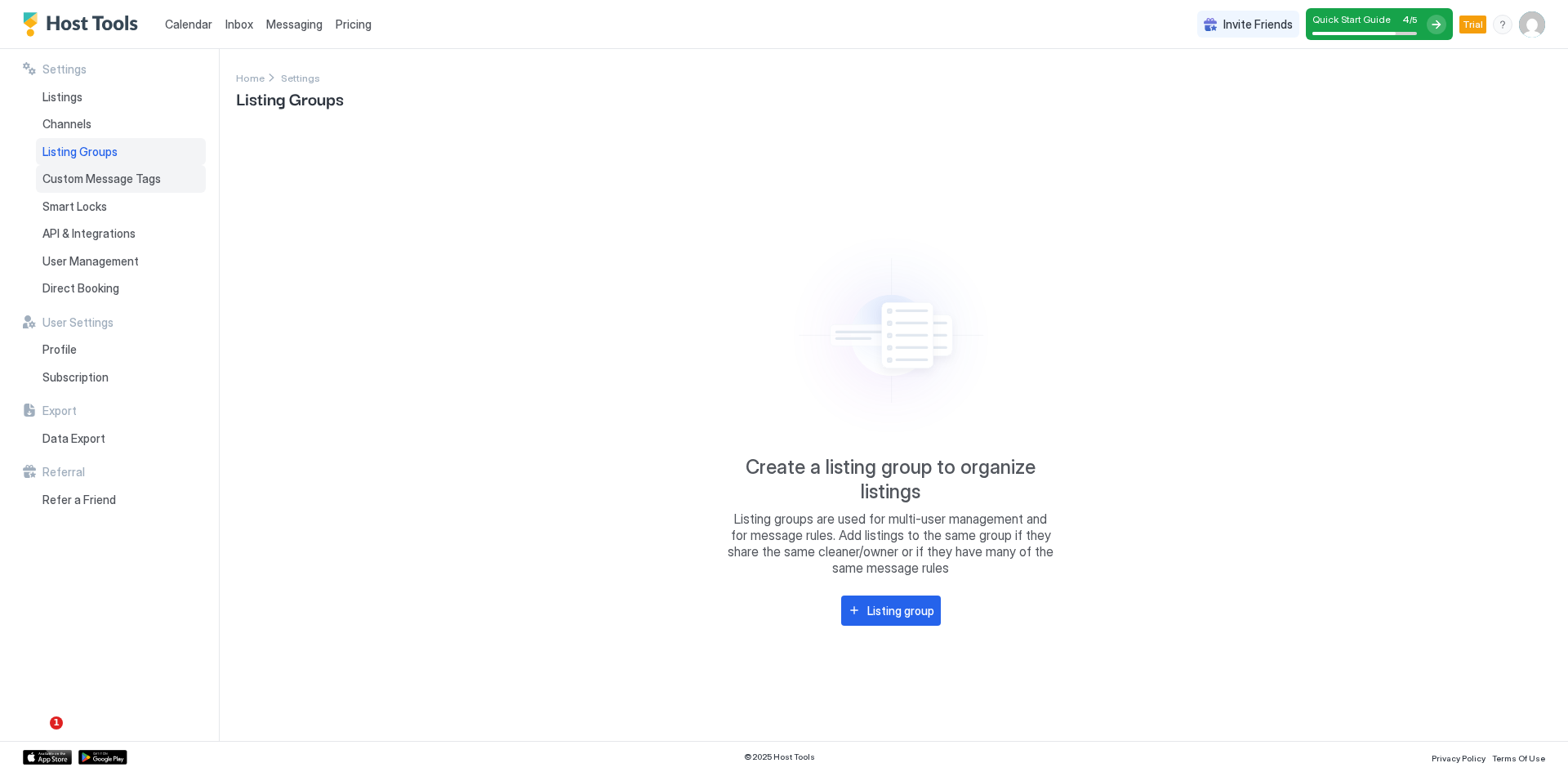
click at [82, 176] on span "Custom Message Tags" at bounding box center [101, 179] width 118 height 14
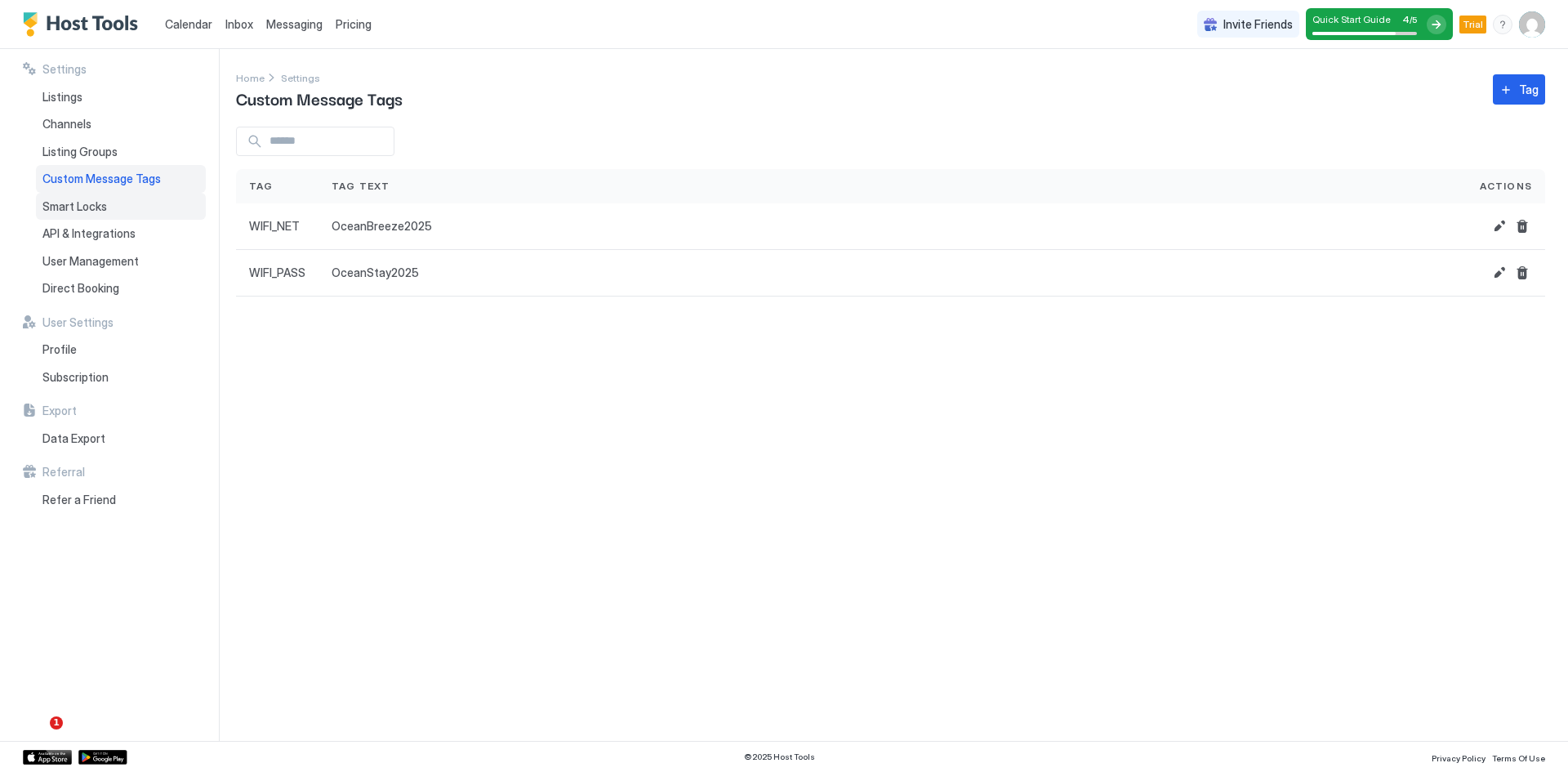
click at [96, 209] on span "Smart Locks" at bounding box center [75, 206] width 65 height 14
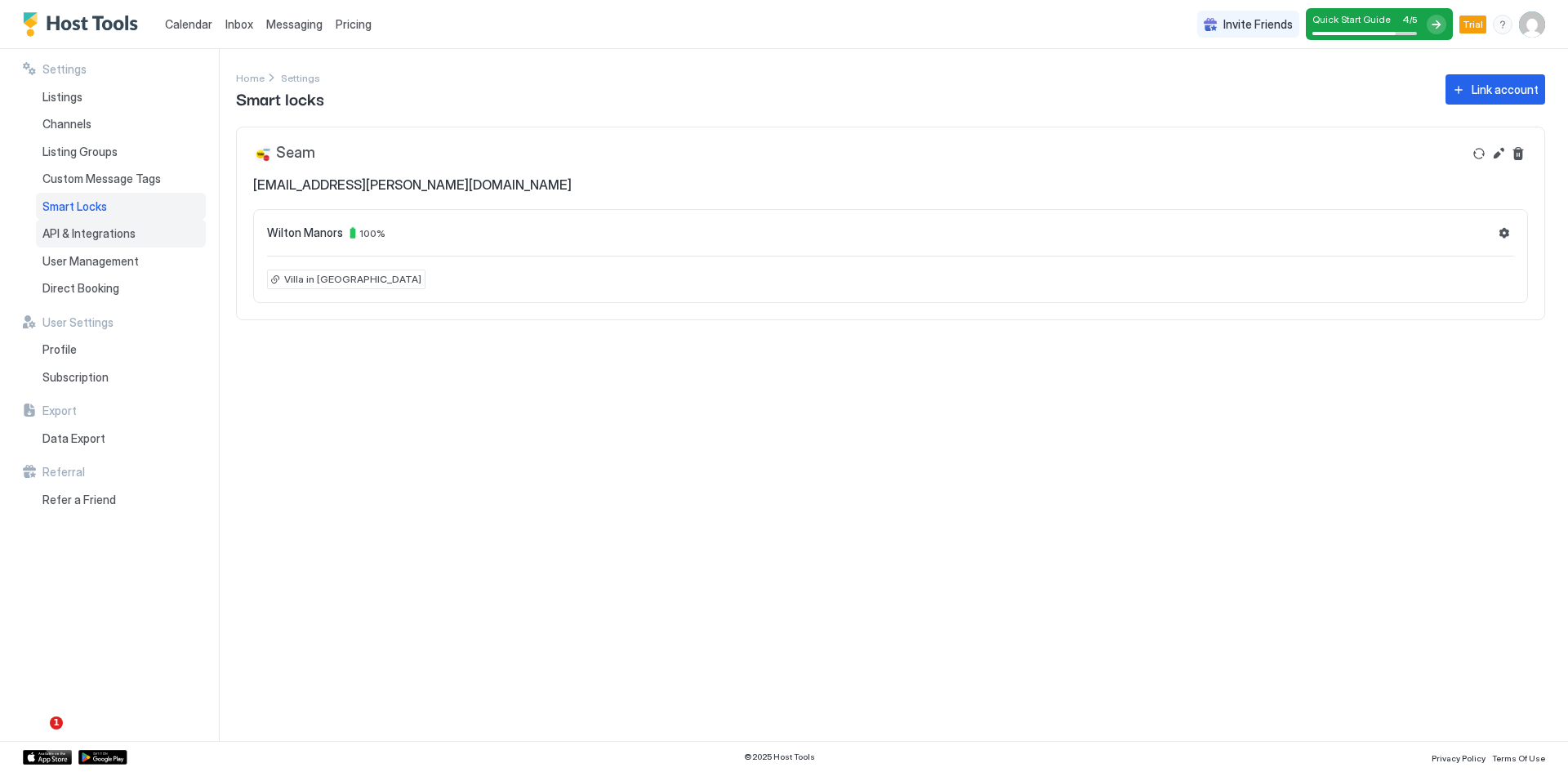
click at [97, 232] on span "API & Integrations" at bounding box center [89, 233] width 93 height 14
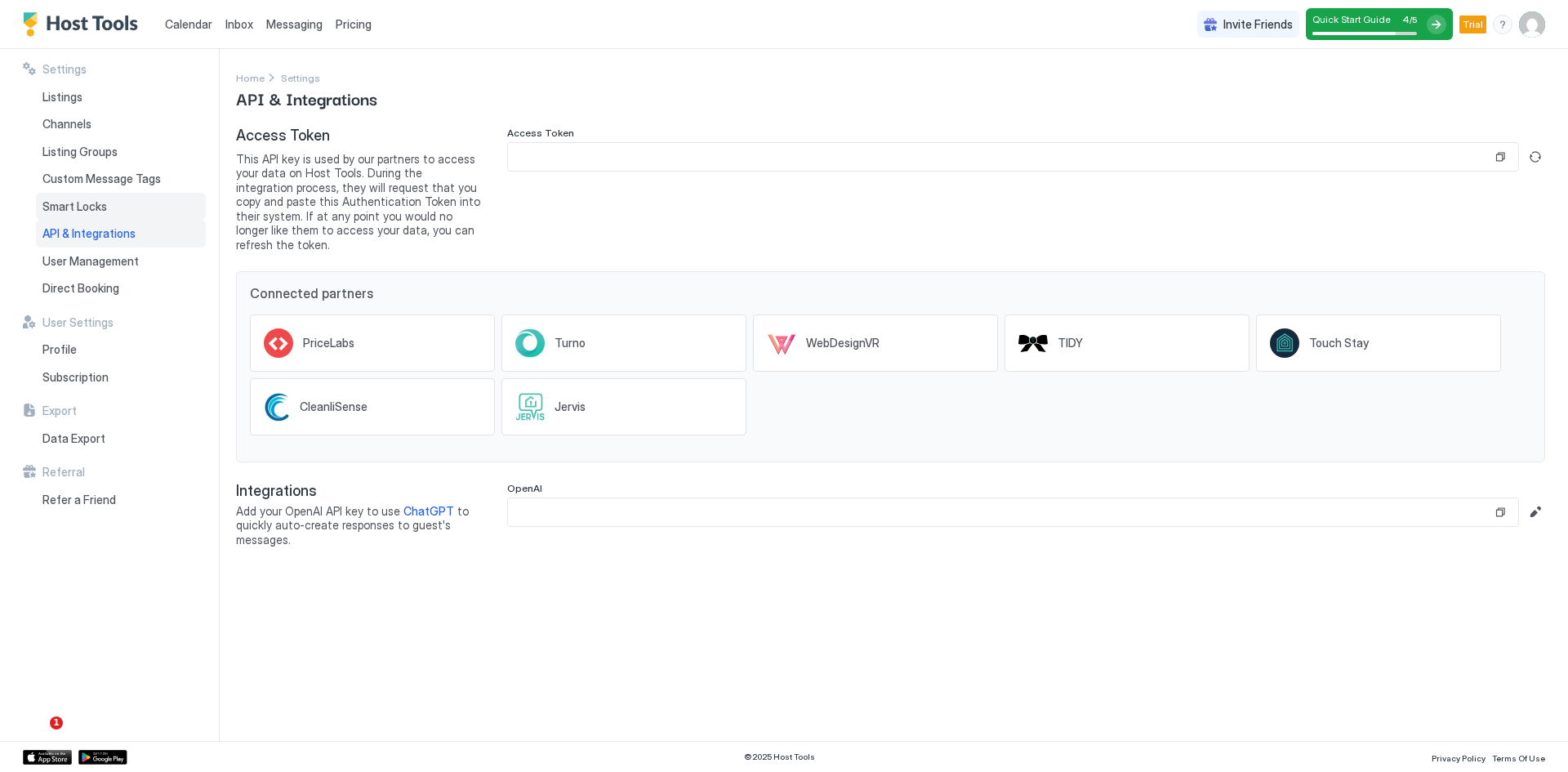
click at [93, 212] on span "Smart Locks" at bounding box center [75, 206] width 65 height 14
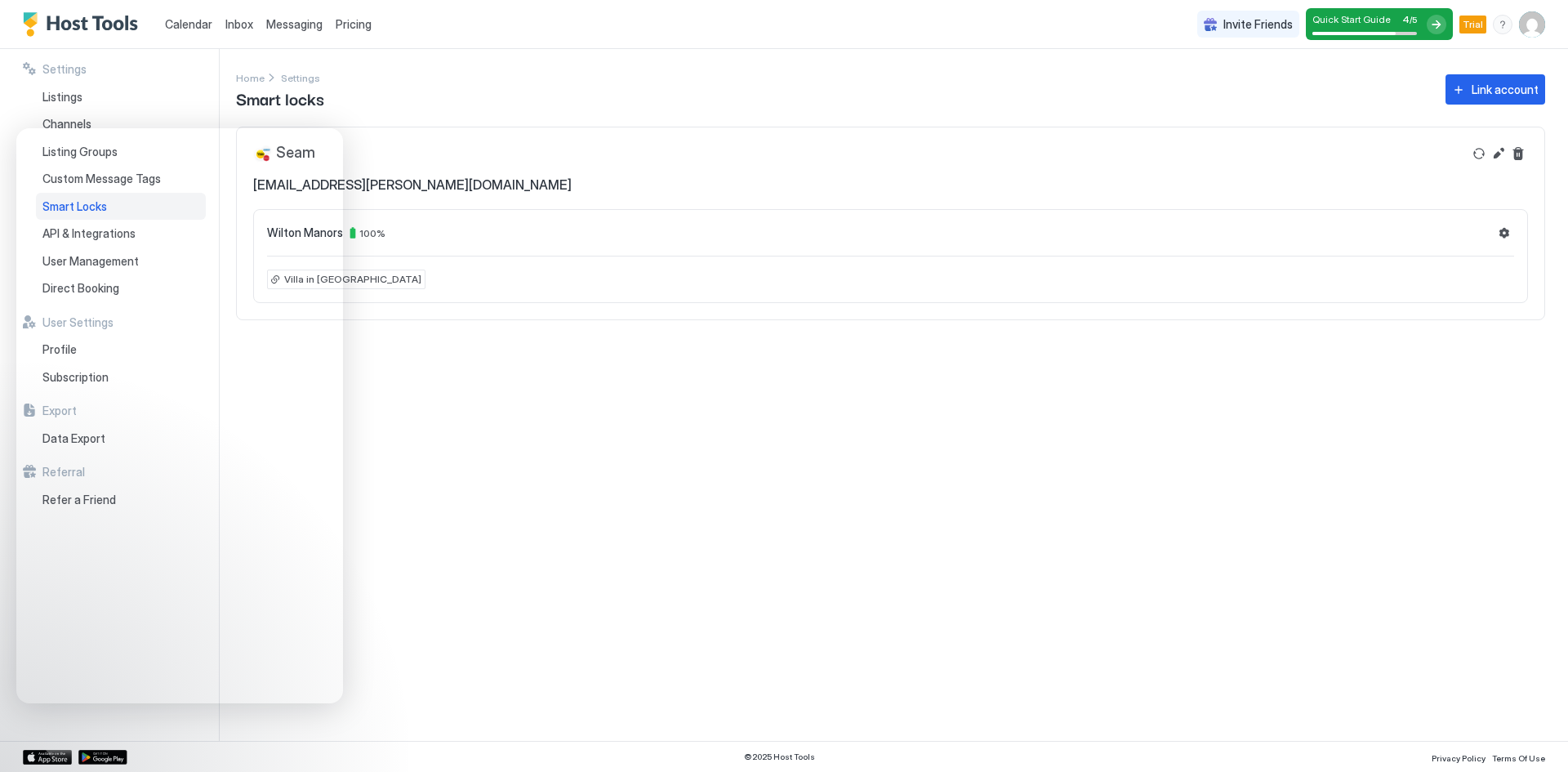
click at [456, 585] on div "Settings Home Settings Smart locks Link account Seam [EMAIL_ADDRESS][PERSON_NAM…" at bounding box center [902, 395] width 1332 height 692
click at [456, 604] on div "Settings Home Settings Smart locks Link account Seam [EMAIL_ADDRESS][PERSON_NAM…" at bounding box center [902, 395] width 1332 height 692
